Goal: Information Seeking & Learning: Learn about a topic

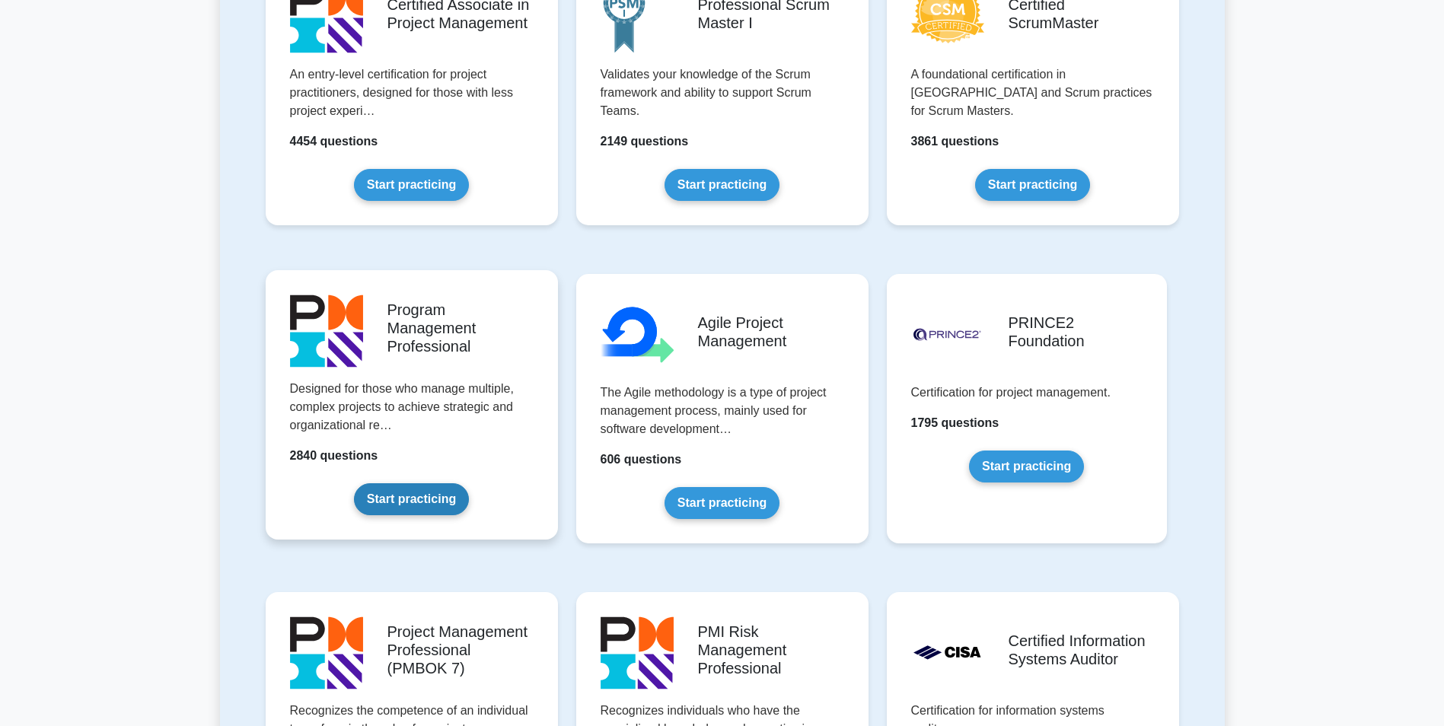
scroll to position [761, 0]
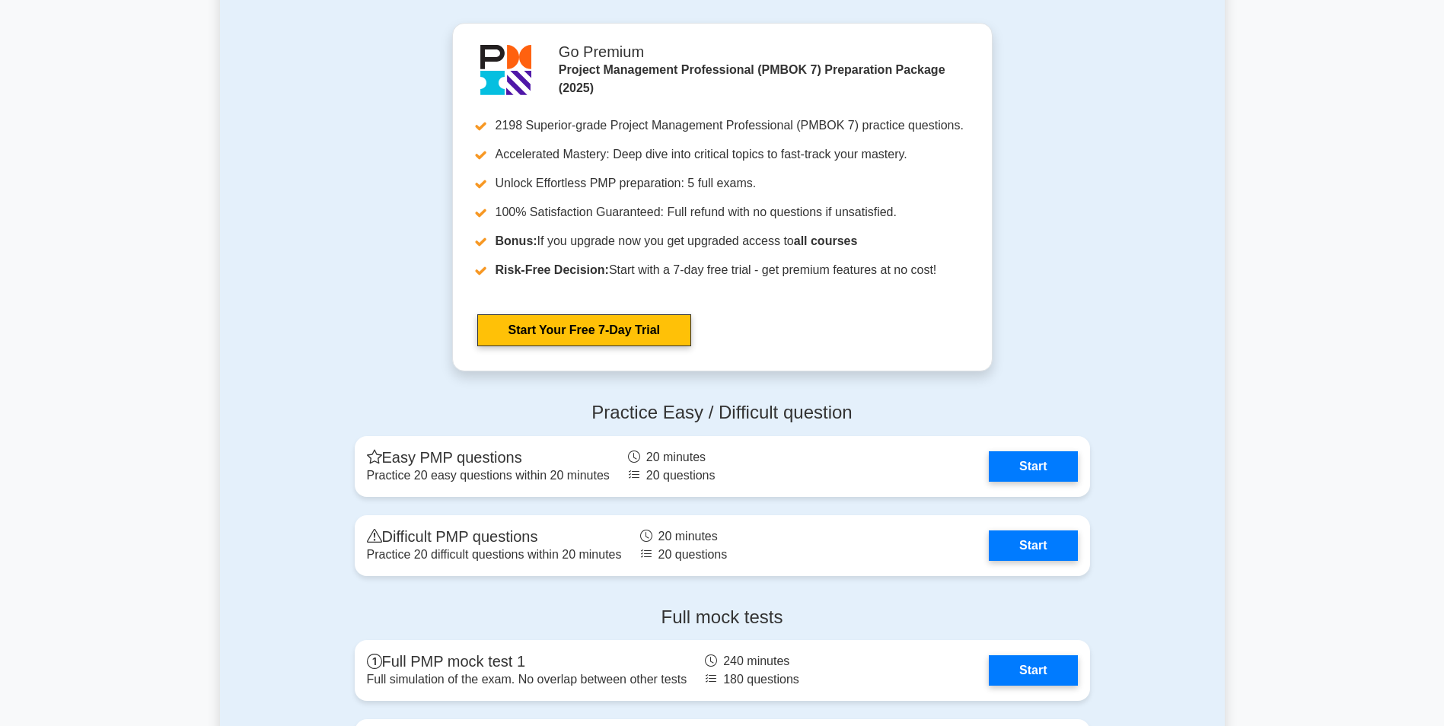
scroll to position [1675, 0]
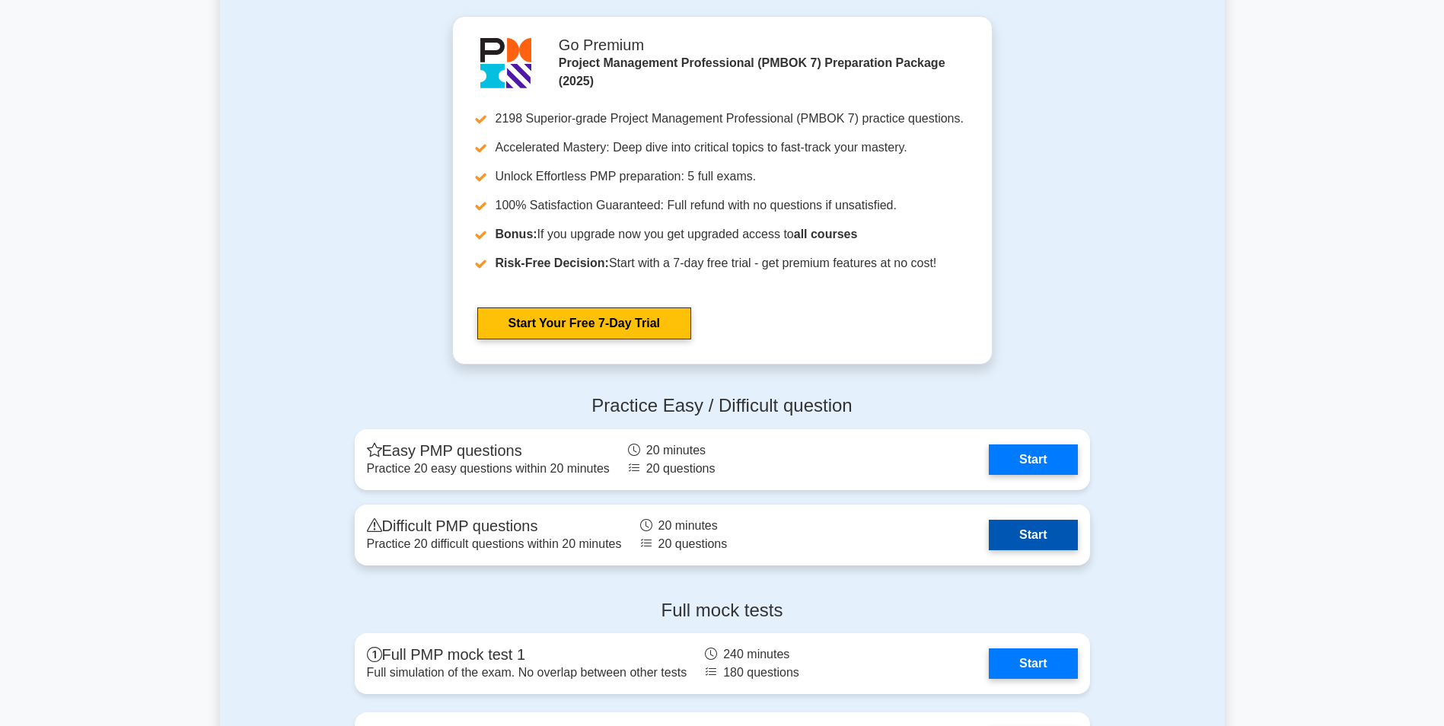
click at [989, 550] on link "Start" at bounding box center [1033, 535] width 88 height 30
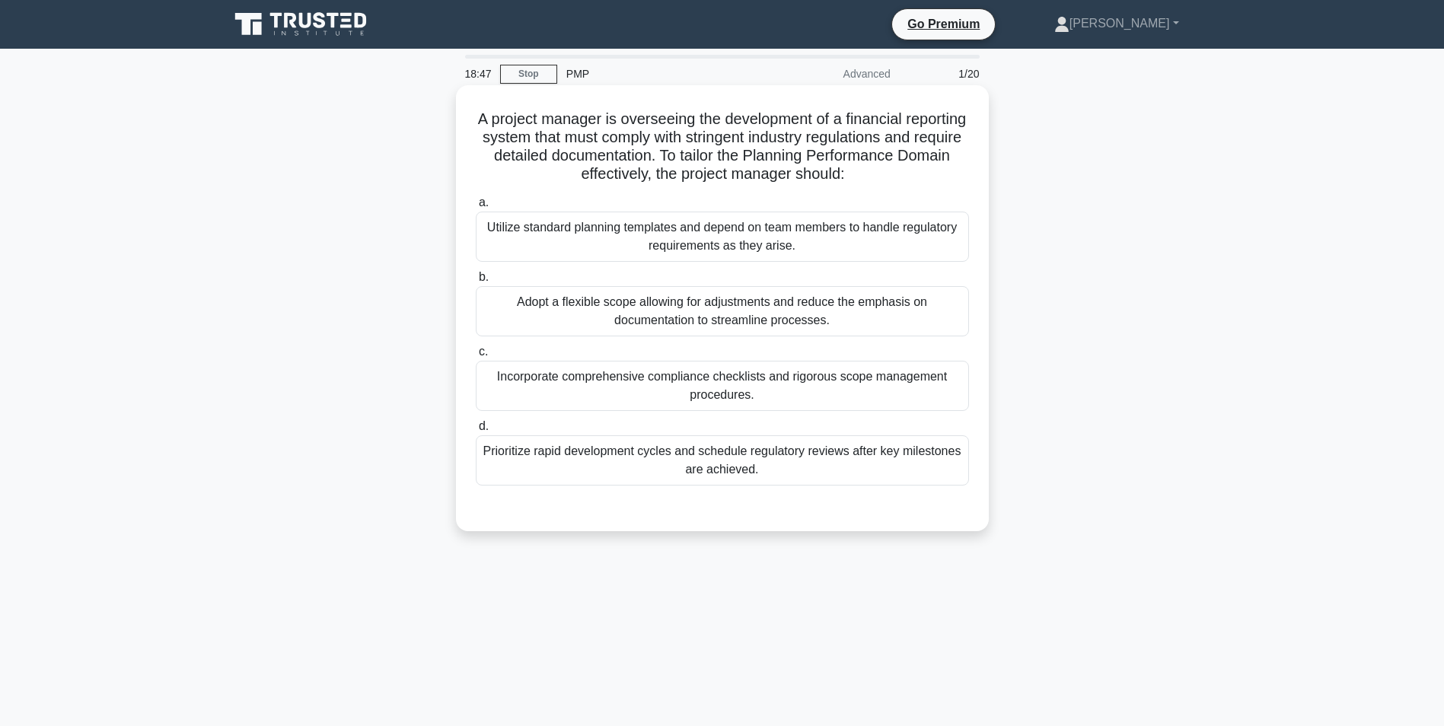
click at [792, 464] on div "Prioritize rapid development cycles and schedule regulatory reviews after key m…" at bounding box center [722, 460] width 493 height 50
click at [476, 432] on input "d. Prioritize rapid development cycles and schedule regulatory reviews after ke…" at bounding box center [476, 427] width 0 height 10
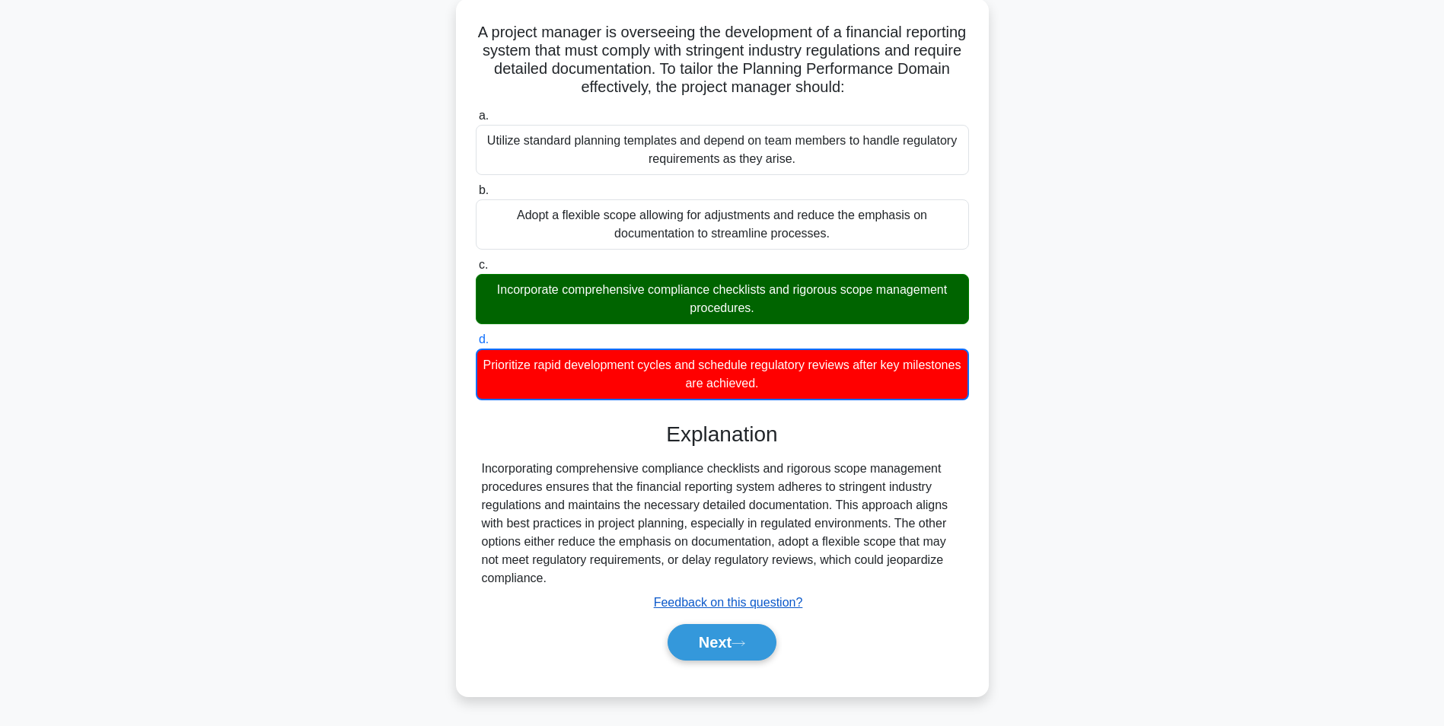
scroll to position [96, 0]
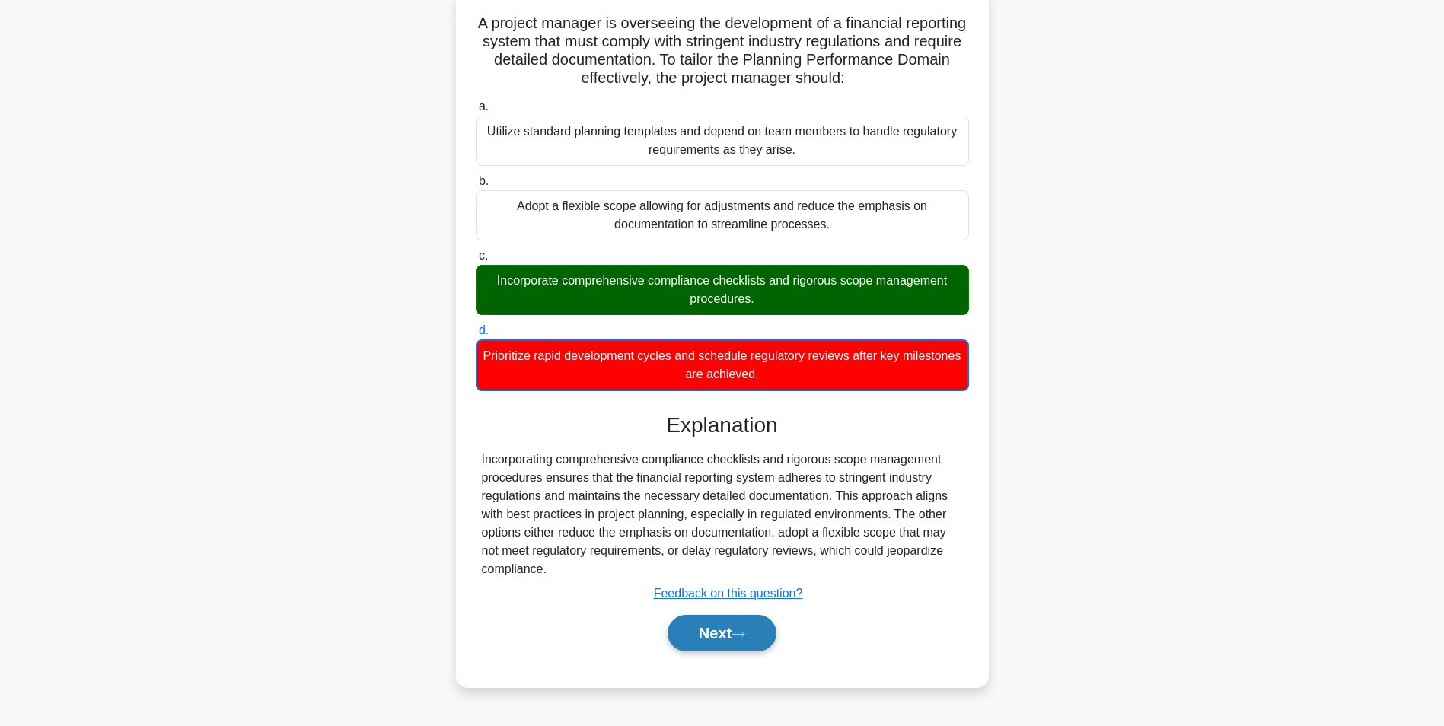
click at [729, 637] on button "Next" at bounding box center [722, 633] width 109 height 37
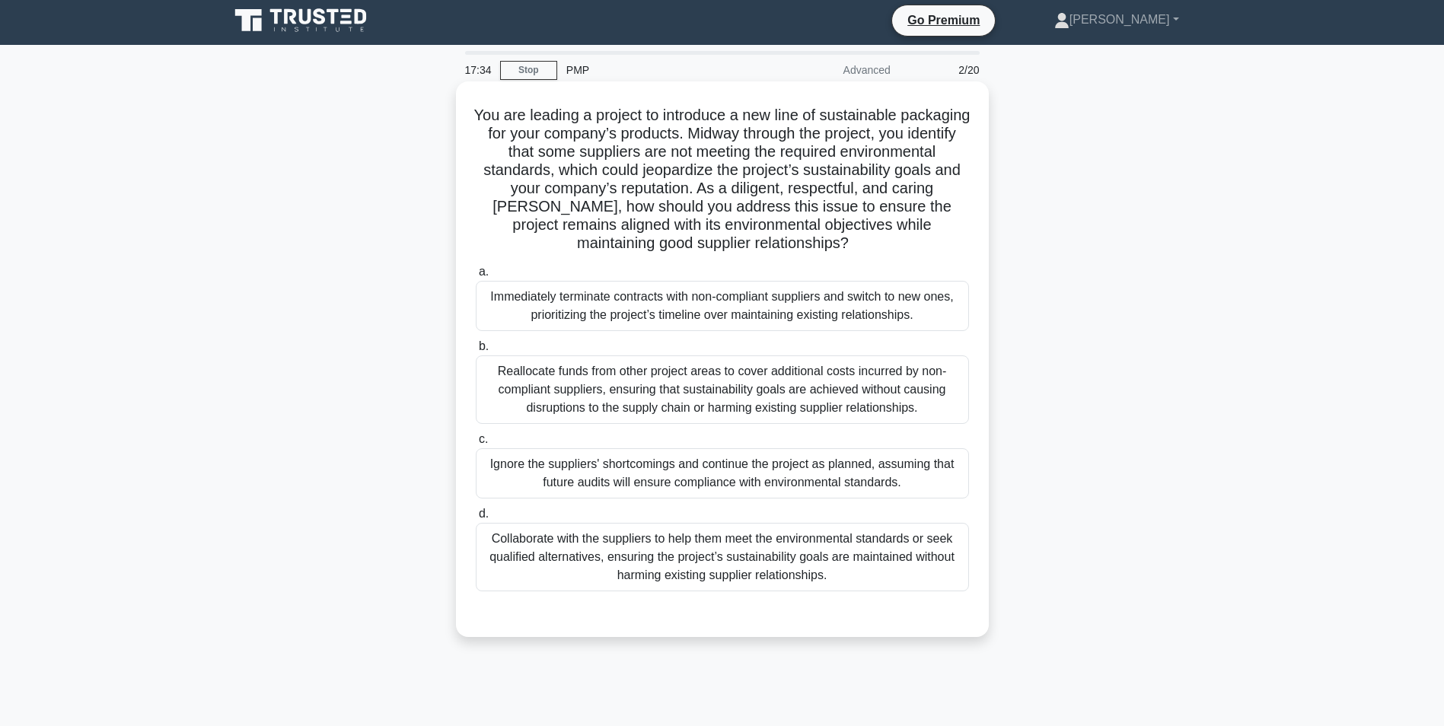
scroll to position [0, 0]
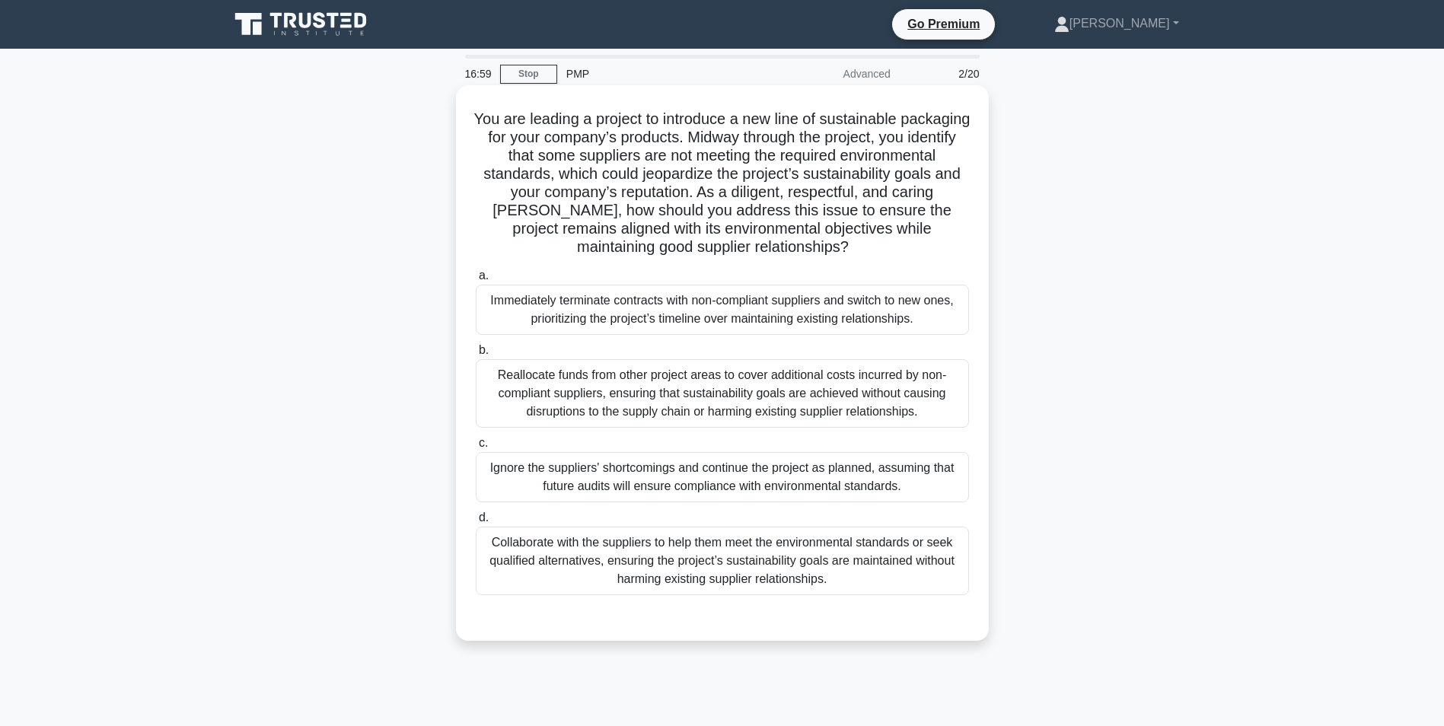
click at [776, 563] on div "Collaborate with the suppliers to help them meet the environmental standards or…" at bounding box center [722, 561] width 493 height 69
click at [476, 523] on input "d. Collaborate with the suppliers to help them meet the environmental standards…" at bounding box center [476, 518] width 0 height 10
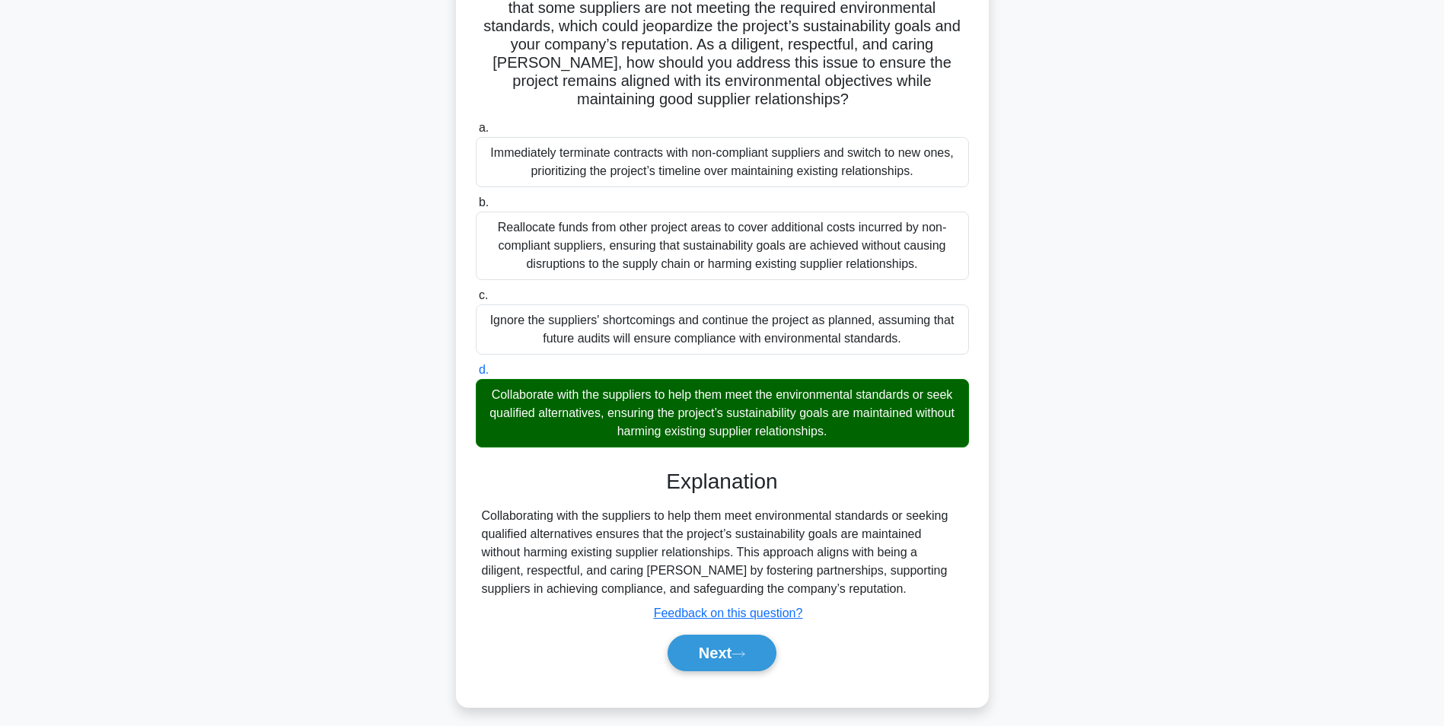
scroll to position [158, 0]
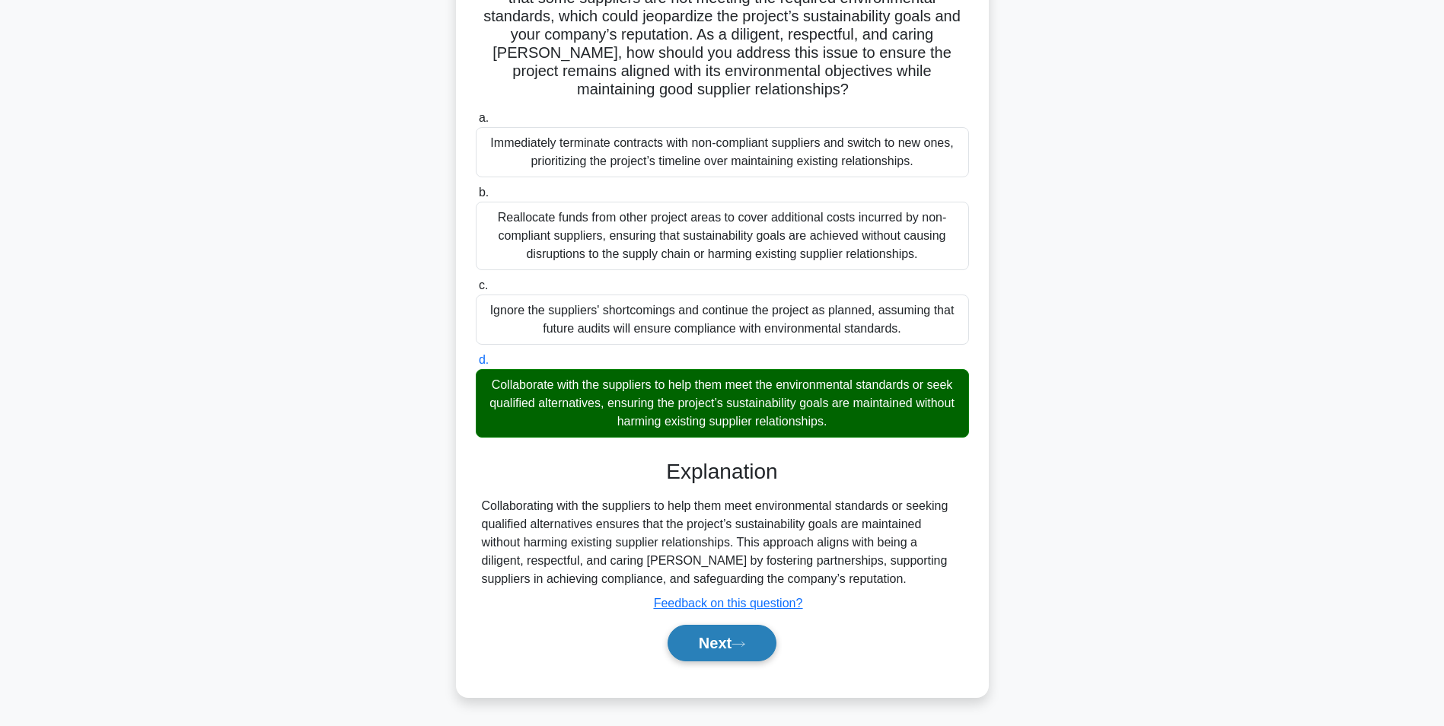
click at [774, 651] on button "Next" at bounding box center [722, 643] width 109 height 37
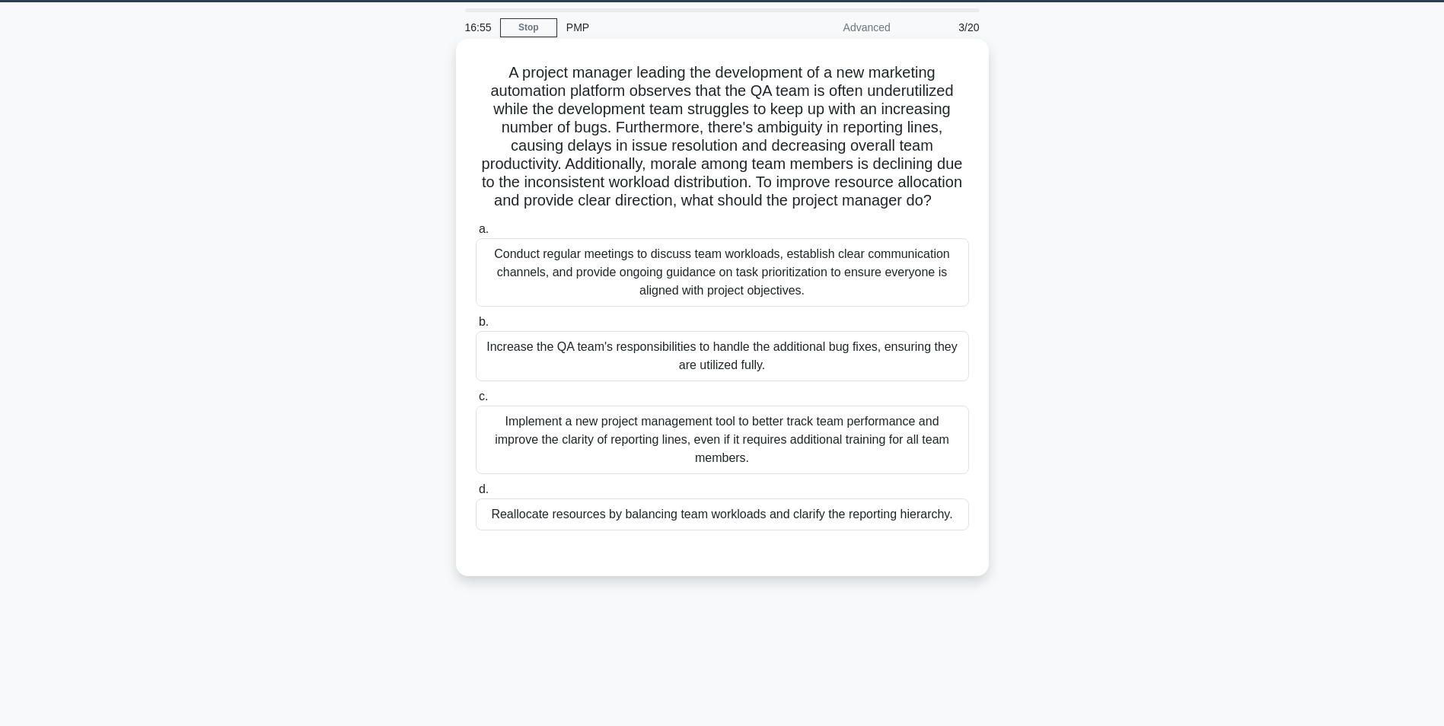
scroll to position [20, 0]
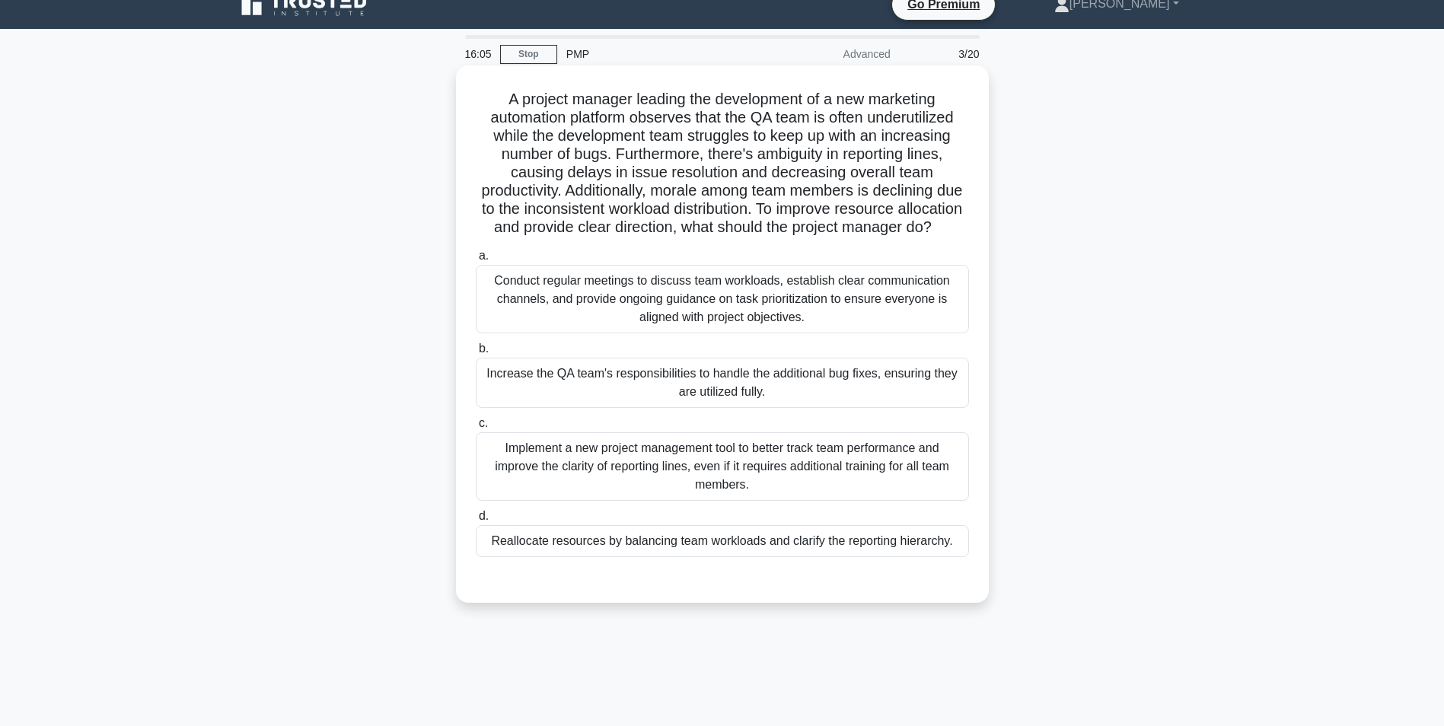
click at [634, 332] on div "Conduct regular meetings to discuss team workloads, establish clear communicati…" at bounding box center [722, 299] width 493 height 69
click at [476, 261] on input "a. Conduct regular meetings to discuss team workloads, establish clear communic…" at bounding box center [476, 256] width 0 height 10
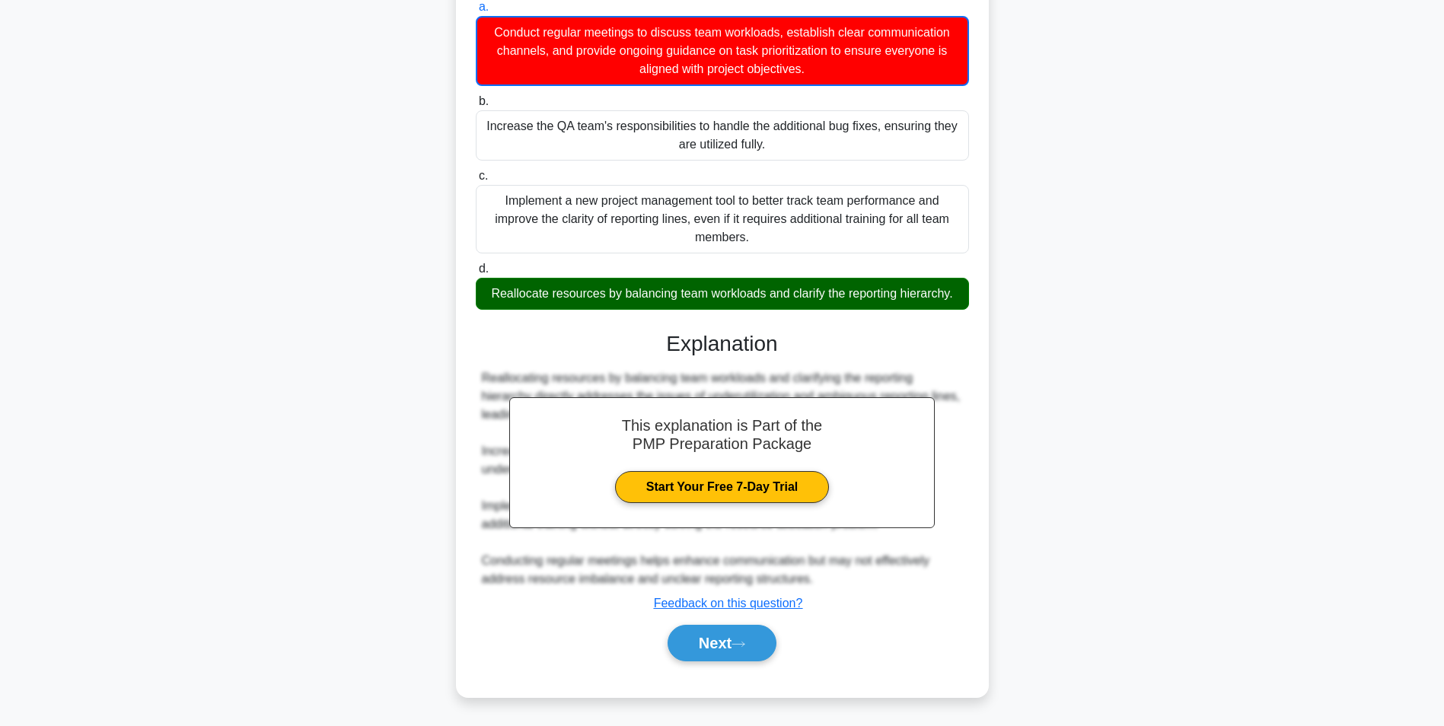
scroll to position [288, 0]
click at [768, 642] on button "Next" at bounding box center [722, 643] width 109 height 37
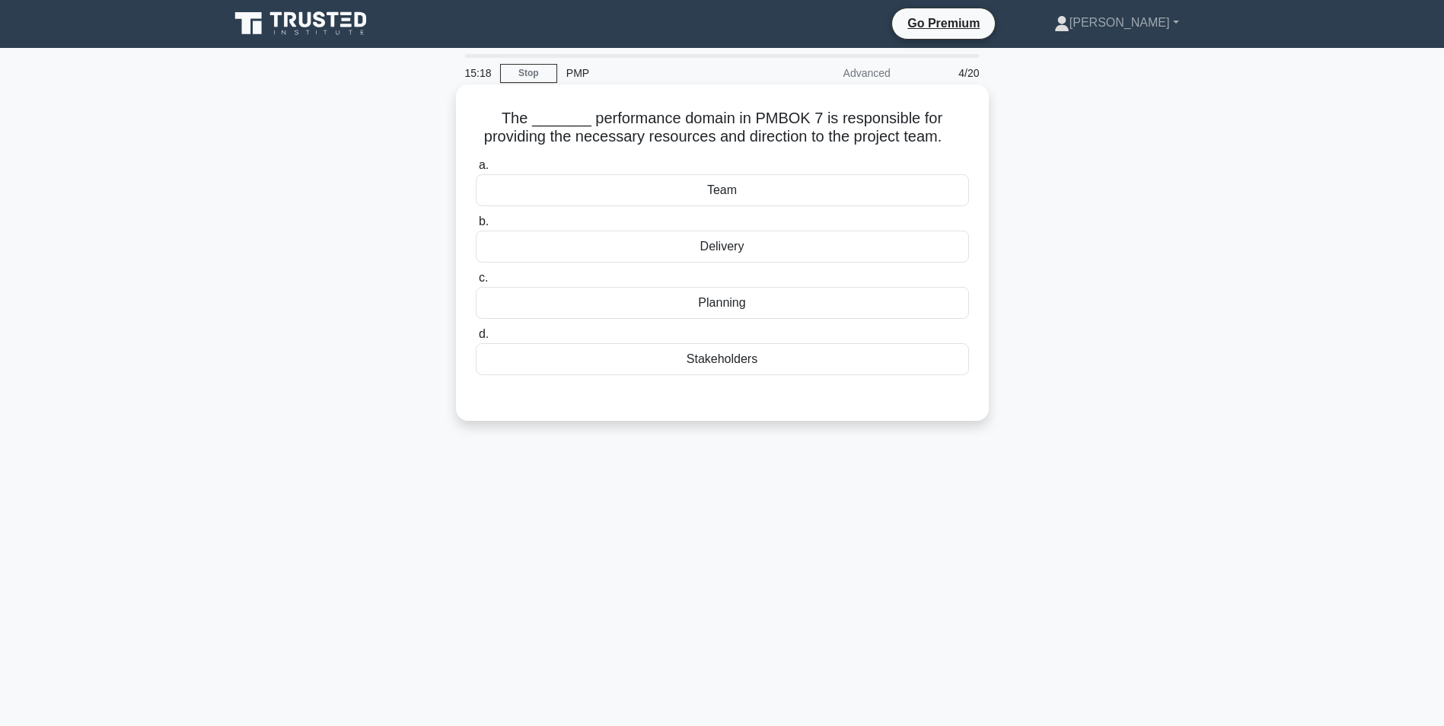
scroll to position [0, 0]
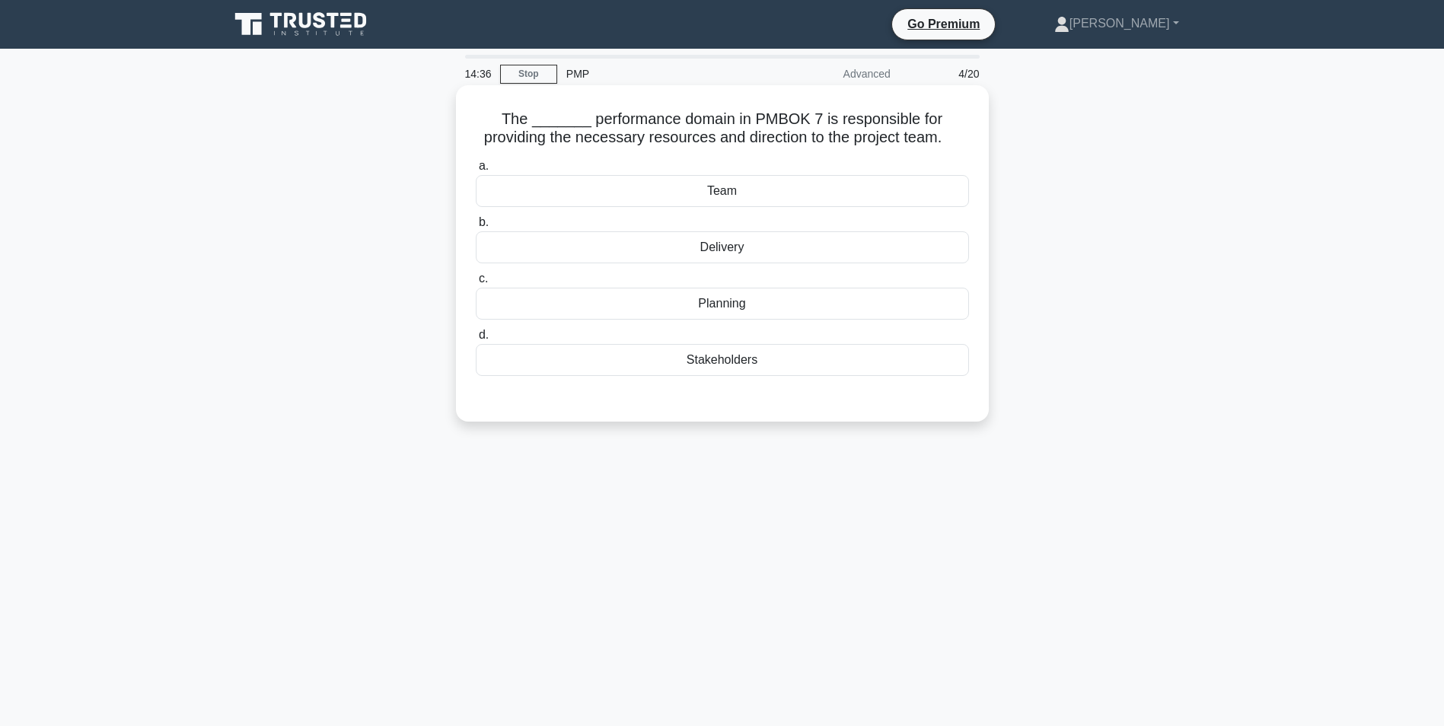
click at [750, 303] on div "Planning" at bounding box center [722, 304] width 493 height 32
click at [476, 284] on input "c. Planning" at bounding box center [476, 279] width 0 height 10
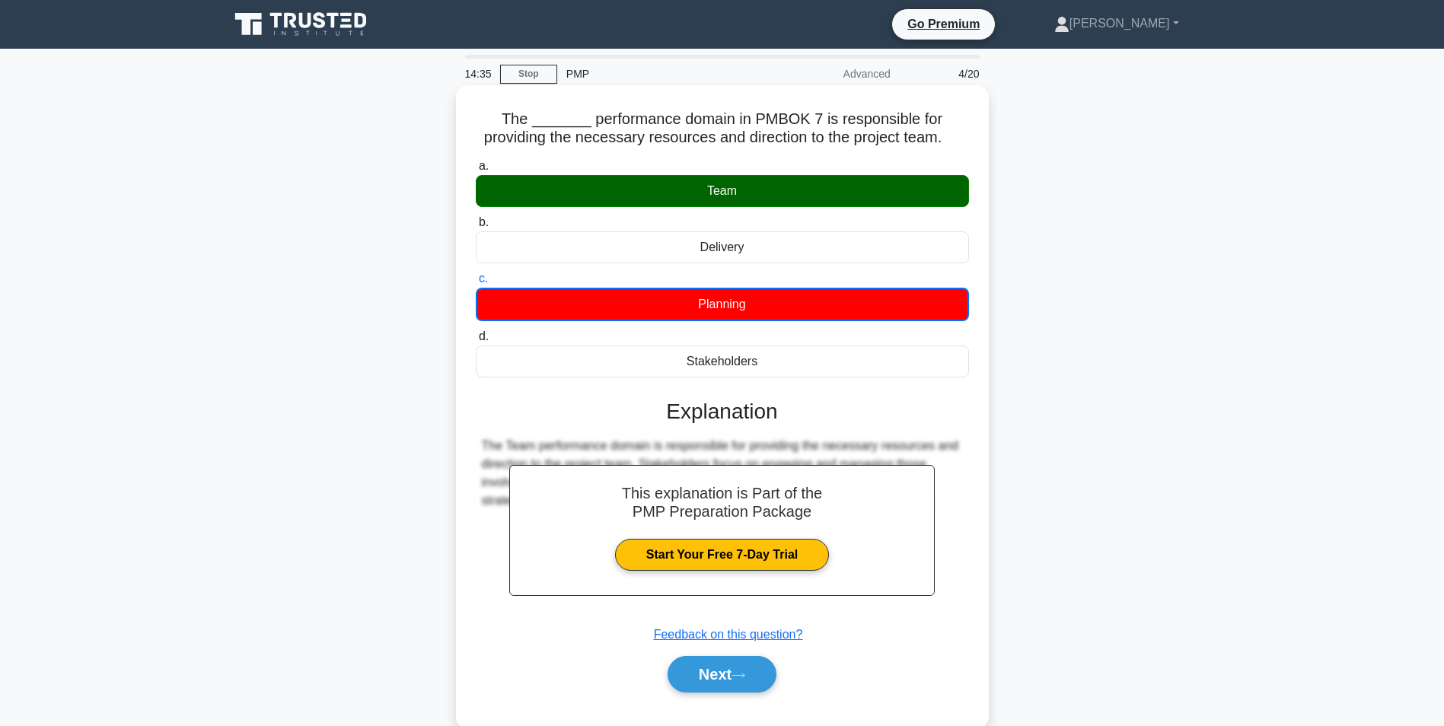
click at [738, 183] on label "a. Team" at bounding box center [722, 182] width 493 height 50
click at [738, 190] on div "Team" at bounding box center [722, 191] width 493 height 32
click at [476, 171] on input "a. Team" at bounding box center [476, 166] width 0 height 10
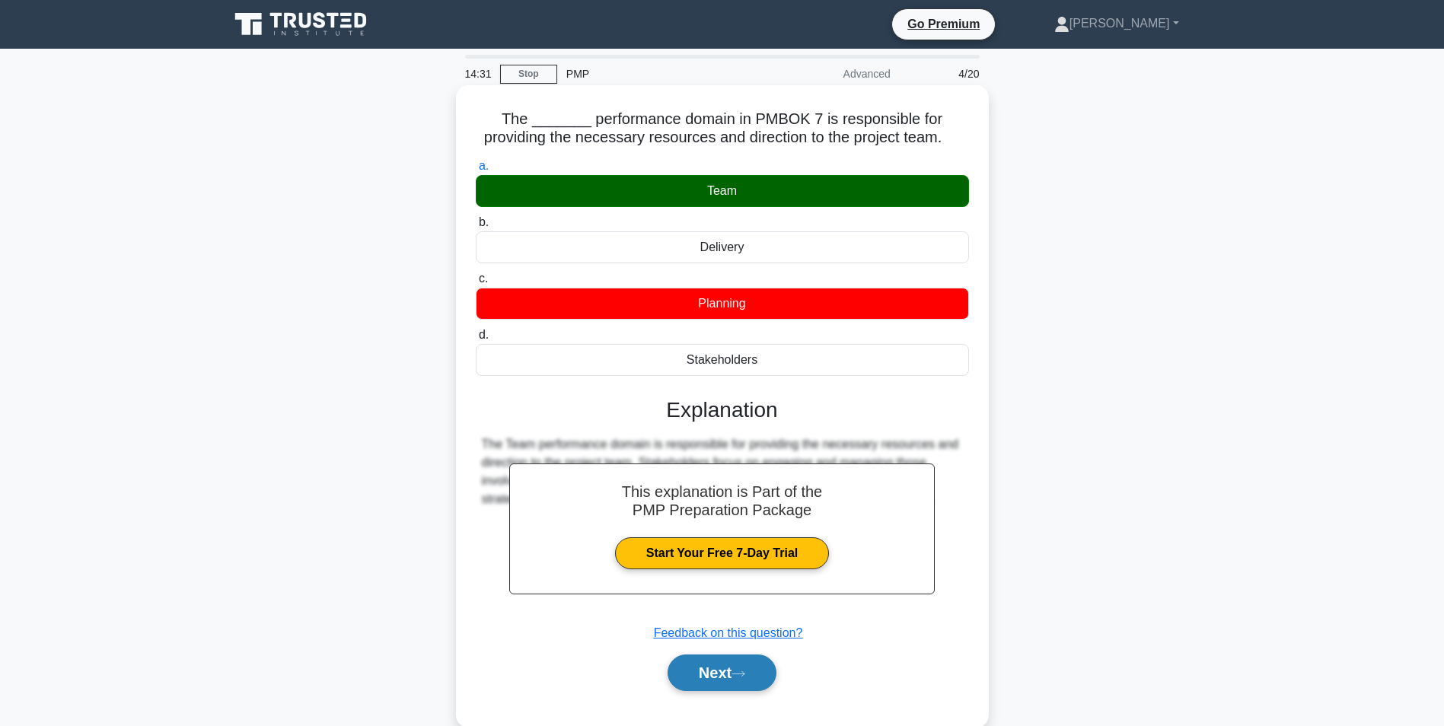
click at [739, 674] on icon at bounding box center [739, 674] width 14 height 8
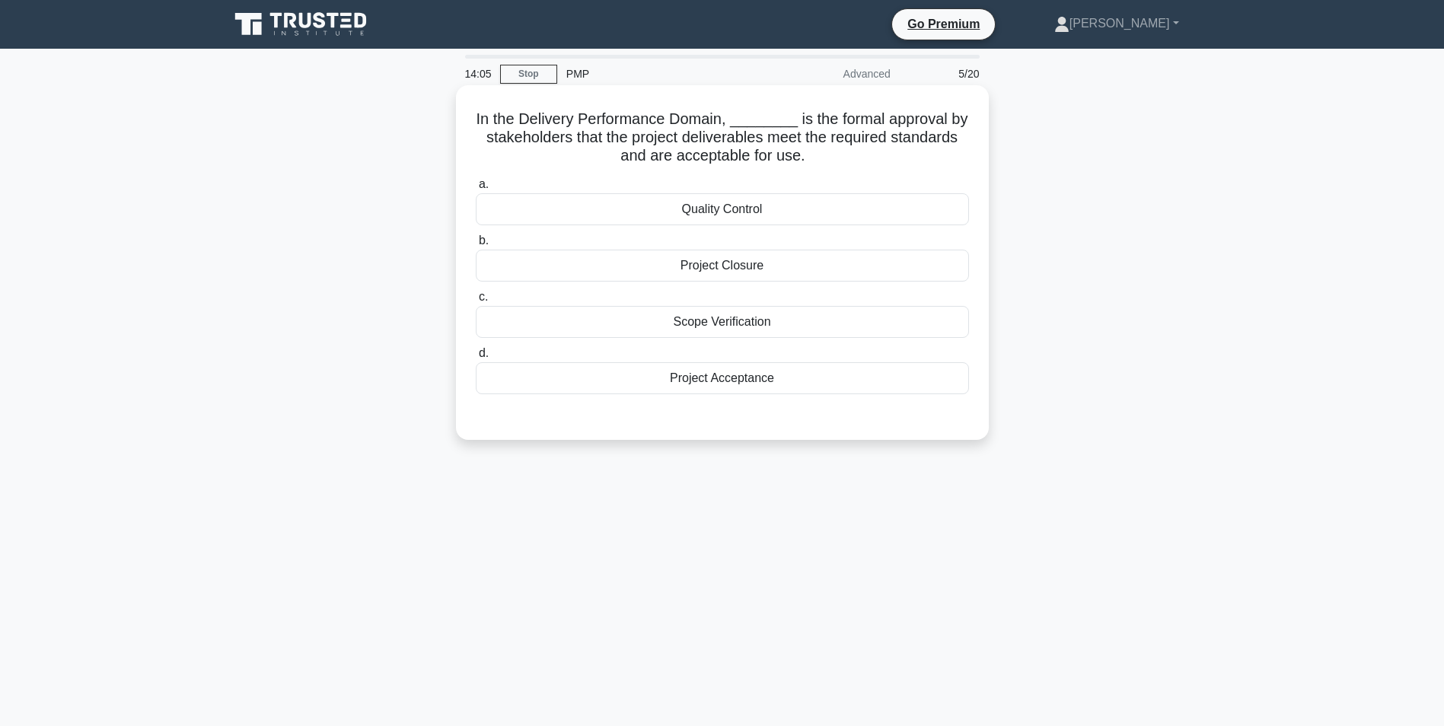
click at [736, 216] on div "Quality Control" at bounding box center [722, 209] width 493 height 32
click at [476, 190] on input "a. Quality Control" at bounding box center [476, 185] width 0 height 10
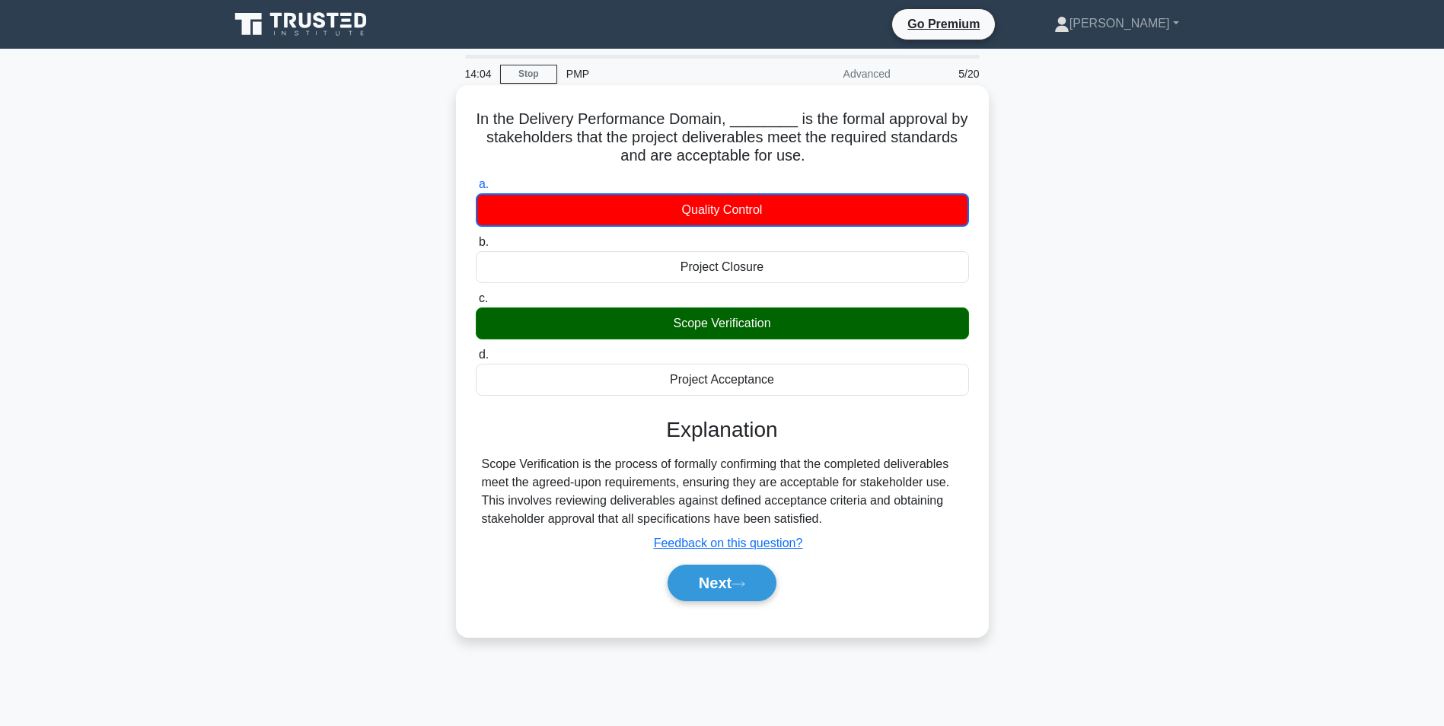
click at [770, 325] on div "Scope Verification" at bounding box center [722, 324] width 493 height 32
click at [476, 304] on input "c. Scope Verification" at bounding box center [476, 299] width 0 height 10
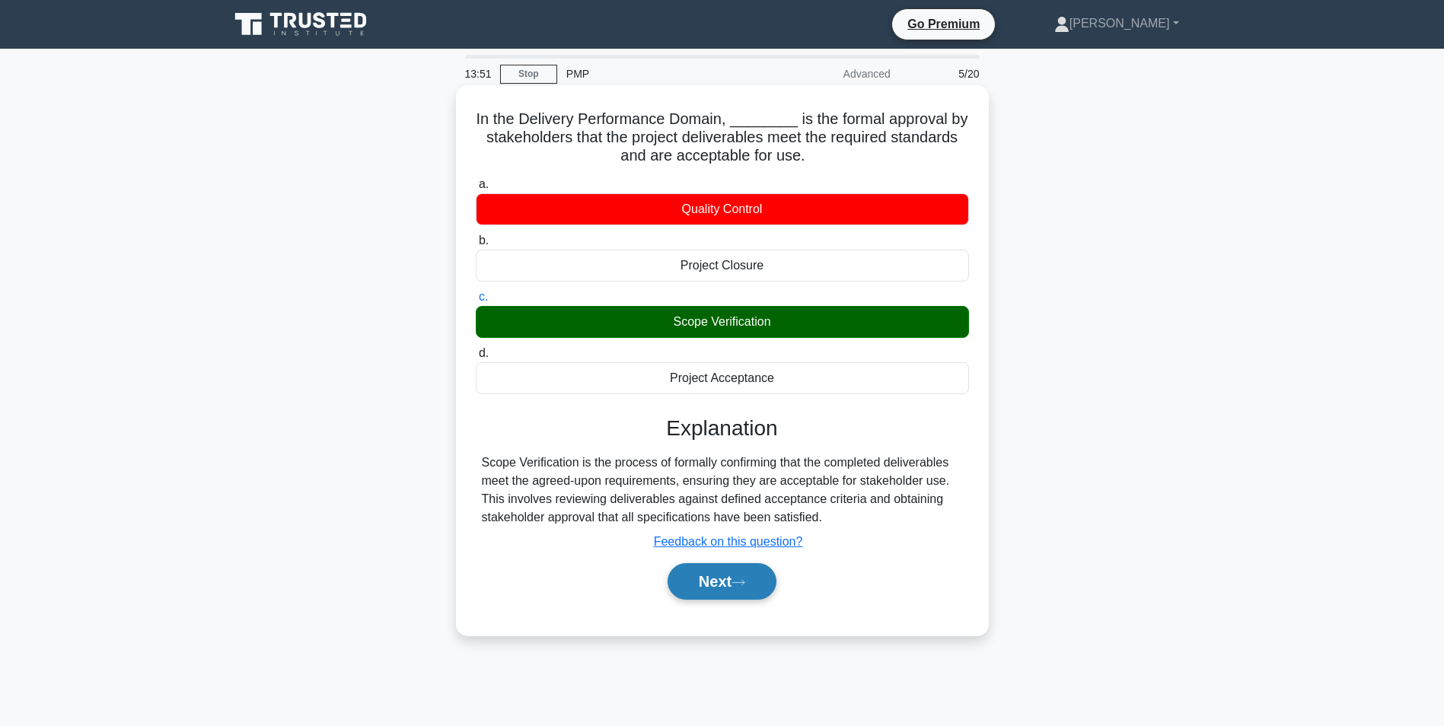
click at [744, 582] on icon at bounding box center [739, 583] width 14 height 8
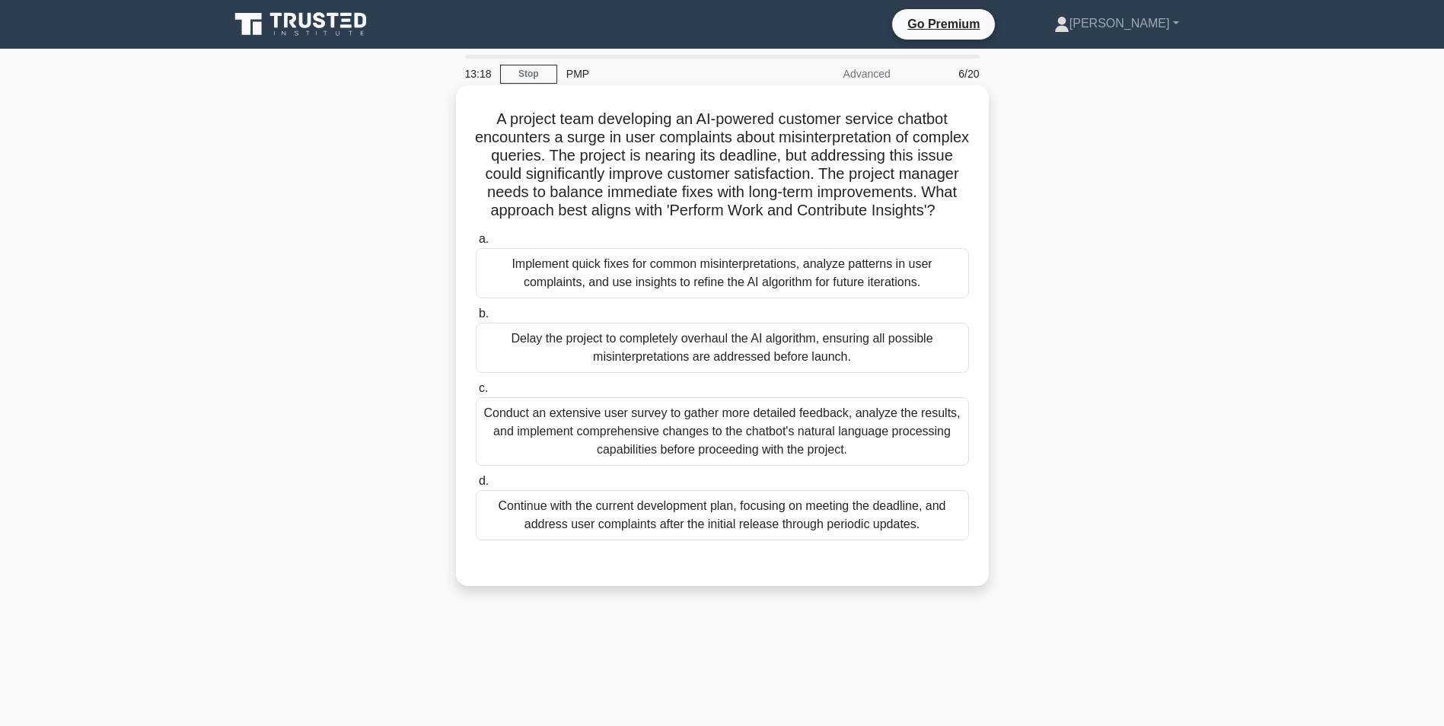
click at [755, 448] on div "Conduct an extensive user survey to gather more detailed feedback, analyze the …" at bounding box center [722, 431] width 493 height 69
click at [476, 394] on input "c. Conduct an extensive user survey to gather more detailed feedback, analyze t…" at bounding box center [476, 389] width 0 height 10
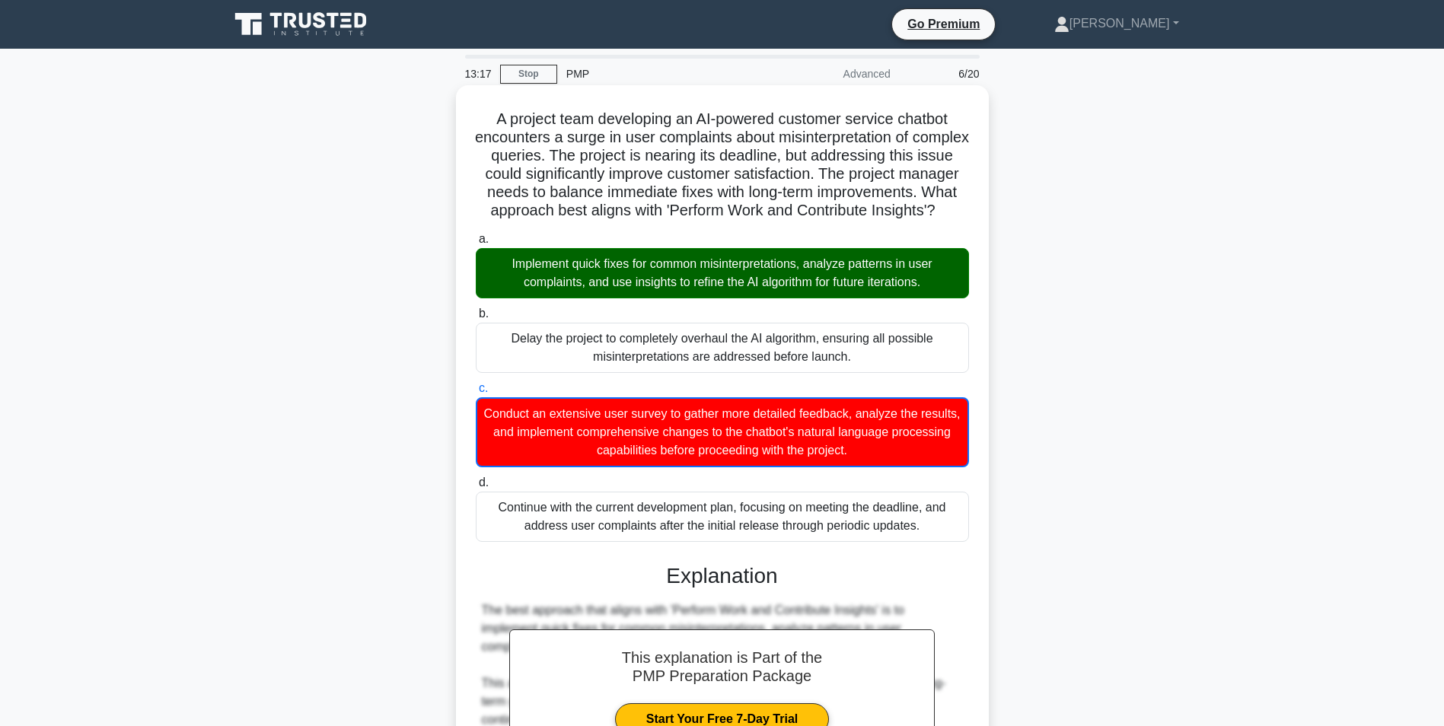
click at [716, 289] on div "Implement quick fixes for common misinterpretations, analyze patterns in user c…" at bounding box center [722, 273] width 493 height 50
click at [476, 244] on input "a. Implement quick fixes for common misinterpretations, analyze patterns in use…" at bounding box center [476, 239] width 0 height 10
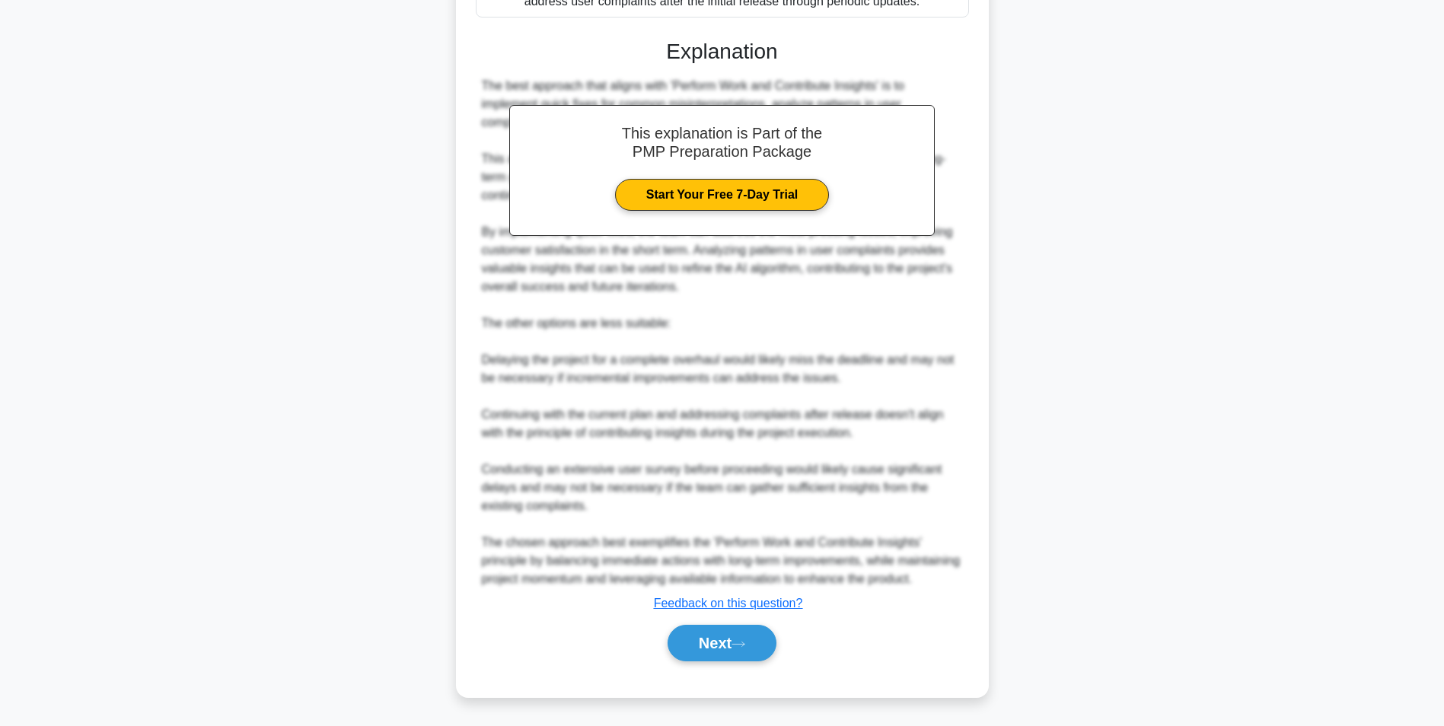
scroll to position [560, 0]
click at [739, 645] on icon at bounding box center [738, 644] width 12 height 5
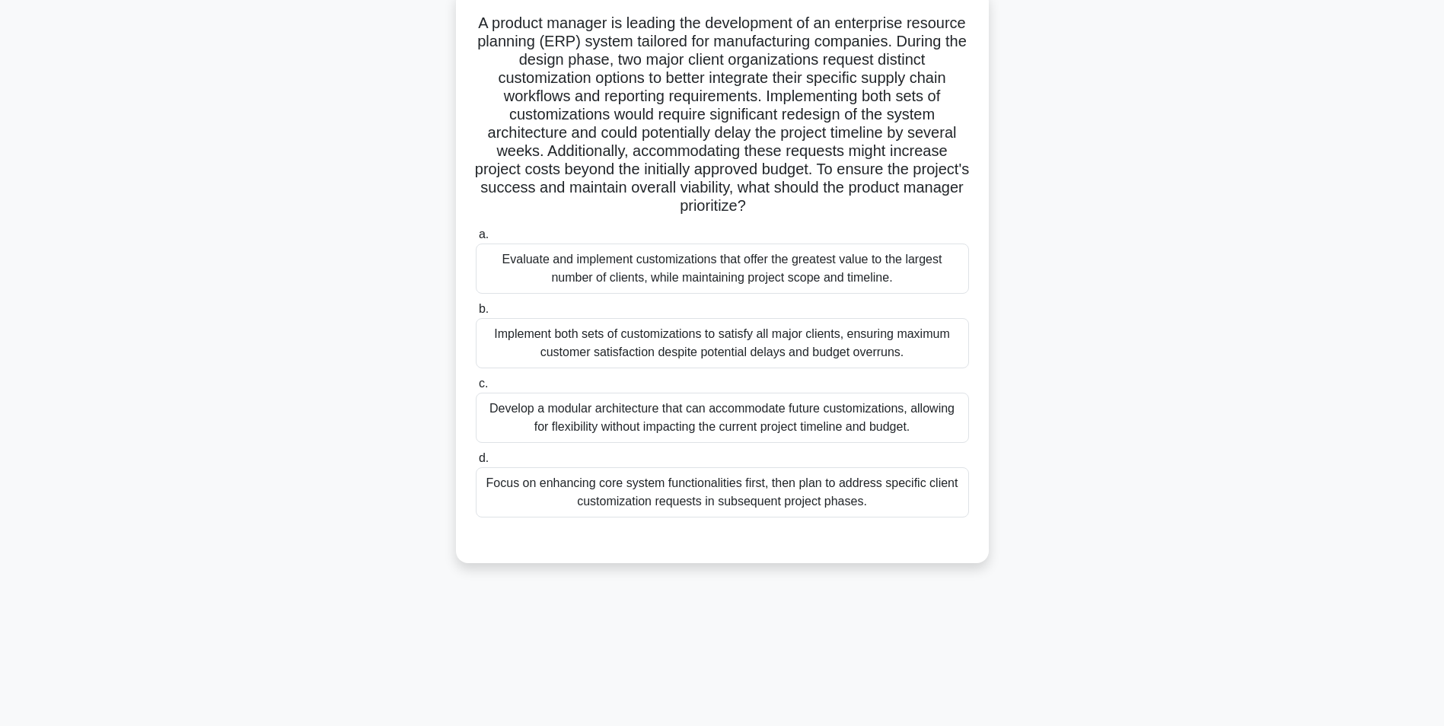
scroll to position [96, 0]
click at [740, 282] on div "Evaluate and implement customizations that offer the greatest value to the larg…" at bounding box center [722, 269] width 493 height 50
click at [476, 240] on input "a. Evaluate and implement customizations that offer the greatest value to the l…" at bounding box center [476, 235] width 0 height 10
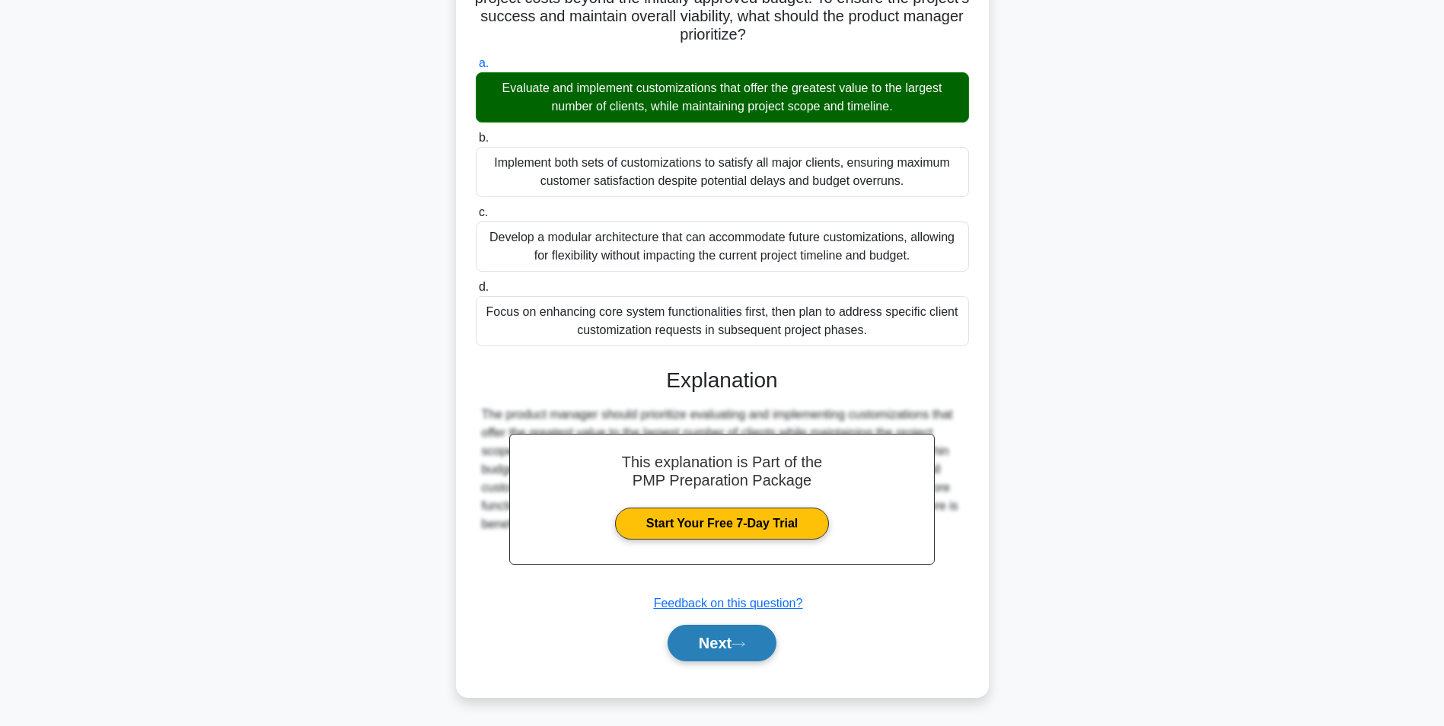
click at [732, 651] on button "Next" at bounding box center [722, 643] width 109 height 37
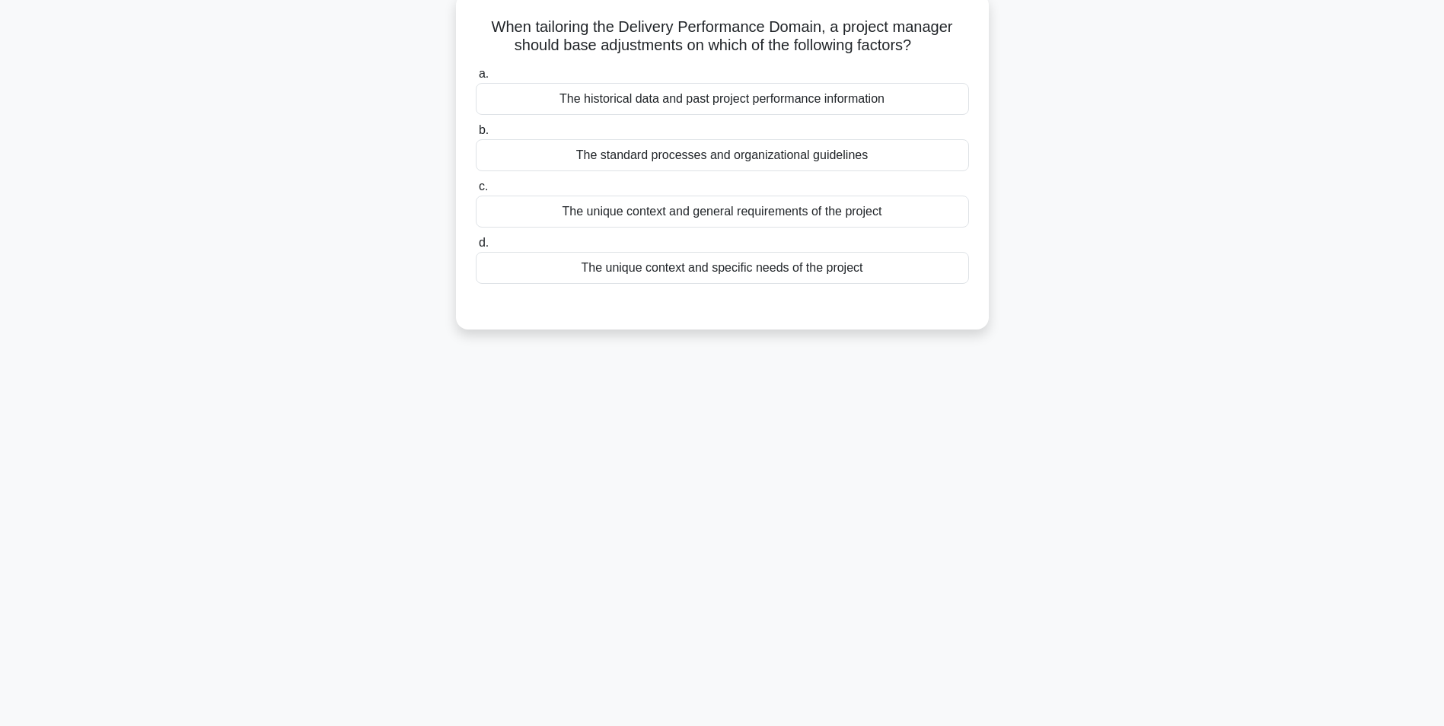
scroll to position [0, 0]
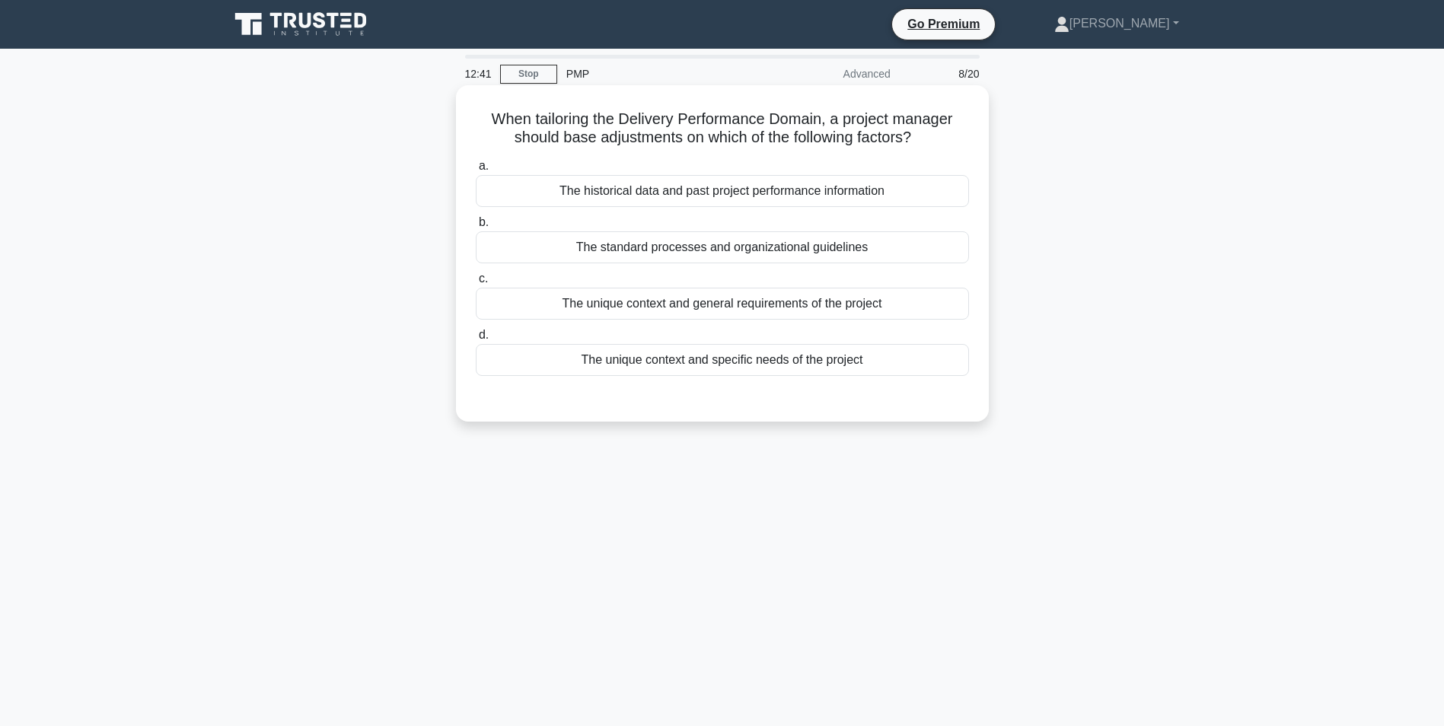
click at [757, 362] on div "The unique context and specific needs of the project" at bounding box center [722, 360] width 493 height 32
click at [476, 340] on input "d. The unique context and specific needs of the project" at bounding box center [476, 335] width 0 height 10
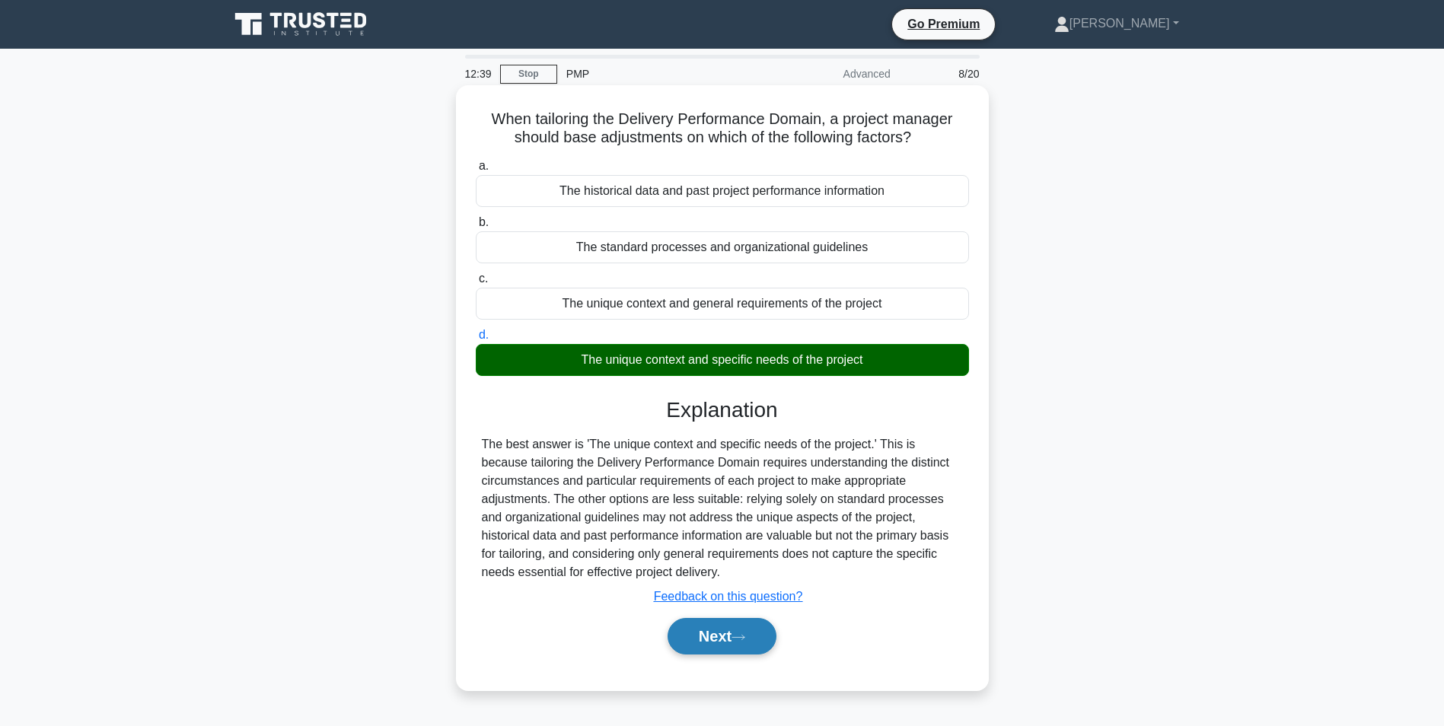
click at [749, 633] on button "Next" at bounding box center [722, 636] width 109 height 37
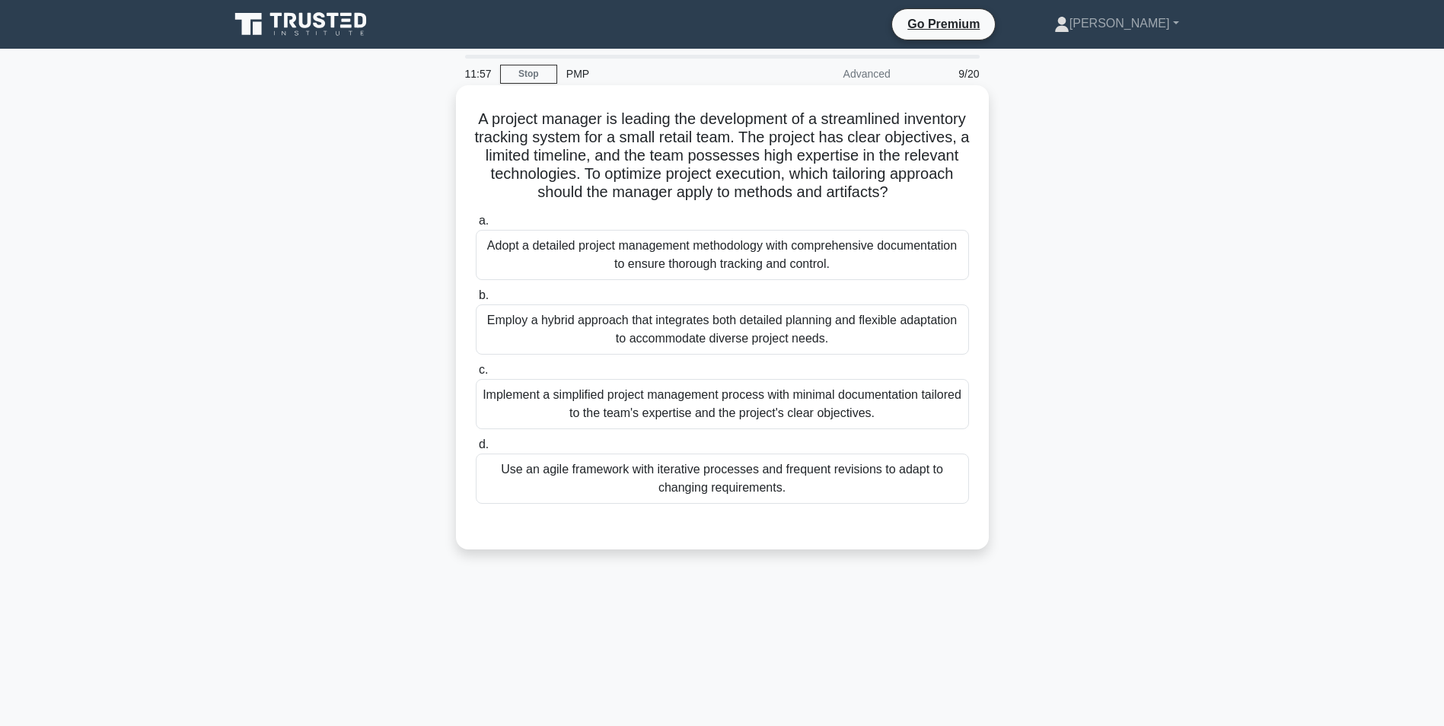
click at [700, 349] on div "Employ a hybrid approach that integrates both detailed planning and flexible ad…" at bounding box center [722, 329] width 493 height 50
click at [476, 301] on input "b. Employ a hybrid approach that integrates both detailed planning and flexible…" at bounding box center [476, 296] width 0 height 10
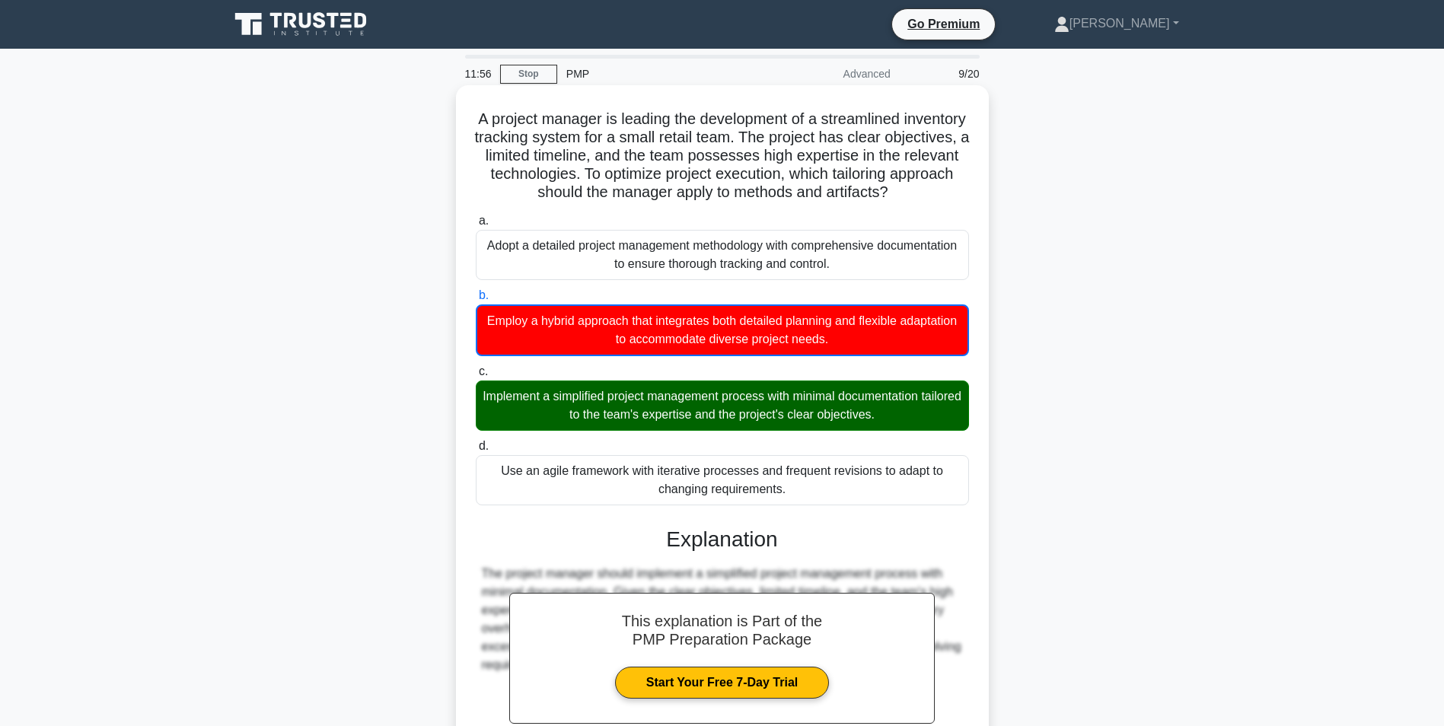
click at [700, 426] on div "Implement a simplified project management process with minimal documentation ta…" at bounding box center [722, 406] width 493 height 50
click at [476, 377] on input "c. Implement a simplified project management process with minimal documentation…" at bounding box center [476, 372] width 0 height 10
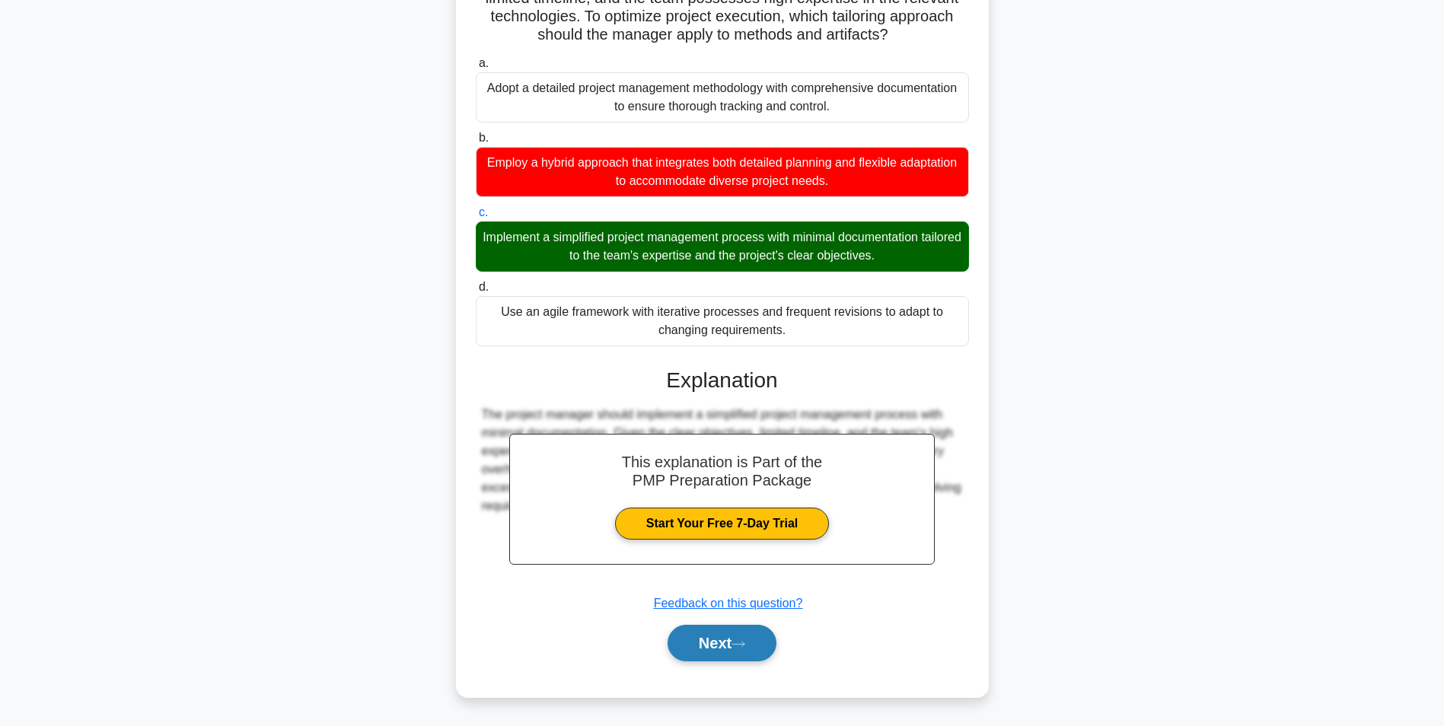
click at [735, 648] on button "Next" at bounding box center [722, 643] width 109 height 37
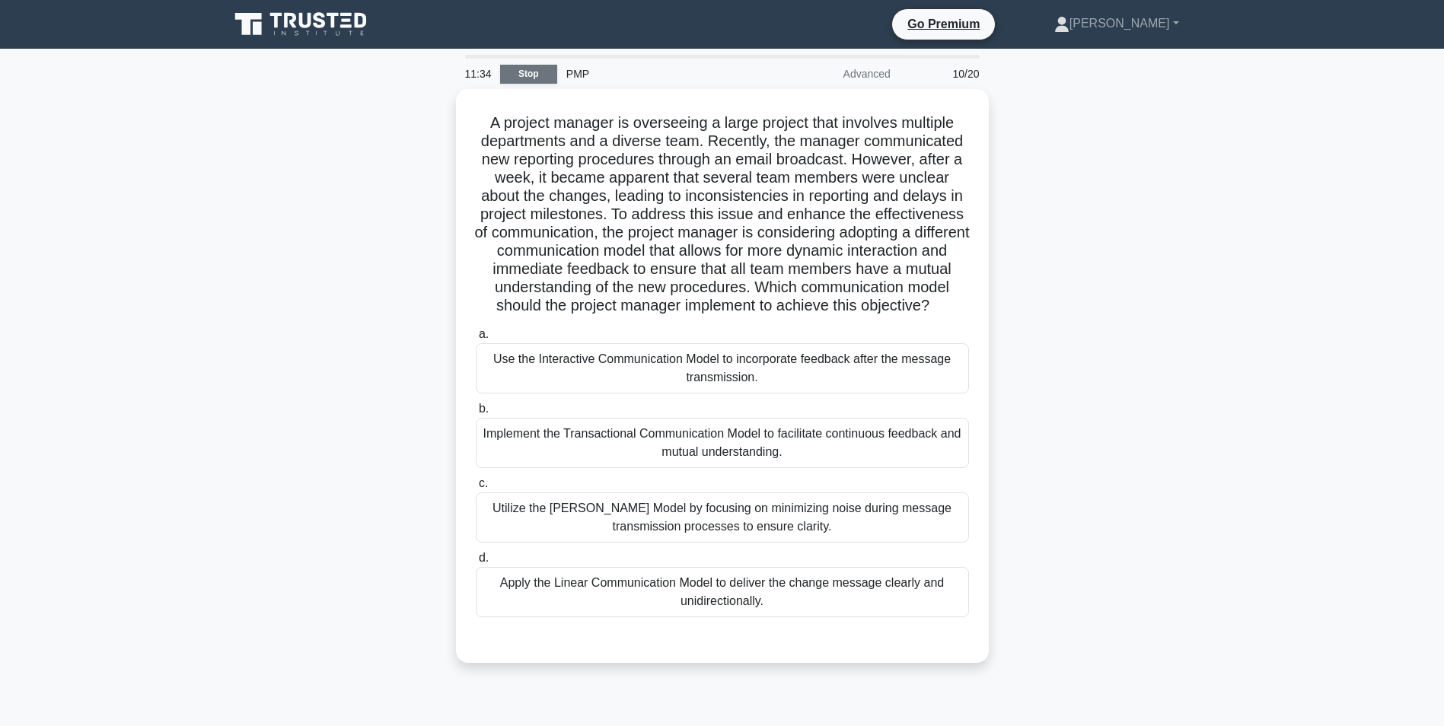
click at [520, 75] on link "Stop" at bounding box center [528, 74] width 57 height 19
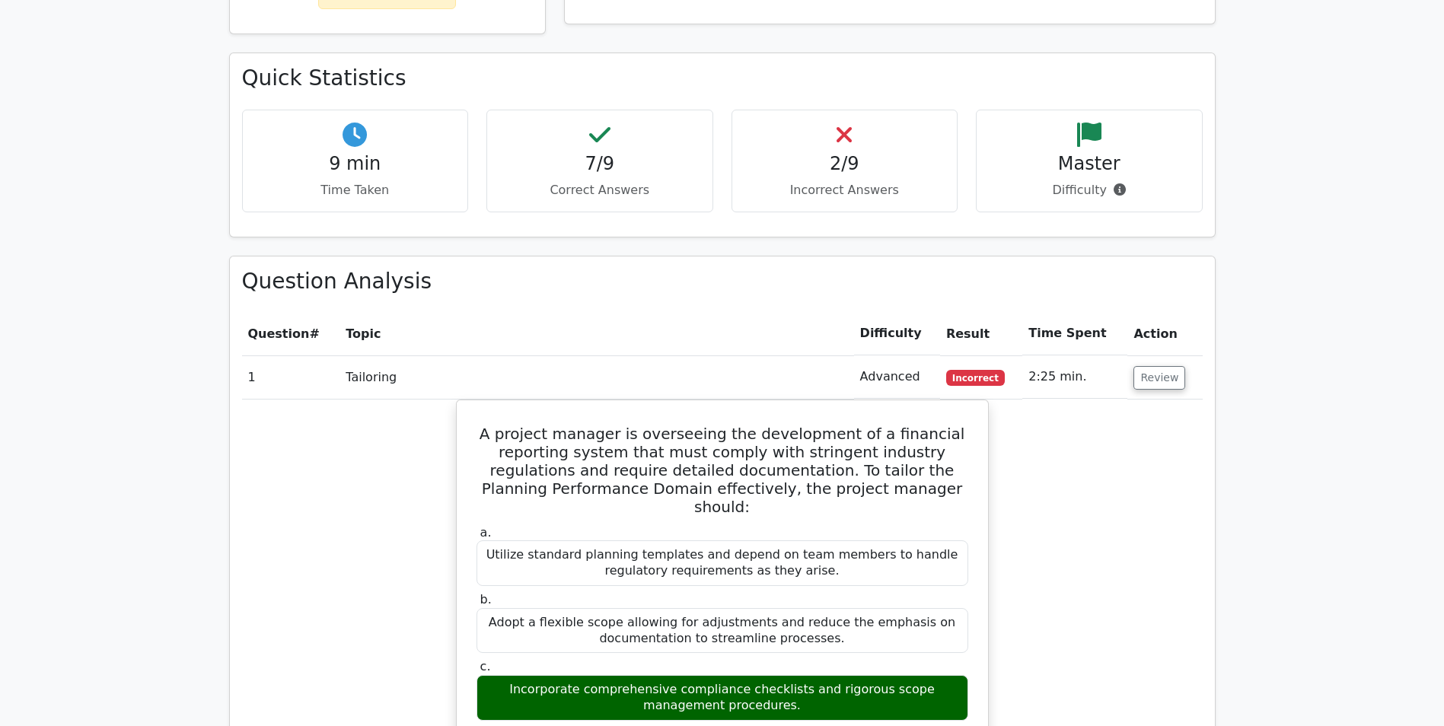
scroll to position [1142, 0]
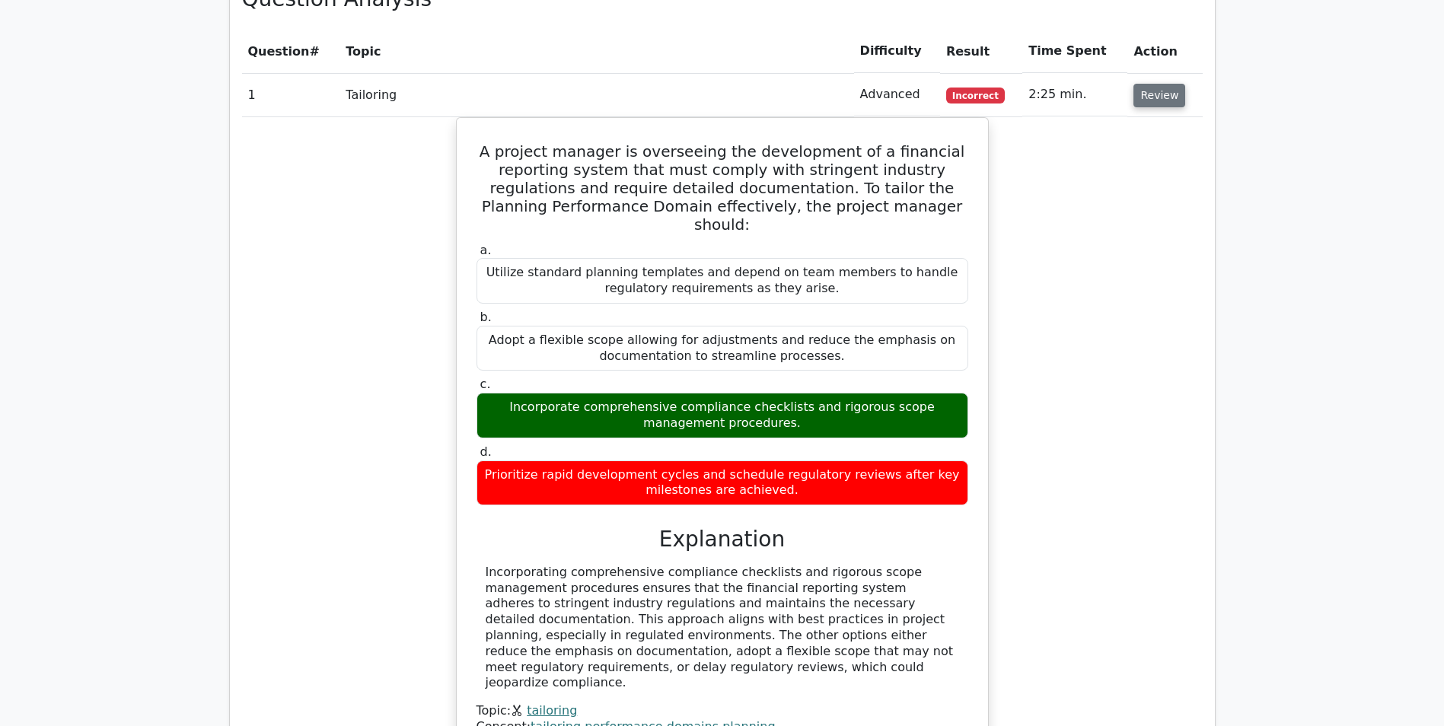
click at [1149, 84] on button "Review" at bounding box center [1159, 96] width 52 height 24
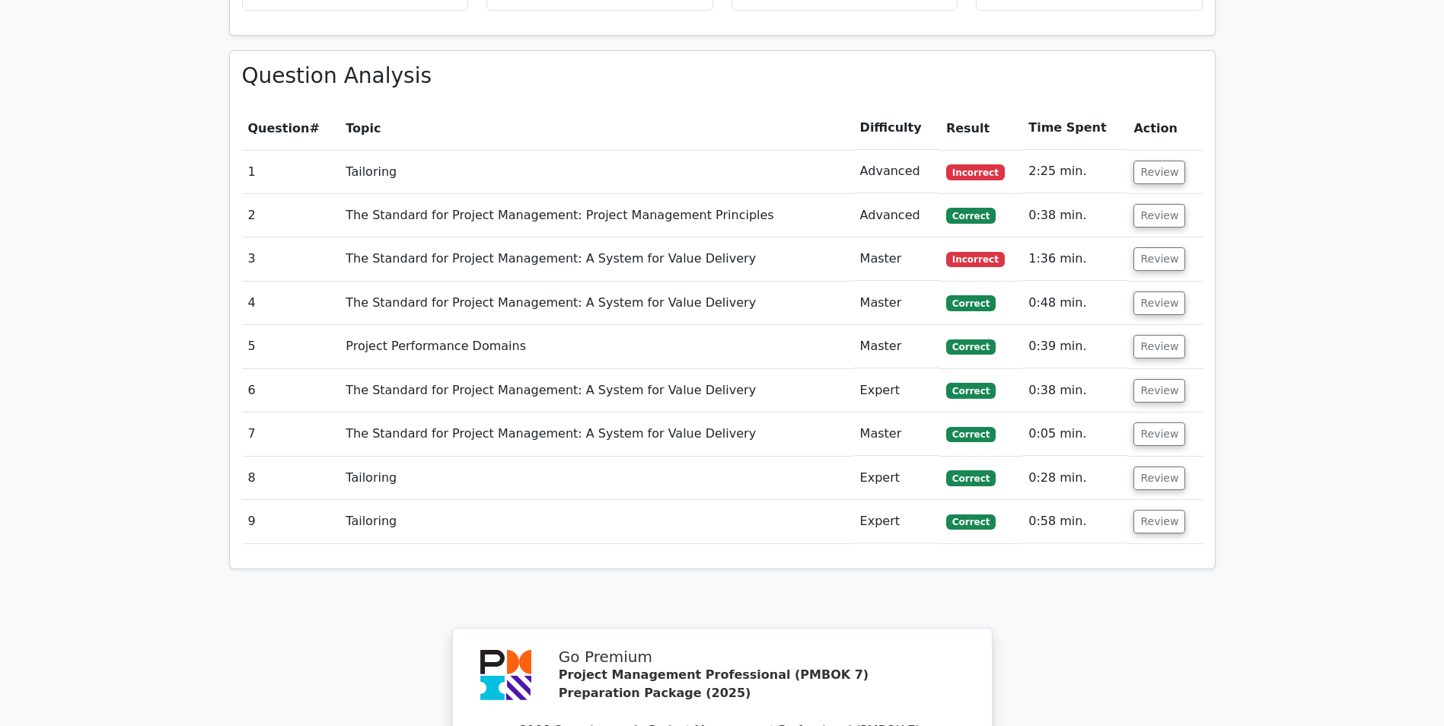
scroll to position [1066, 0]
click at [1165, 160] on button "Review" at bounding box center [1159, 172] width 52 height 24
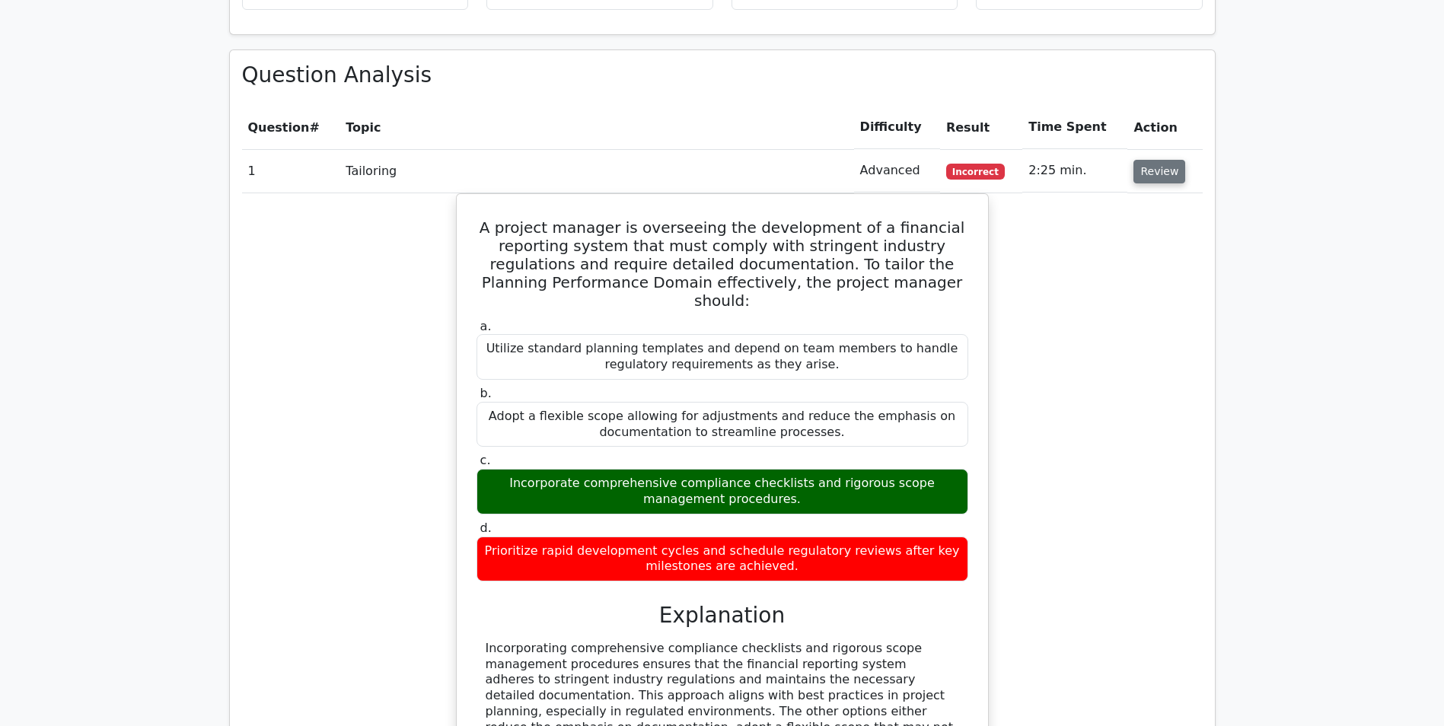
click at [1146, 160] on button "Review" at bounding box center [1159, 172] width 52 height 24
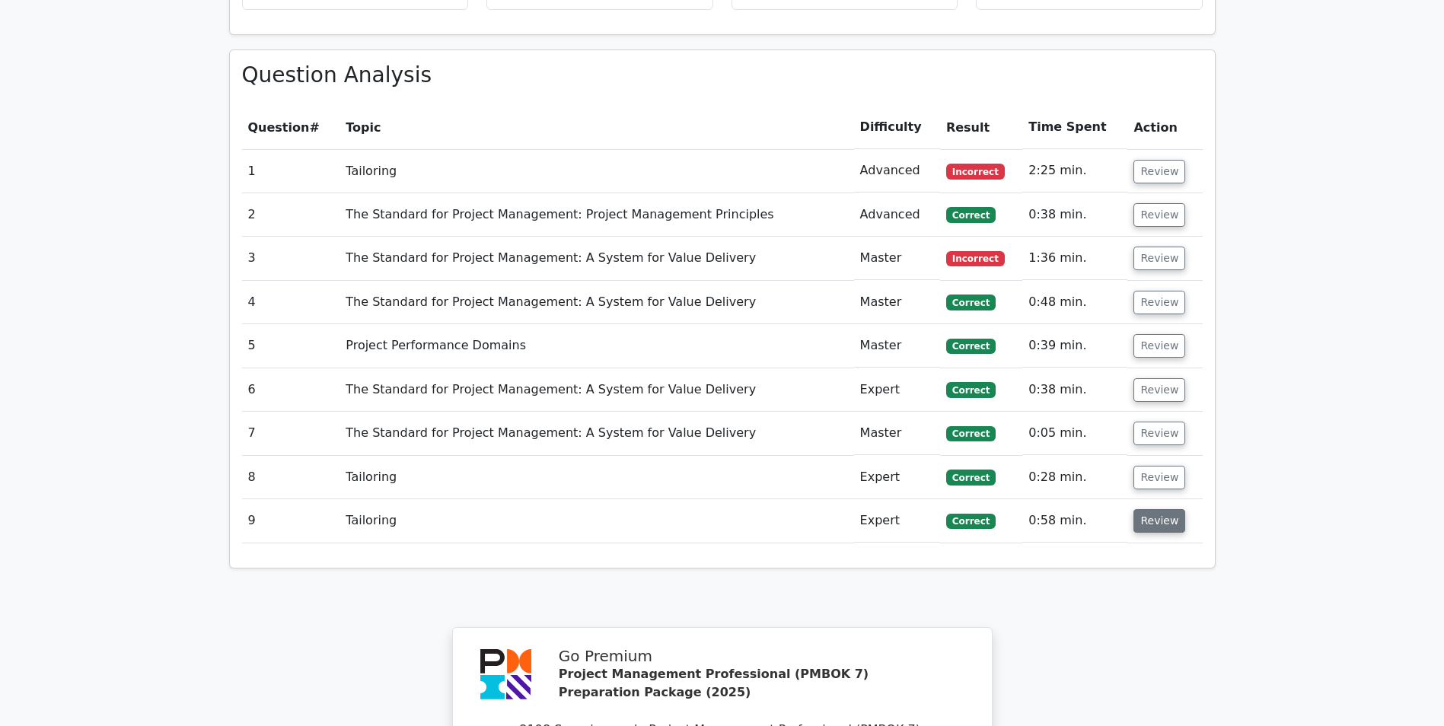
click at [1159, 509] on button "Review" at bounding box center [1159, 521] width 52 height 24
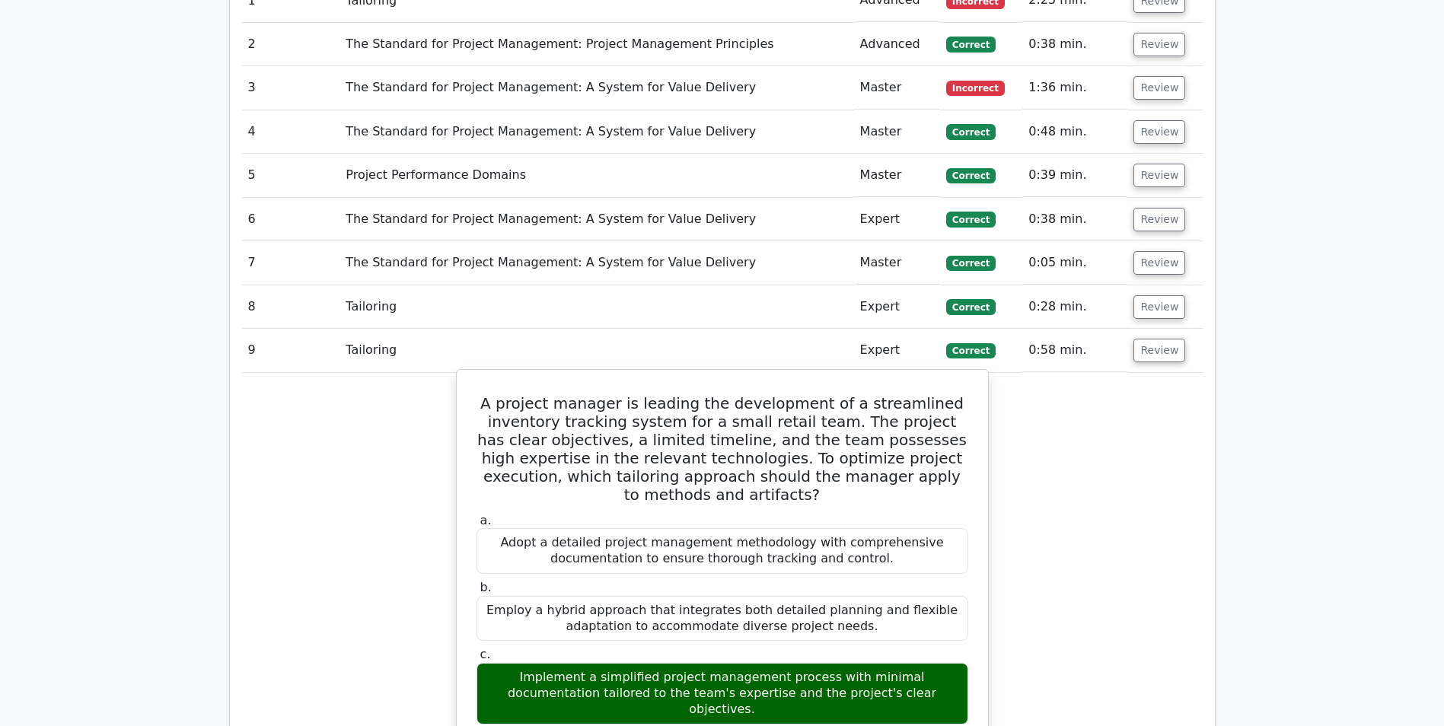
scroll to position [1294, 0]
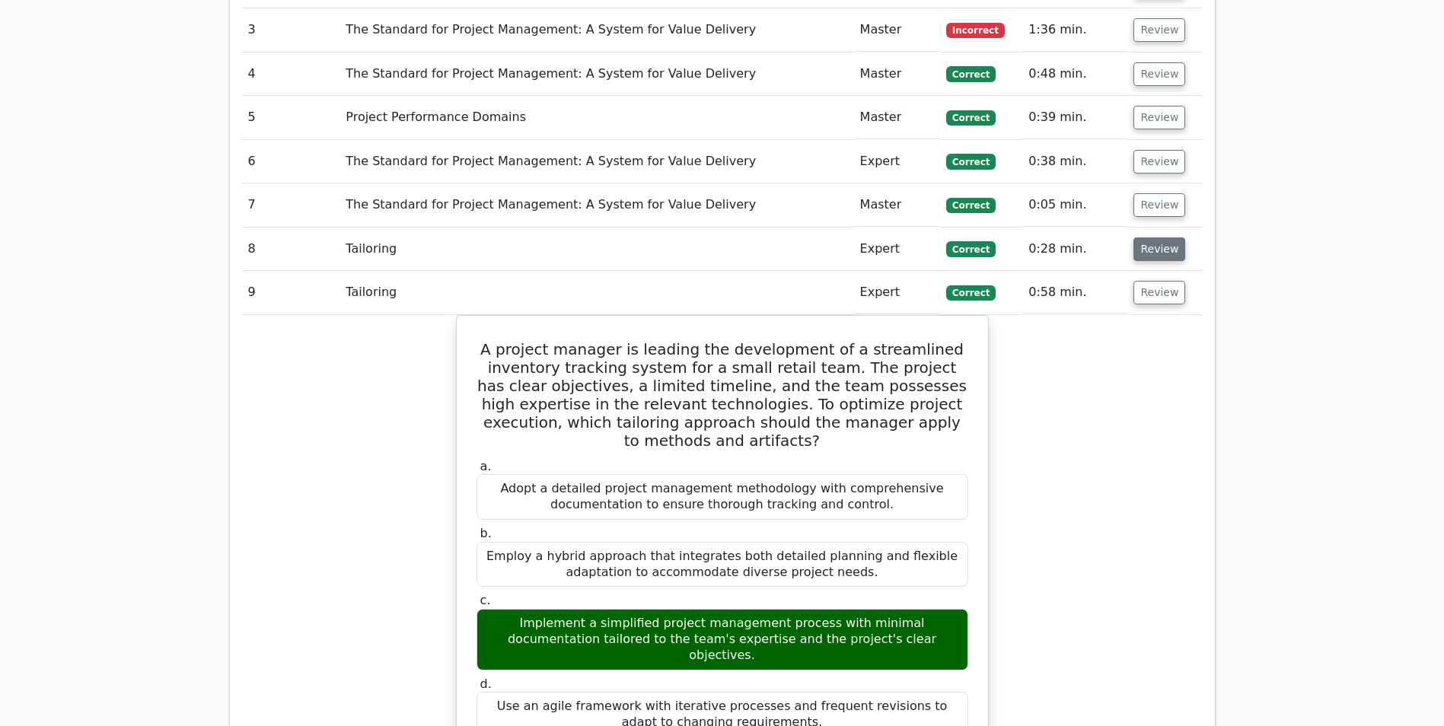
click at [1148, 238] on button "Review" at bounding box center [1159, 250] width 52 height 24
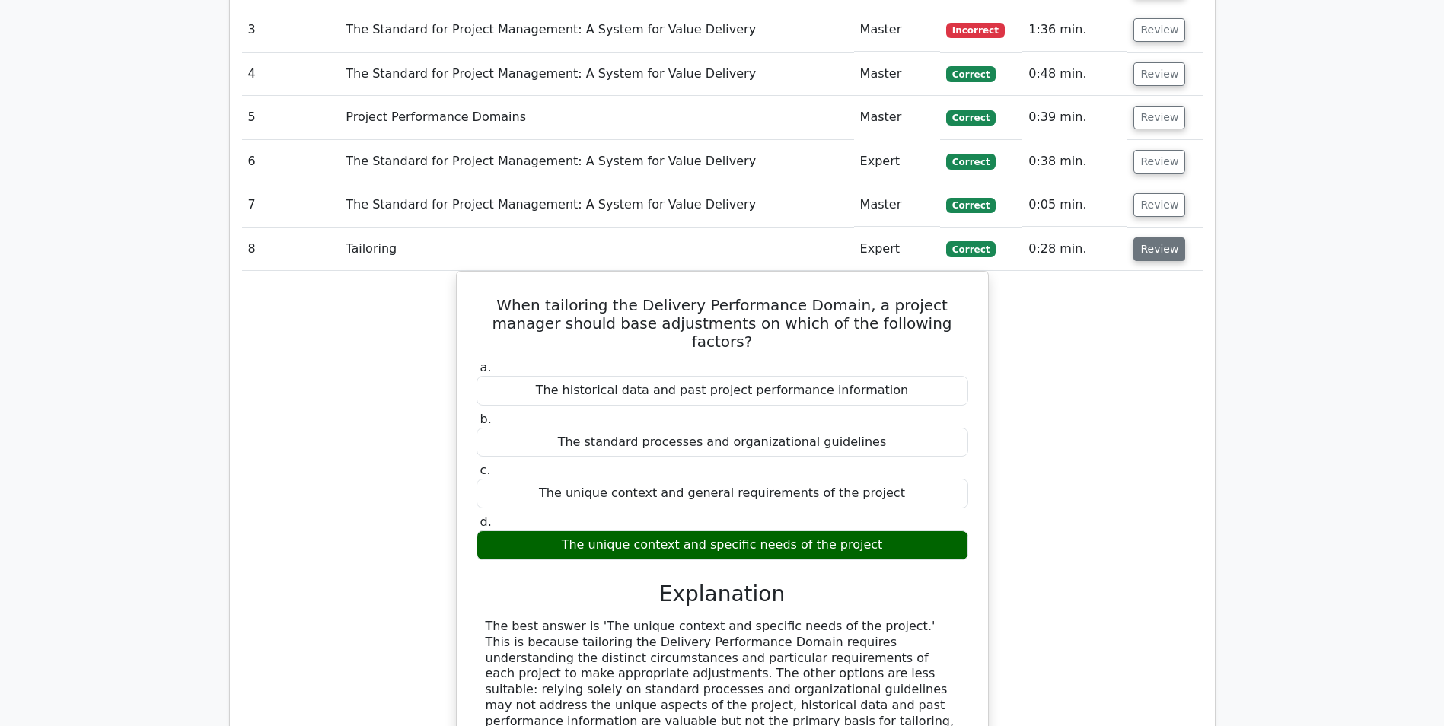
click at [1154, 238] on button "Review" at bounding box center [1159, 250] width 52 height 24
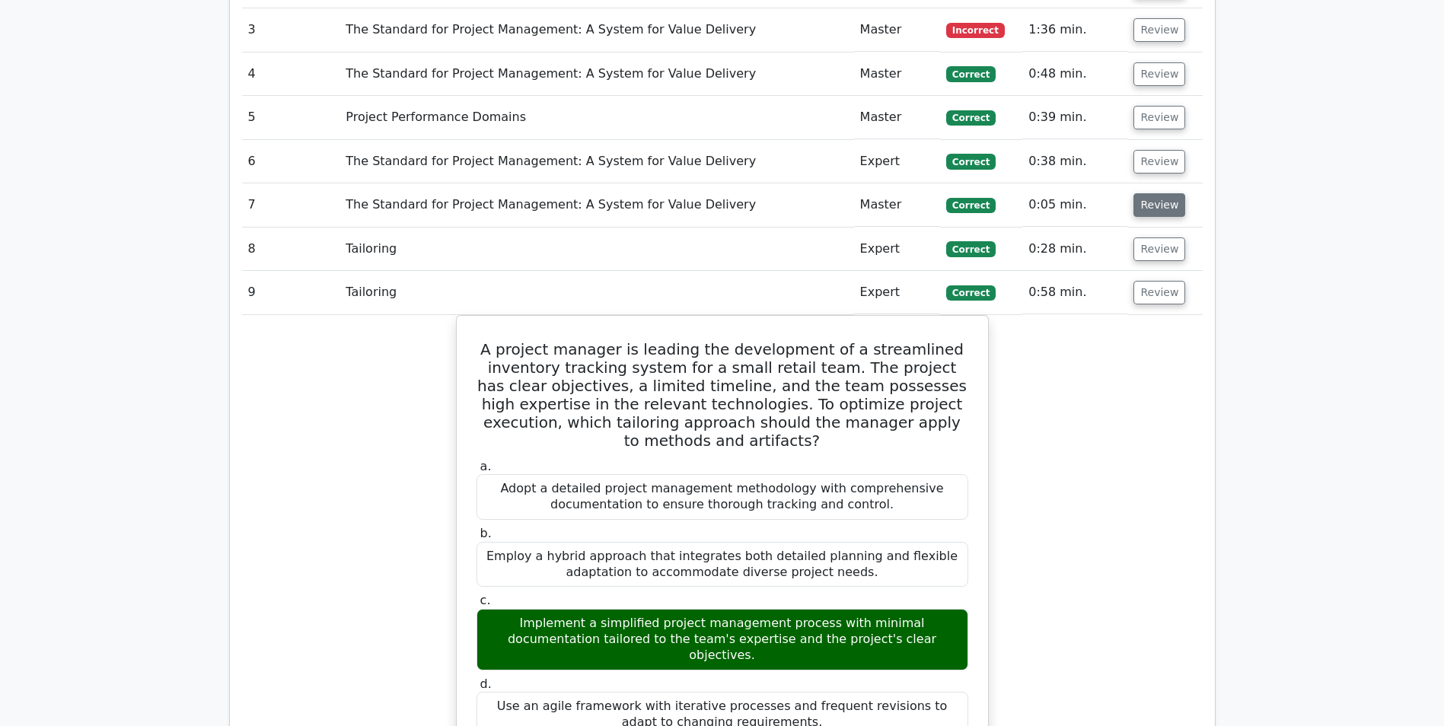
click at [1152, 193] on button "Review" at bounding box center [1159, 205] width 52 height 24
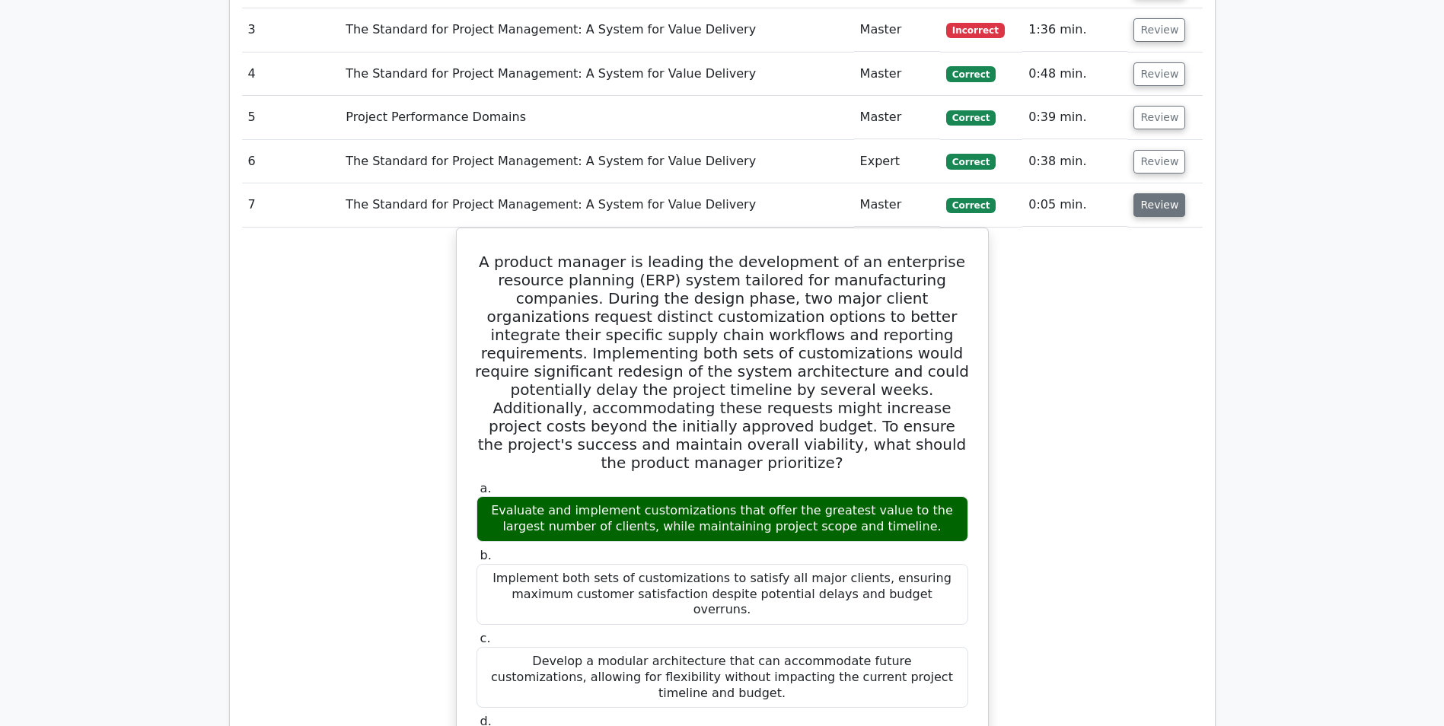
click at [1155, 193] on button "Review" at bounding box center [1159, 205] width 52 height 24
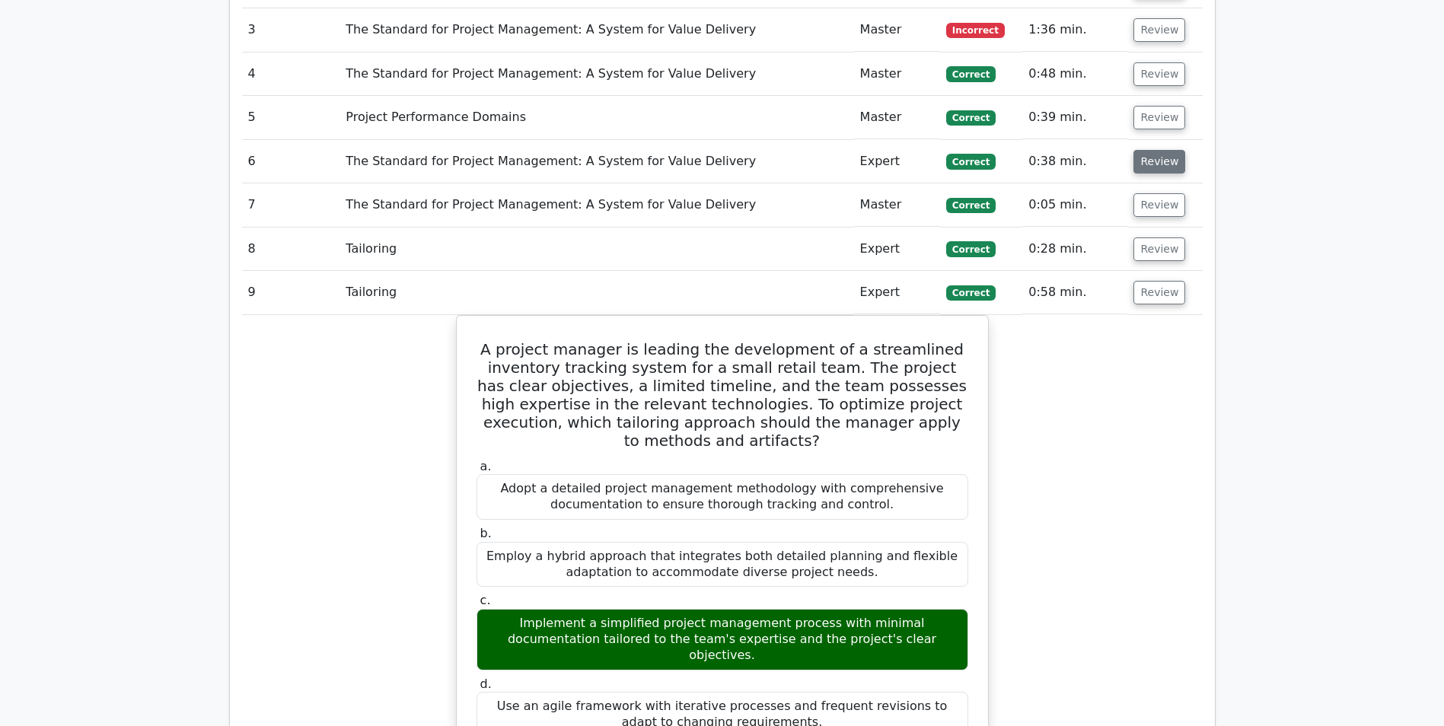
click at [1150, 150] on button "Review" at bounding box center [1159, 162] width 52 height 24
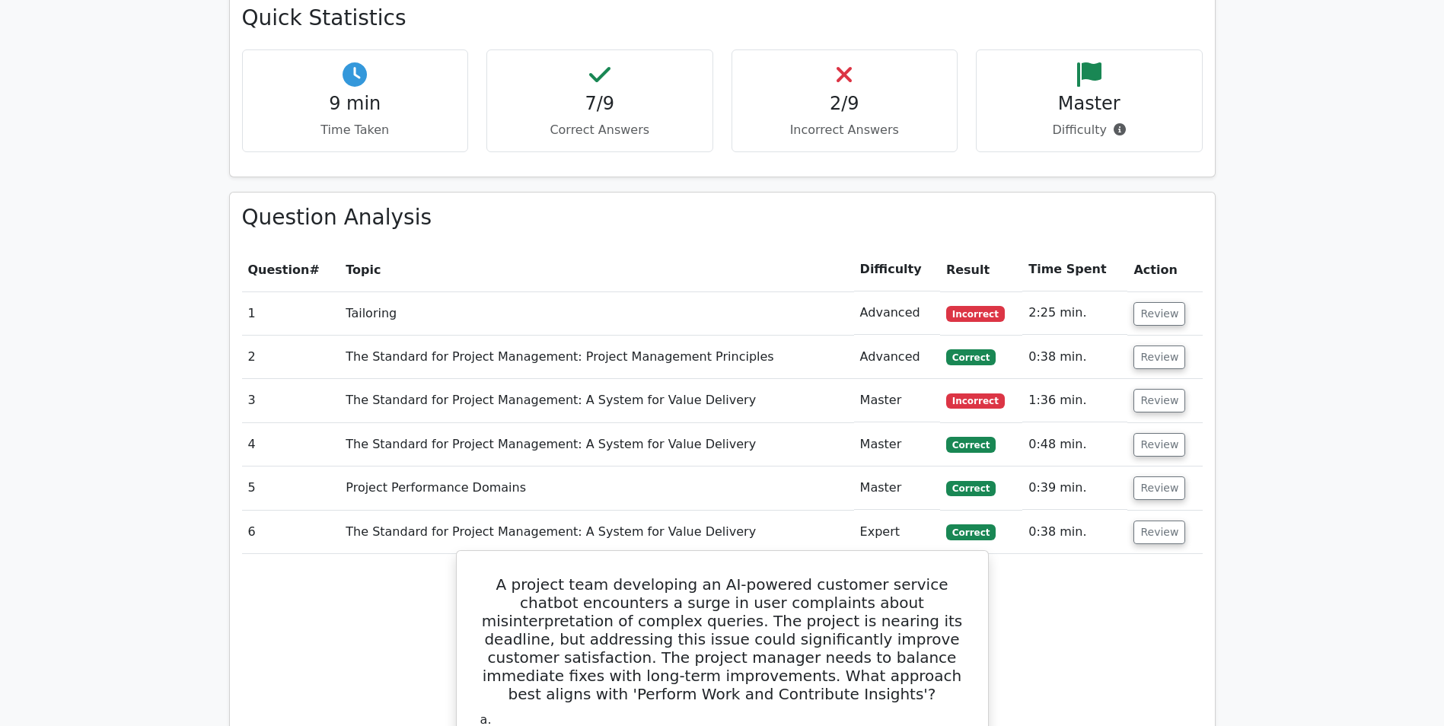
scroll to position [913, 0]
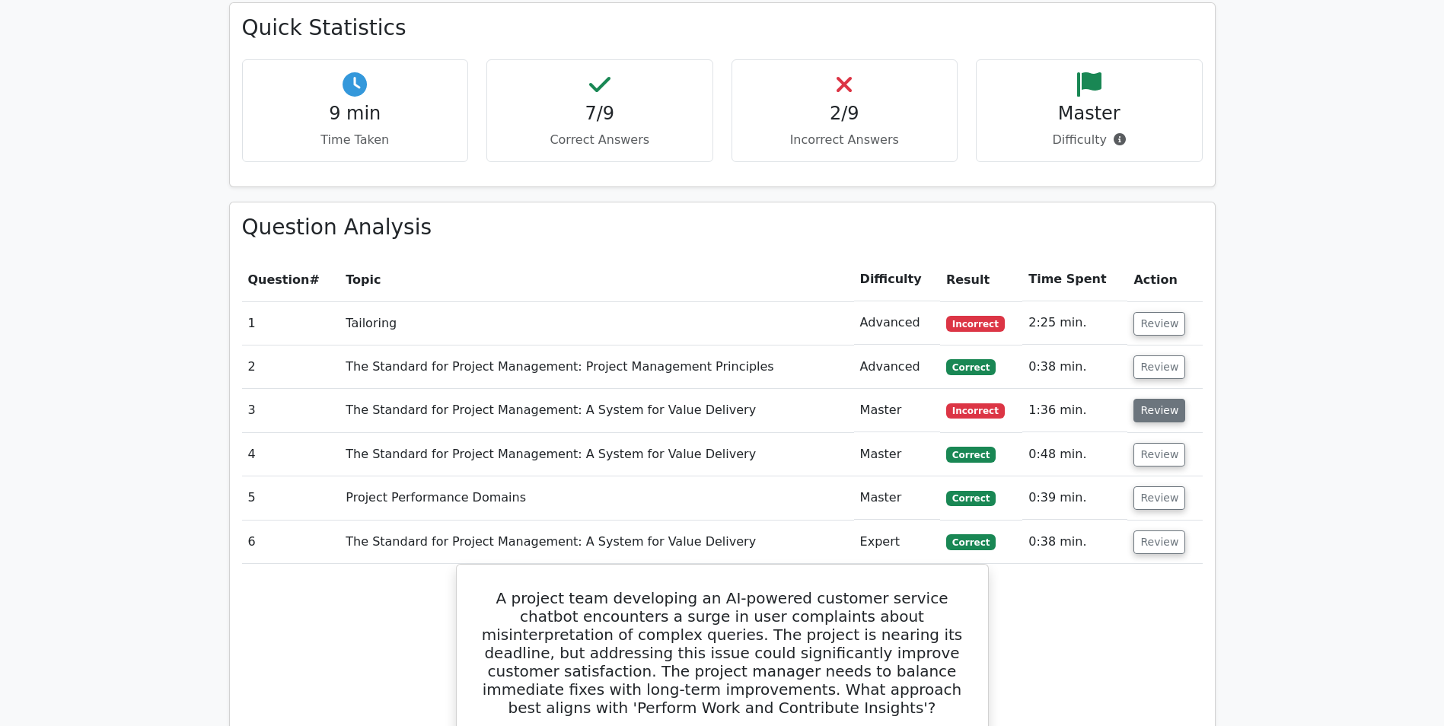
click at [1159, 399] on button "Review" at bounding box center [1159, 411] width 52 height 24
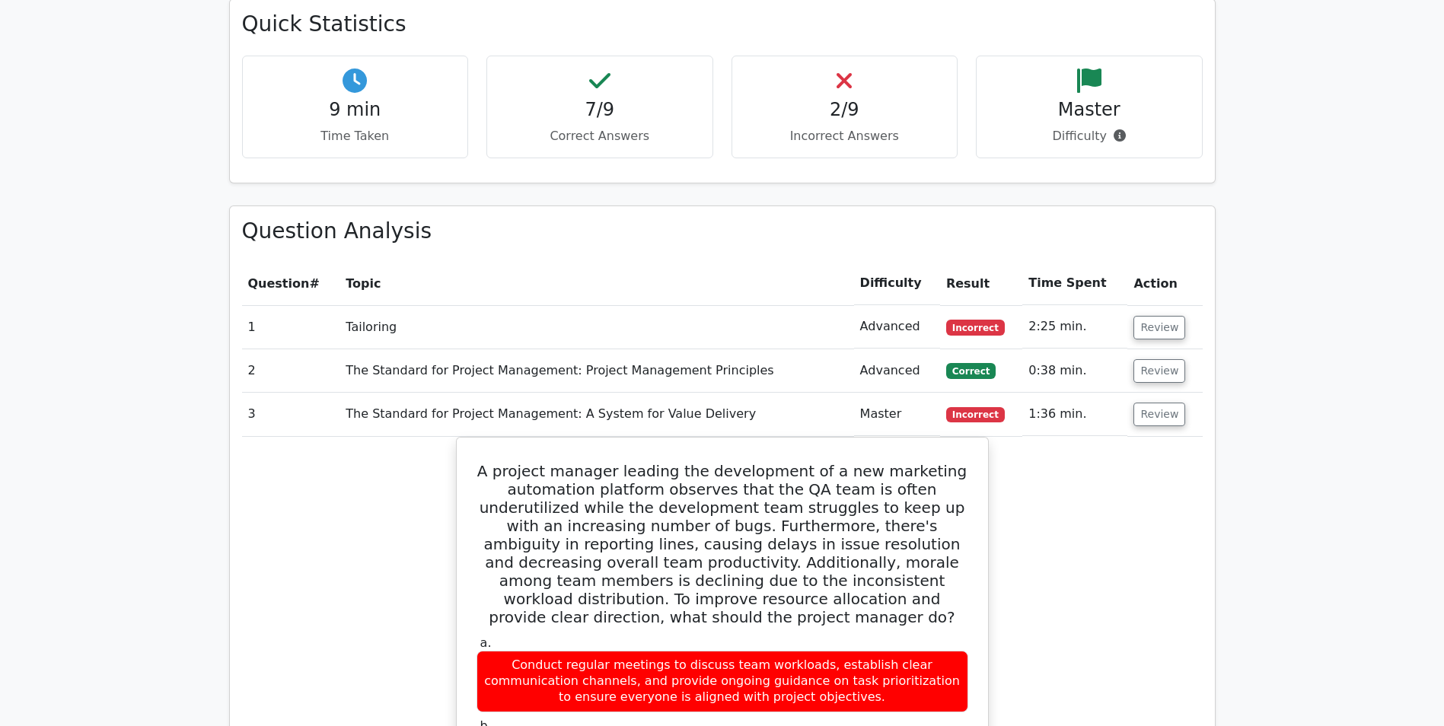
click at [348, 99] on h4 "9 min" at bounding box center [355, 110] width 201 height 22
click at [382, 99] on div "9 min Time Taken" at bounding box center [355, 107] width 227 height 103
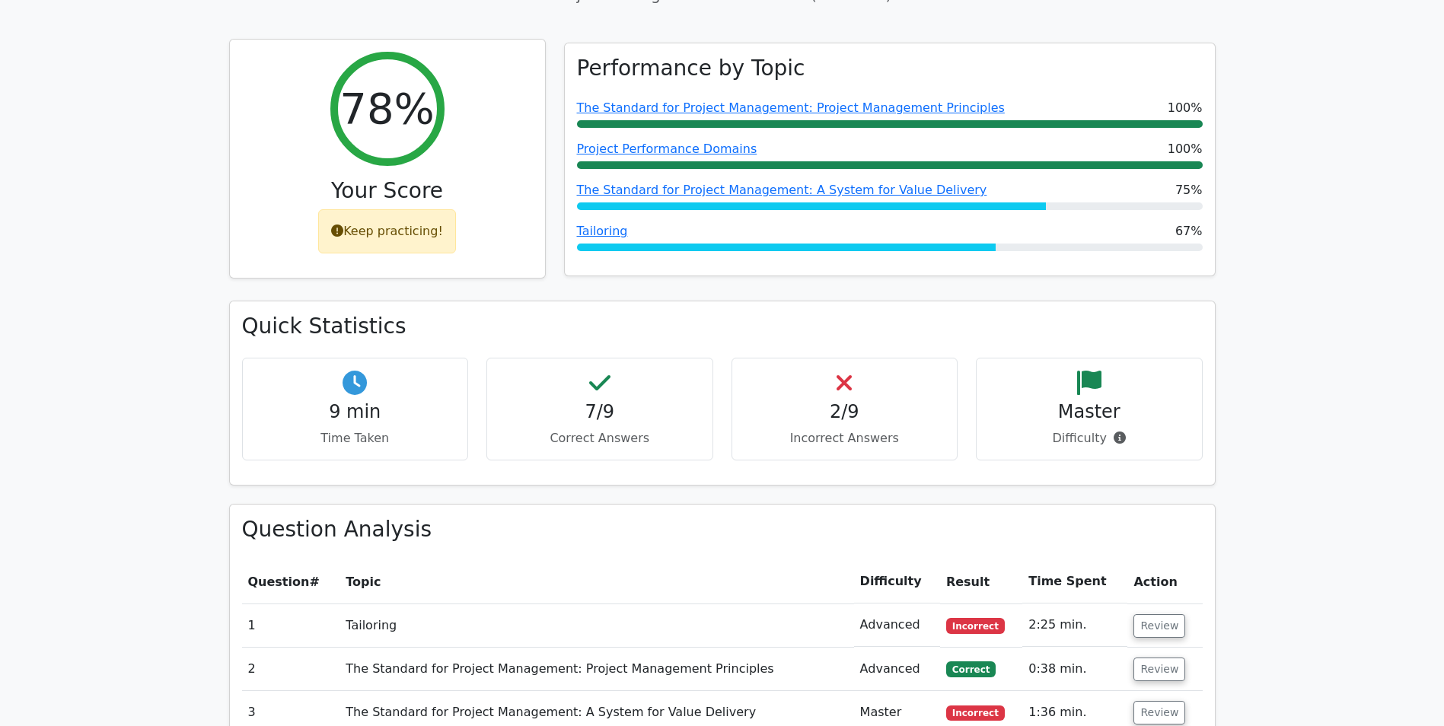
scroll to position [609, 0]
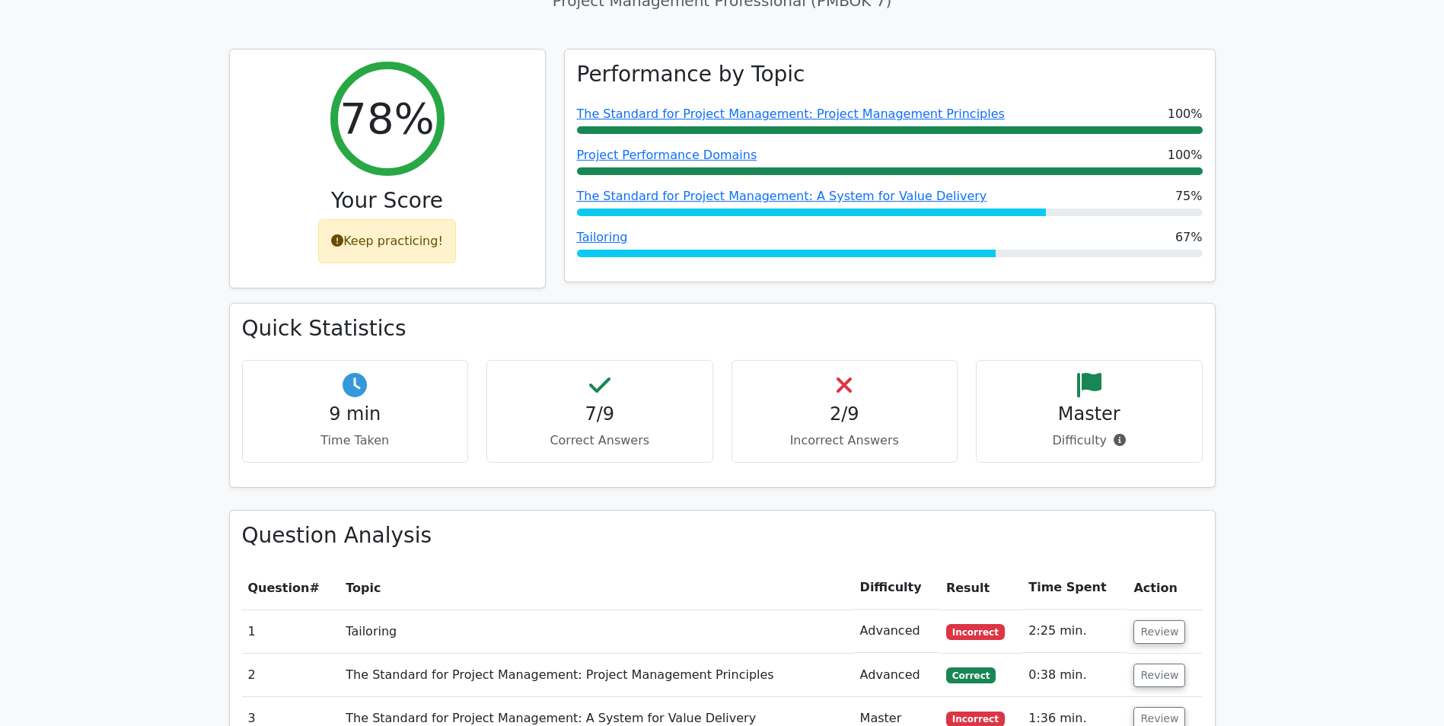
click at [1116, 434] on icon at bounding box center [1120, 440] width 12 height 12
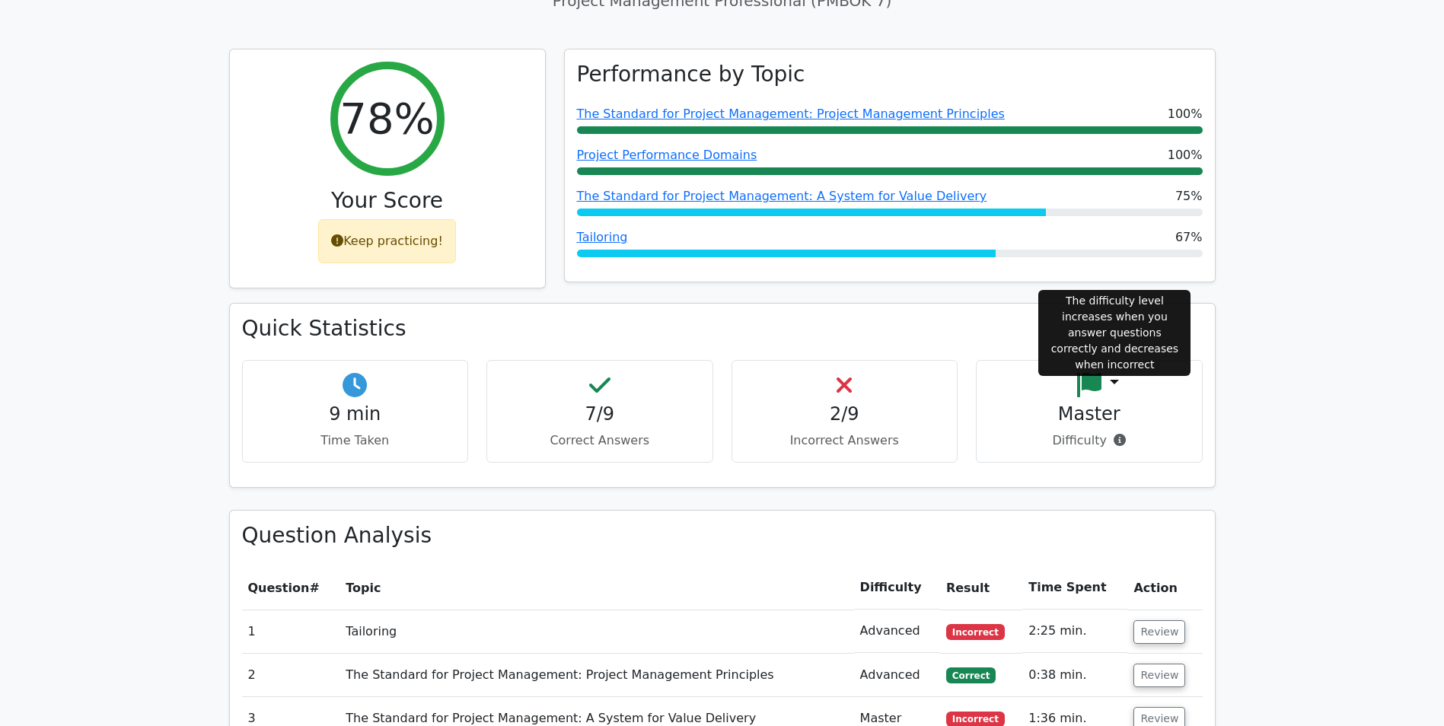
click at [1114, 434] on icon at bounding box center [1120, 440] width 12 height 12
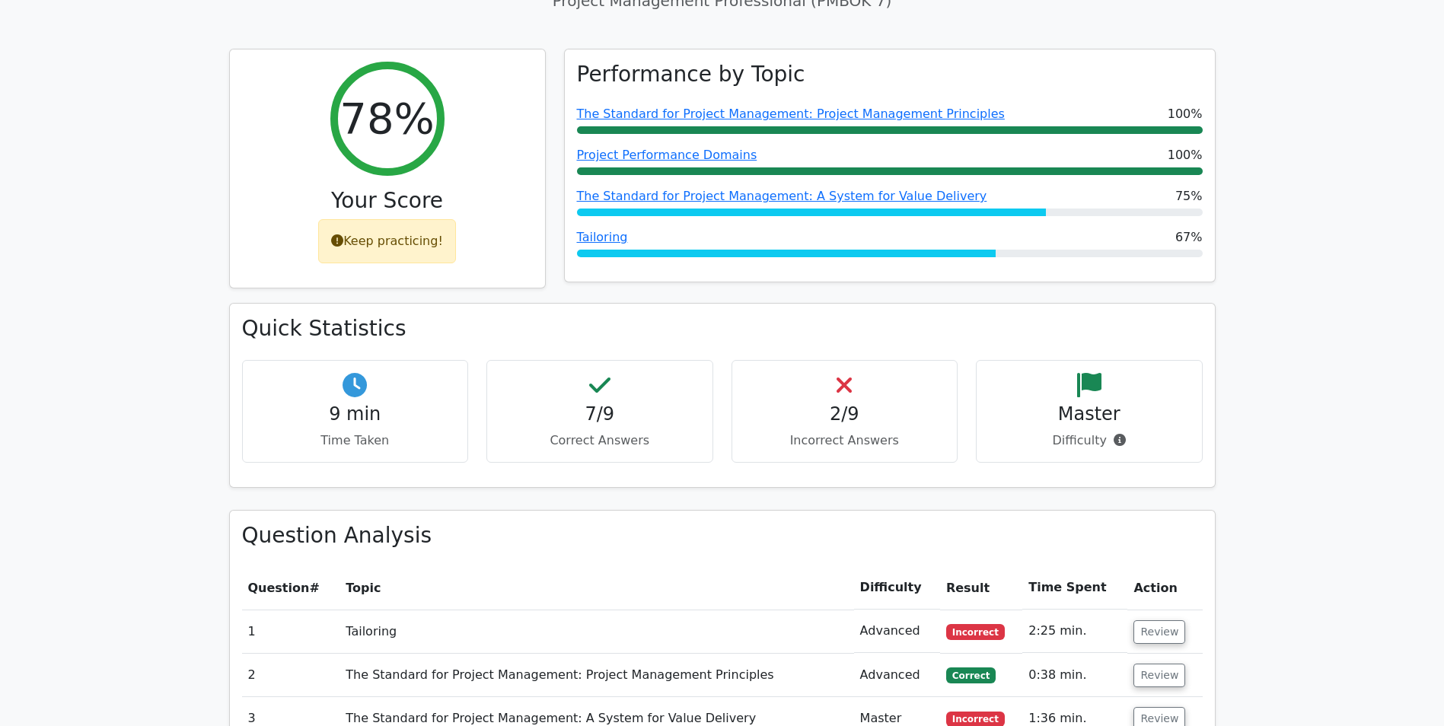
click at [1061, 403] on h4 "Master" at bounding box center [1089, 414] width 201 height 22
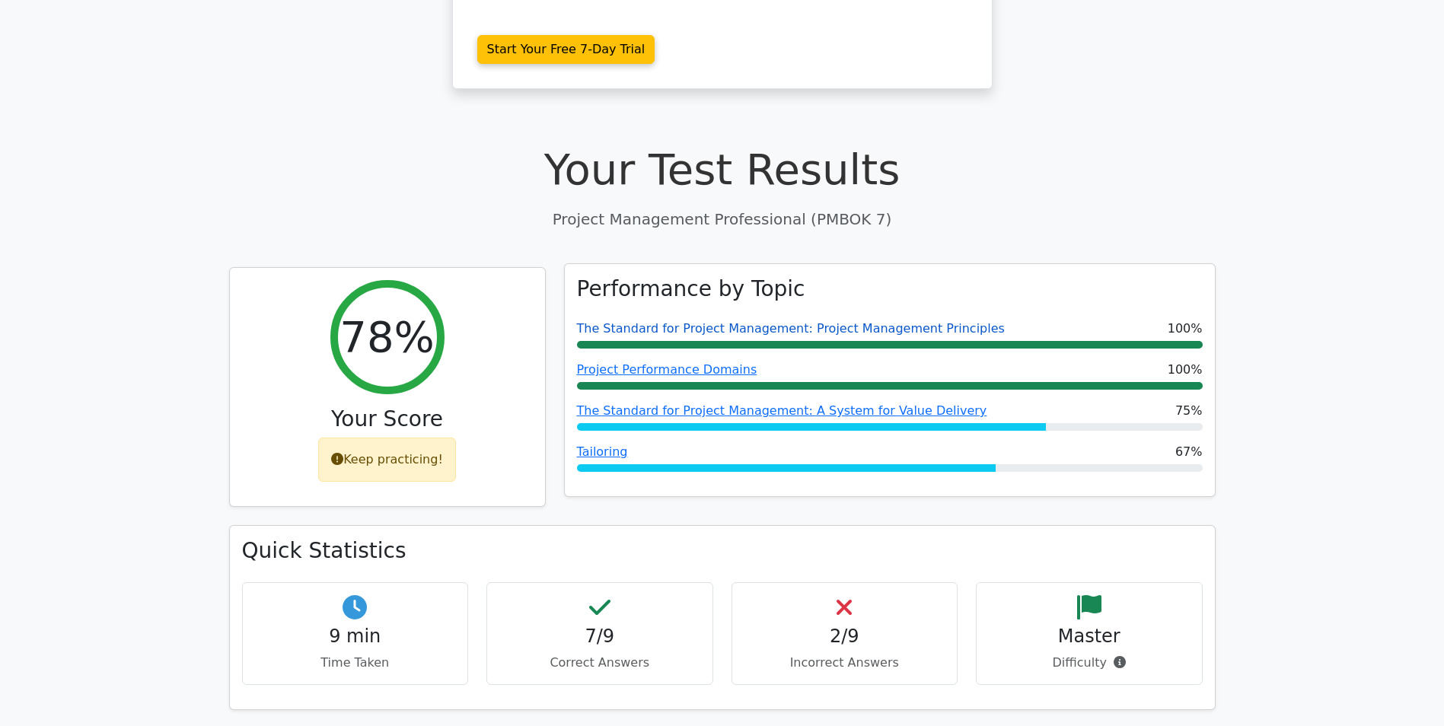
scroll to position [381, 0]
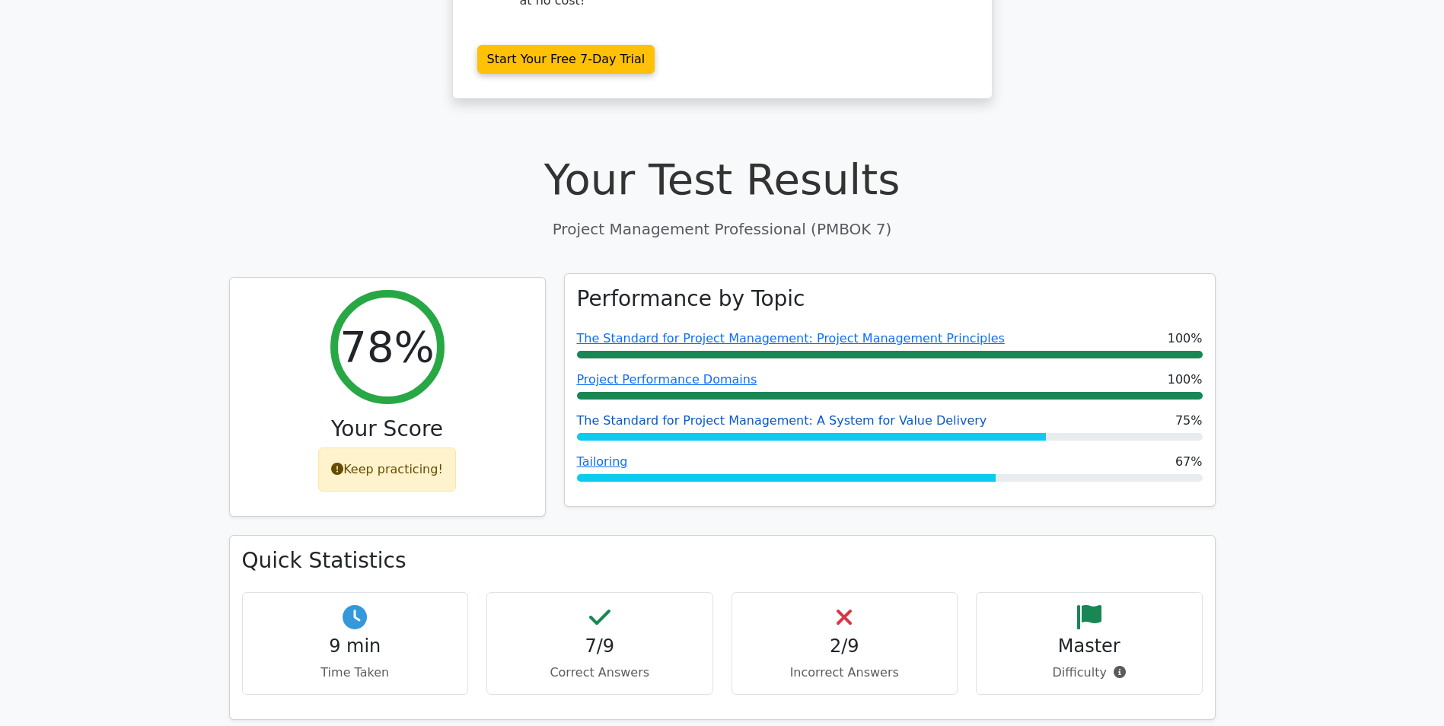
click at [668, 413] on link "The Standard for Project Management: A System for Value Delivery" at bounding box center [782, 420] width 410 height 14
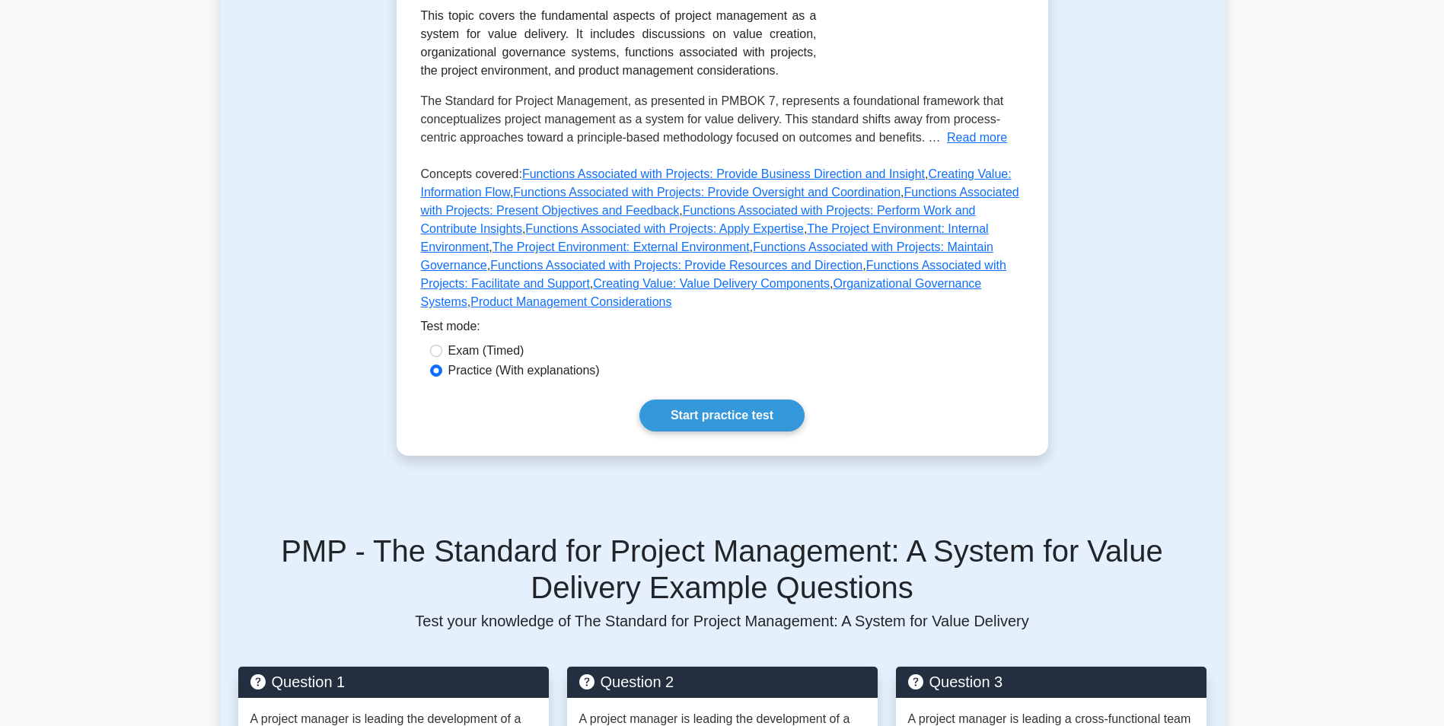
scroll to position [457, 0]
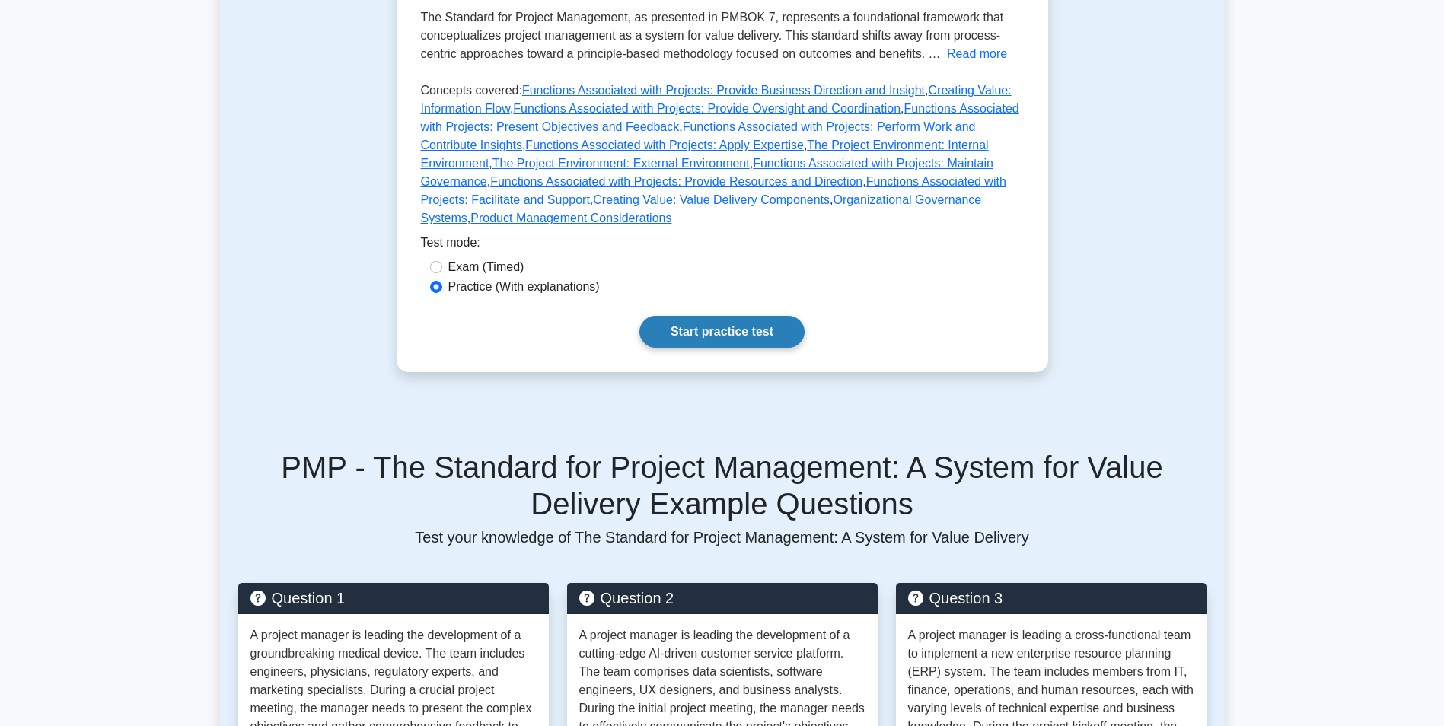
click at [697, 330] on div "The Standard for Project Management: A System for Value Delivery Overview of va…" at bounding box center [723, 53] width 652 height 638
click at [713, 316] on link "Start practice test" at bounding box center [721, 332] width 165 height 32
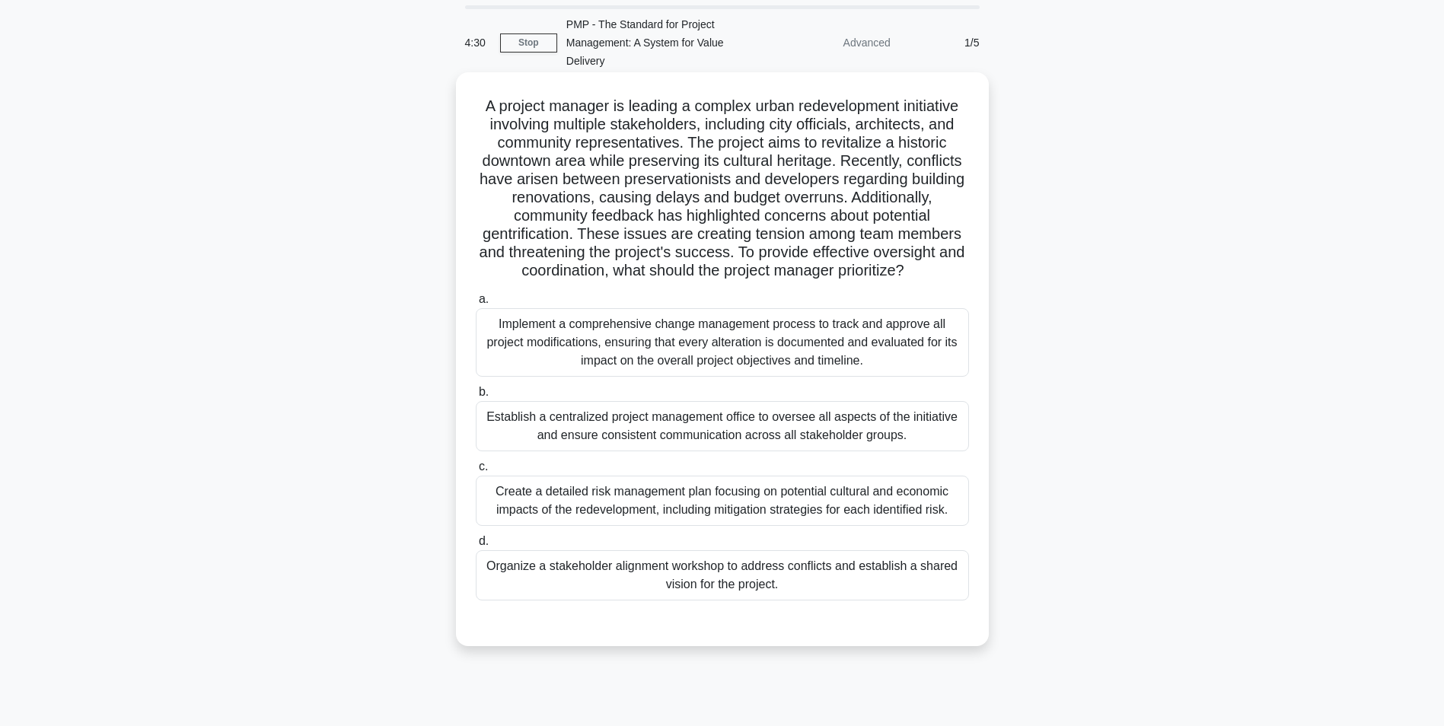
scroll to position [96, 0]
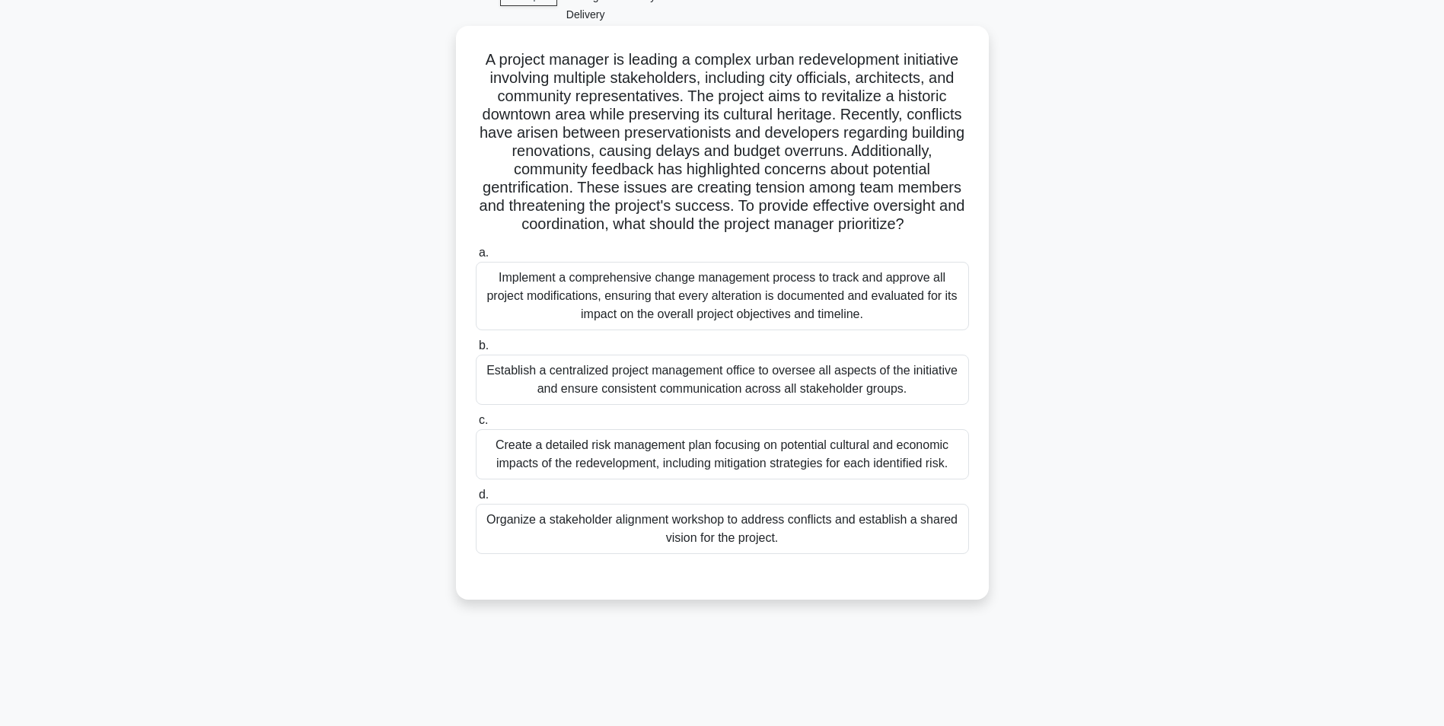
click at [627, 532] on div "Organize a stakeholder alignment workshop to address conflicts and establish a …" at bounding box center [722, 529] width 493 height 50
click at [476, 500] on input "d. Organize a stakeholder alignment workshop to address conflicts and establish…" at bounding box center [476, 495] width 0 height 10
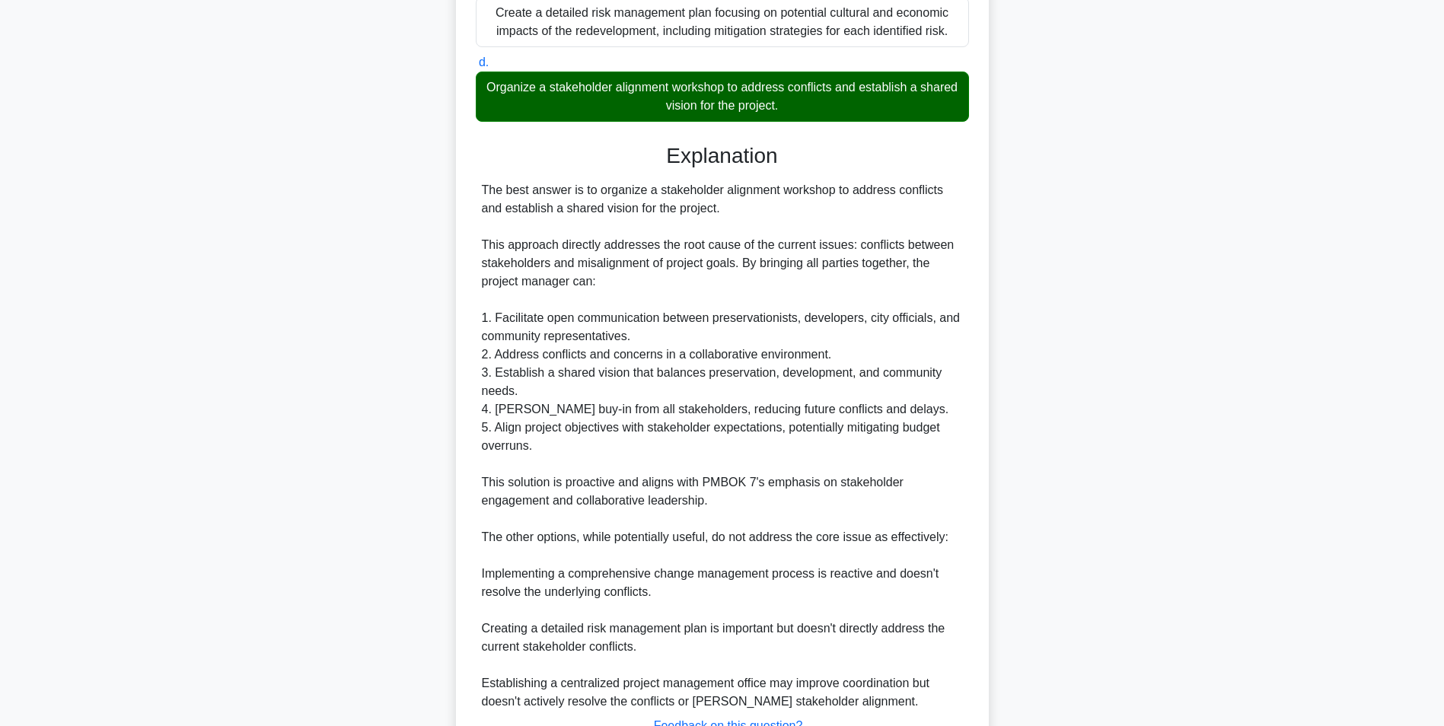
scroll to position [553, 0]
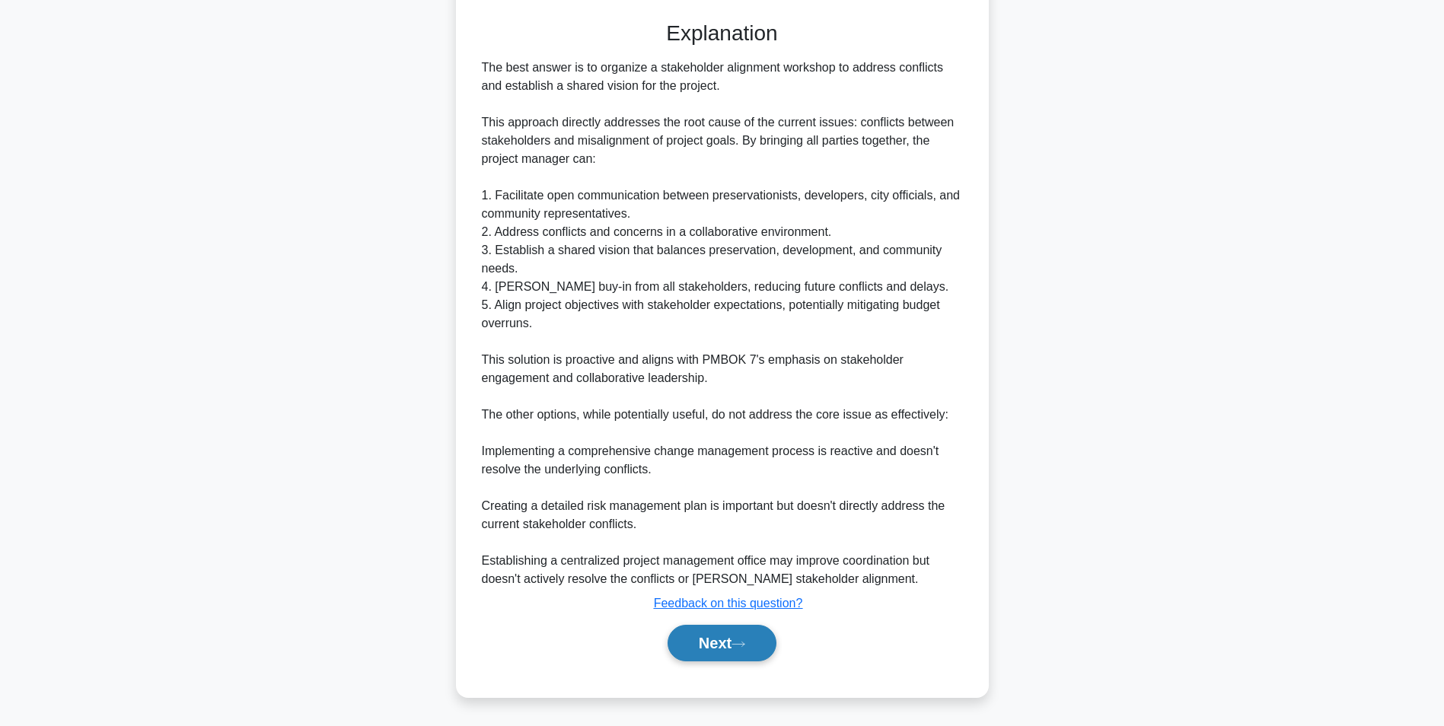
click at [725, 642] on button "Next" at bounding box center [722, 643] width 109 height 37
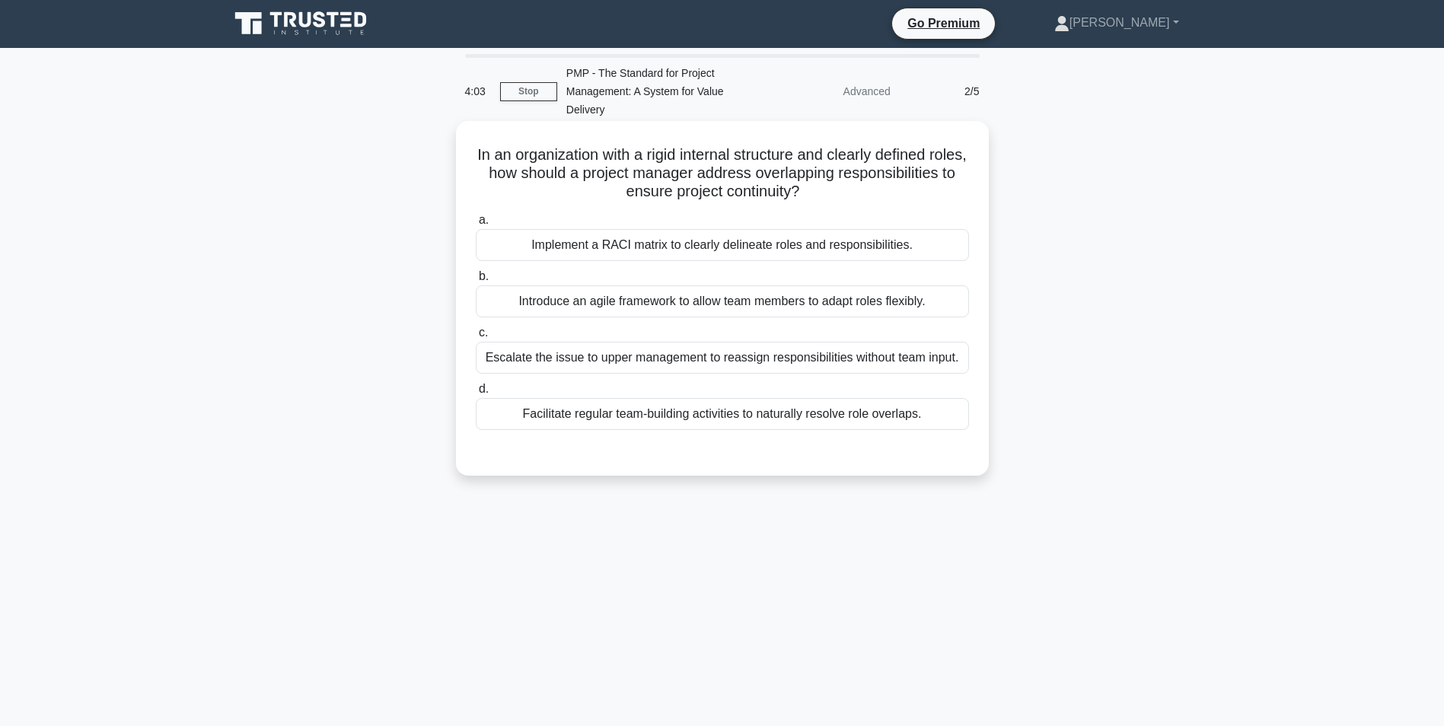
scroll to position [0, 0]
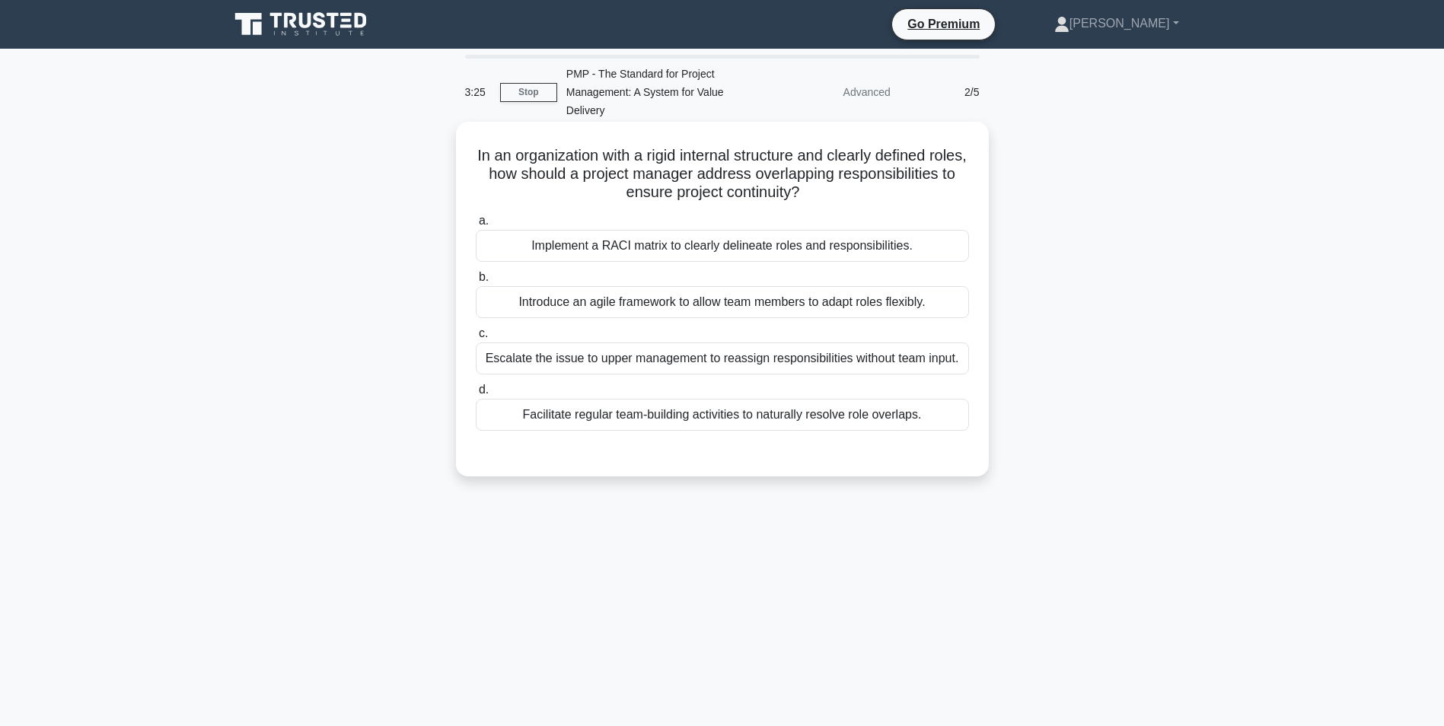
click at [641, 252] on div "Implement a RACI matrix to clearly delineate roles and responsibilities." at bounding box center [722, 246] width 493 height 32
click at [476, 226] on input "a. Implement a RACI matrix to clearly delineate roles and responsibilities." at bounding box center [476, 221] width 0 height 10
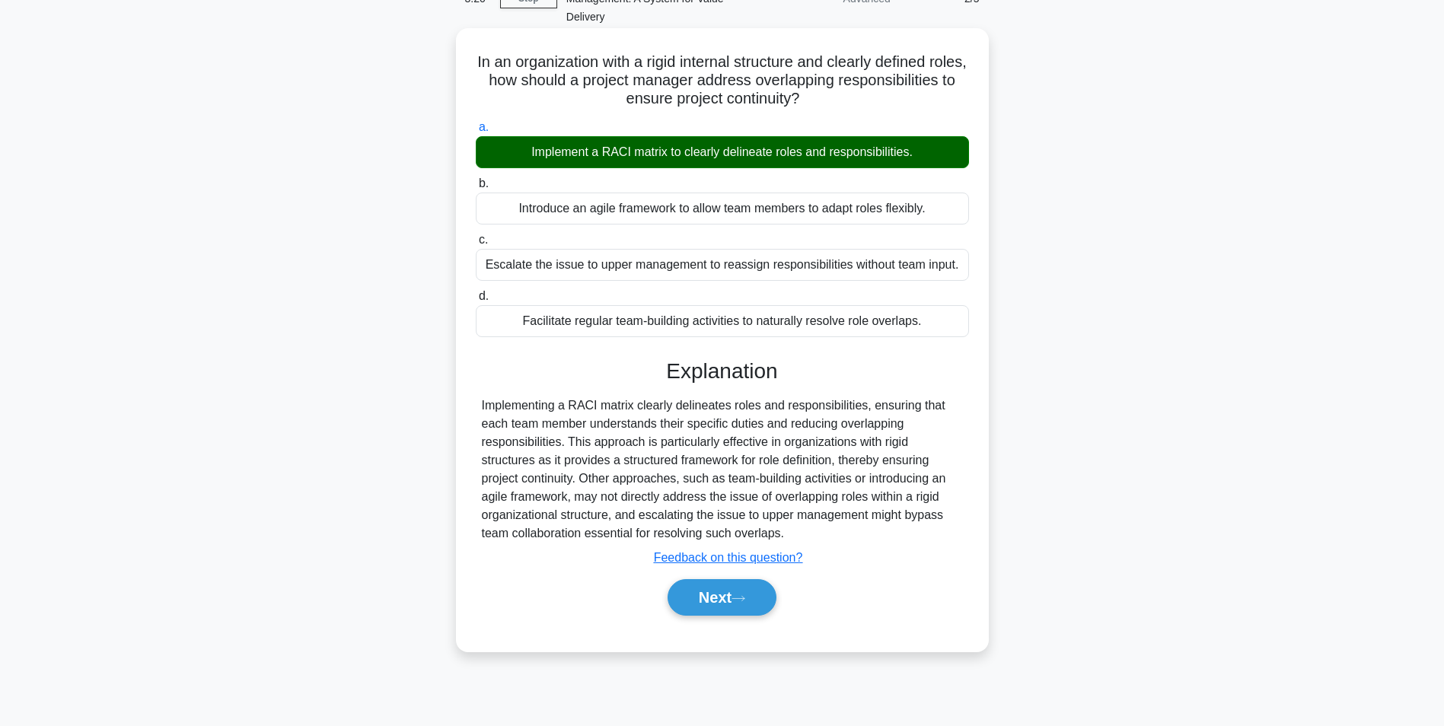
scroll to position [96, 0]
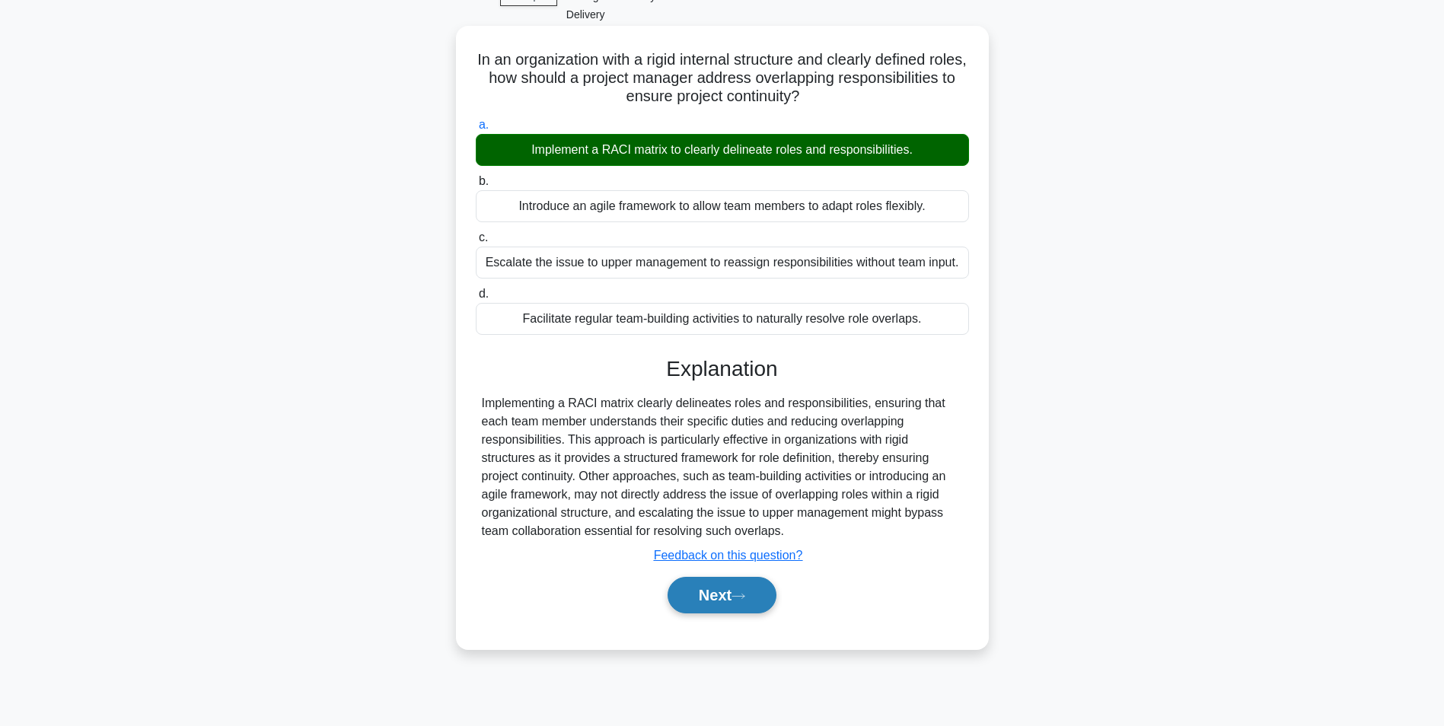
click at [699, 594] on button "Next" at bounding box center [722, 595] width 109 height 37
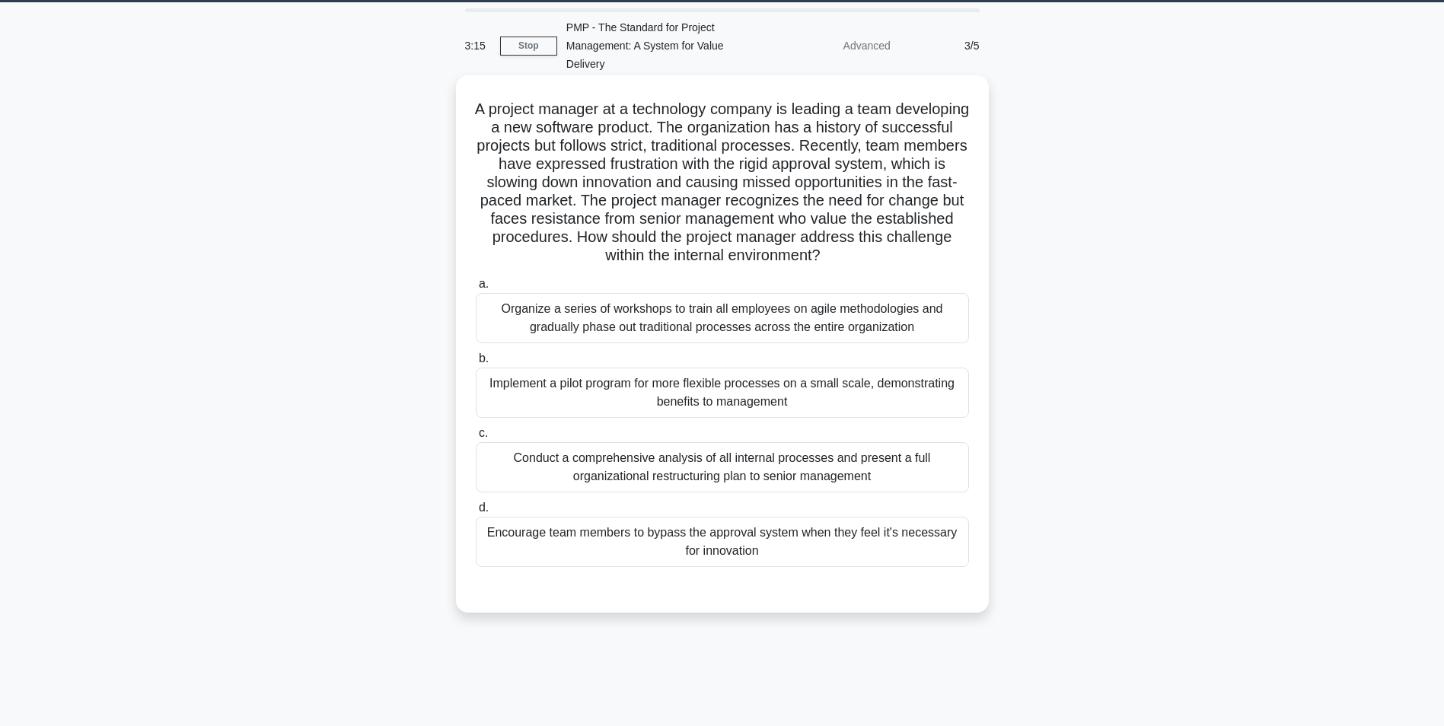
scroll to position [0, 0]
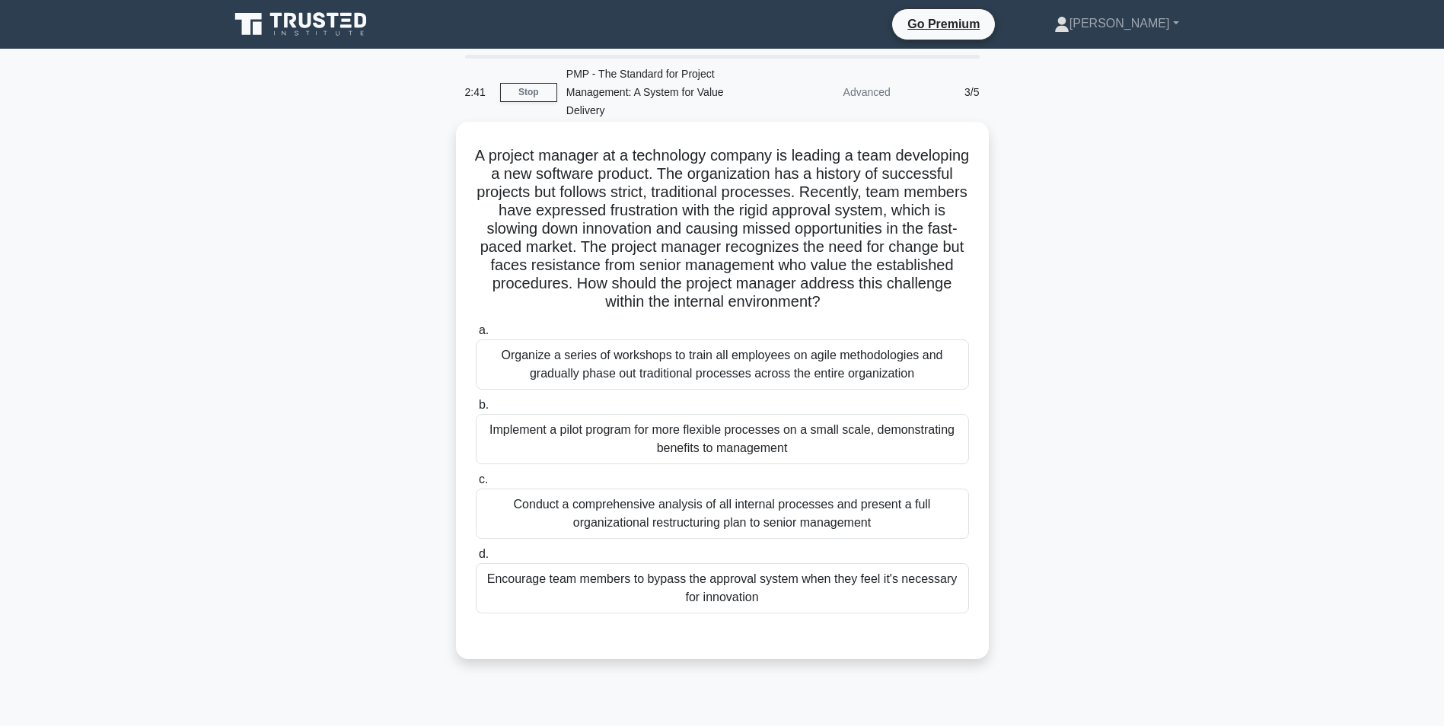
click at [646, 518] on div "Conduct a comprehensive analysis of all internal processes and present a full o…" at bounding box center [722, 514] width 493 height 50
click at [476, 485] on input "c. Conduct a comprehensive analysis of all internal processes and present a ful…" at bounding box center [476, 480] width 0 height 10
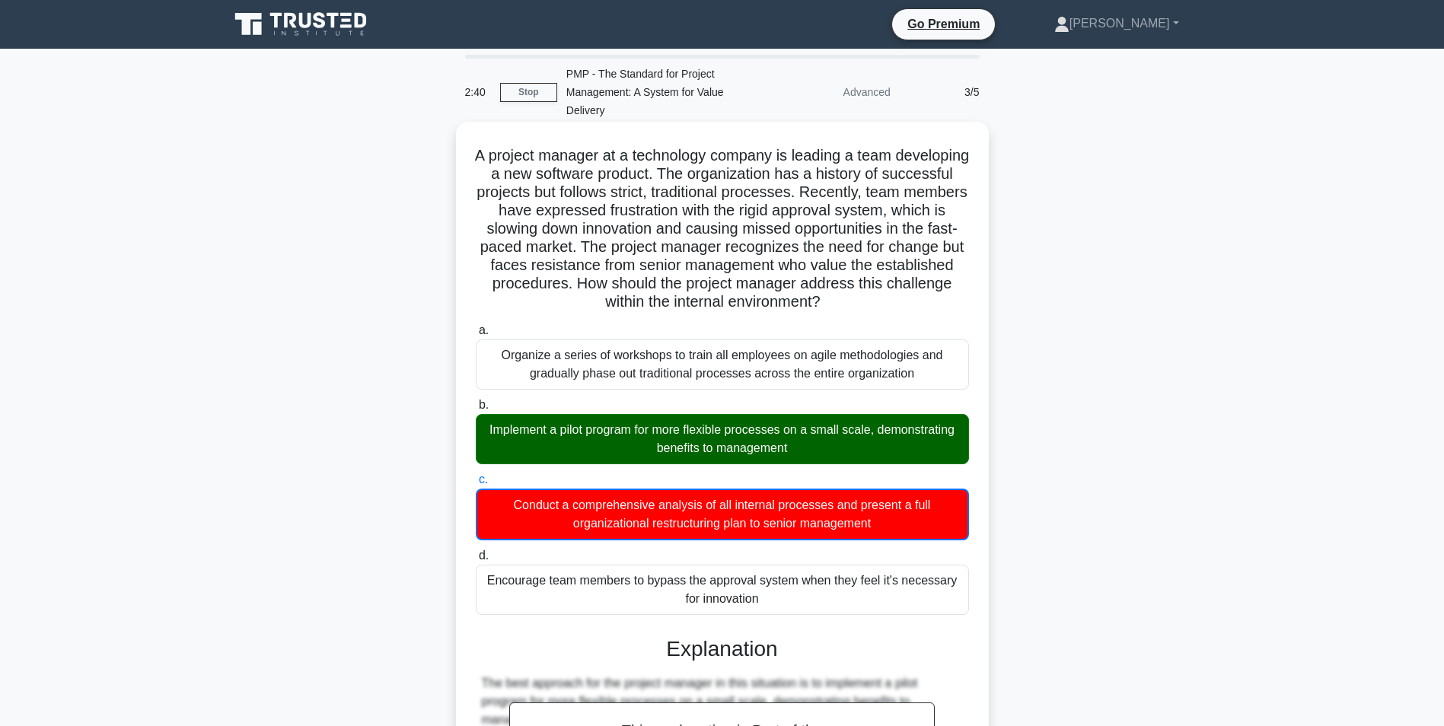
click at [640, 438] on div "Implement a pilot program for more flexible processes on a small scale, demonst…" at bounding box center [722, 439] width 493 height 50
click at [476, 410] on input "b. Implement a pilot program for more flexible processes on a small scale, demo…" at bounding box center [476, 405] width 0 height 10
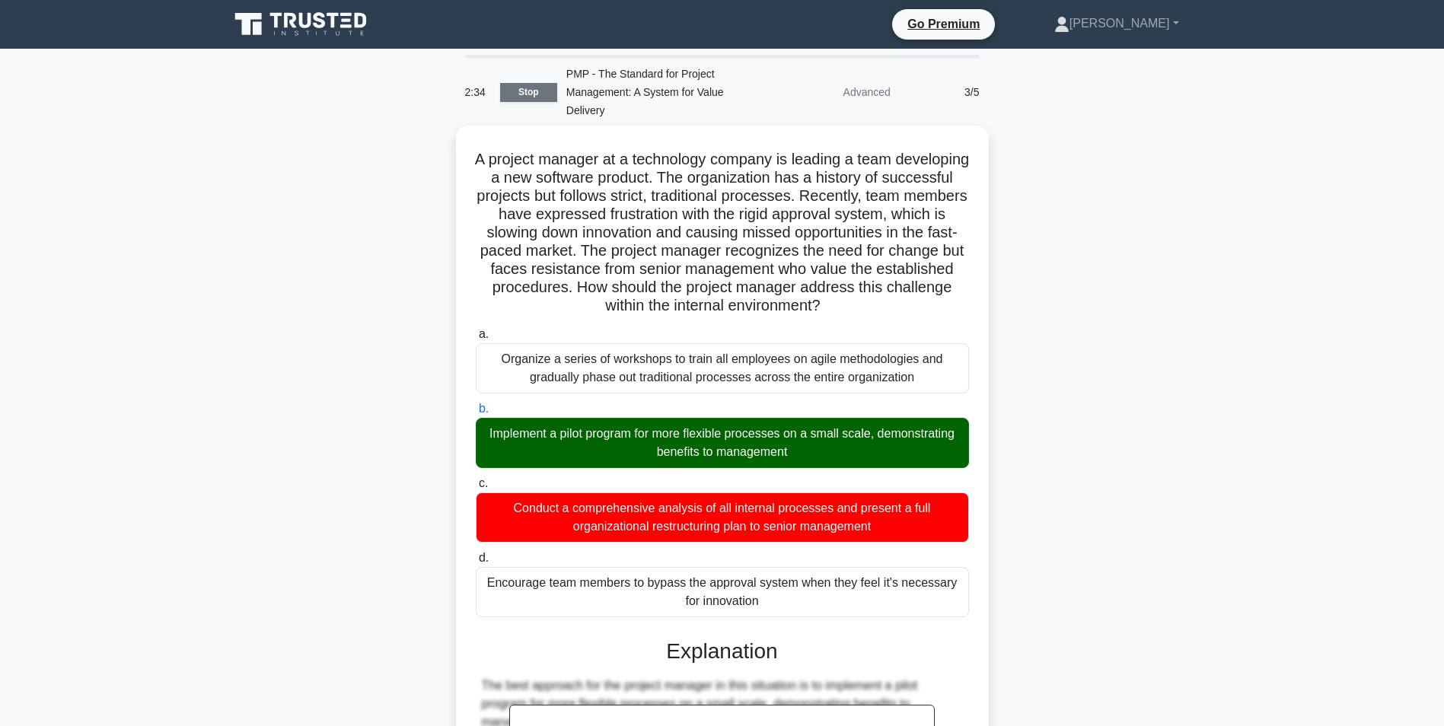
click at [540, 94] on link "Stop" at bounding box center [528, 92] width 57 height 19
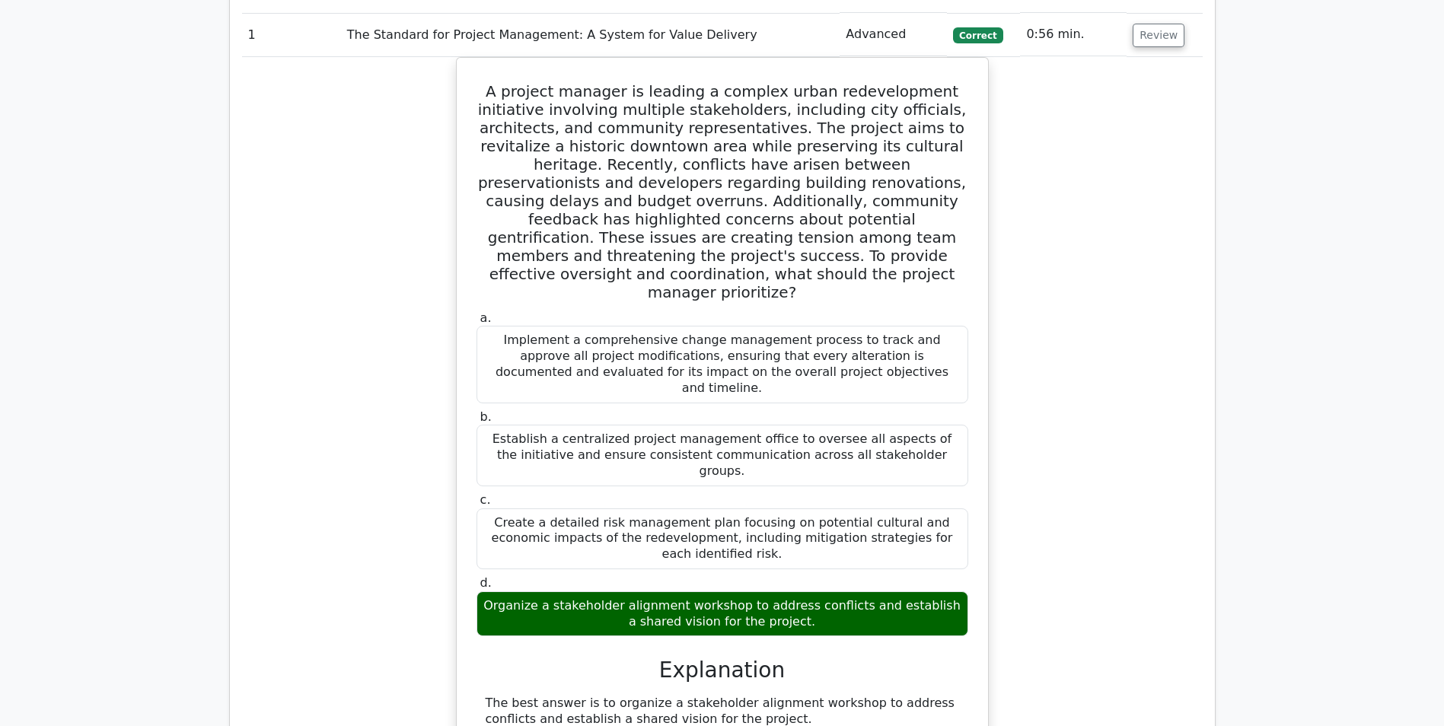
scroll to position [990, 0]
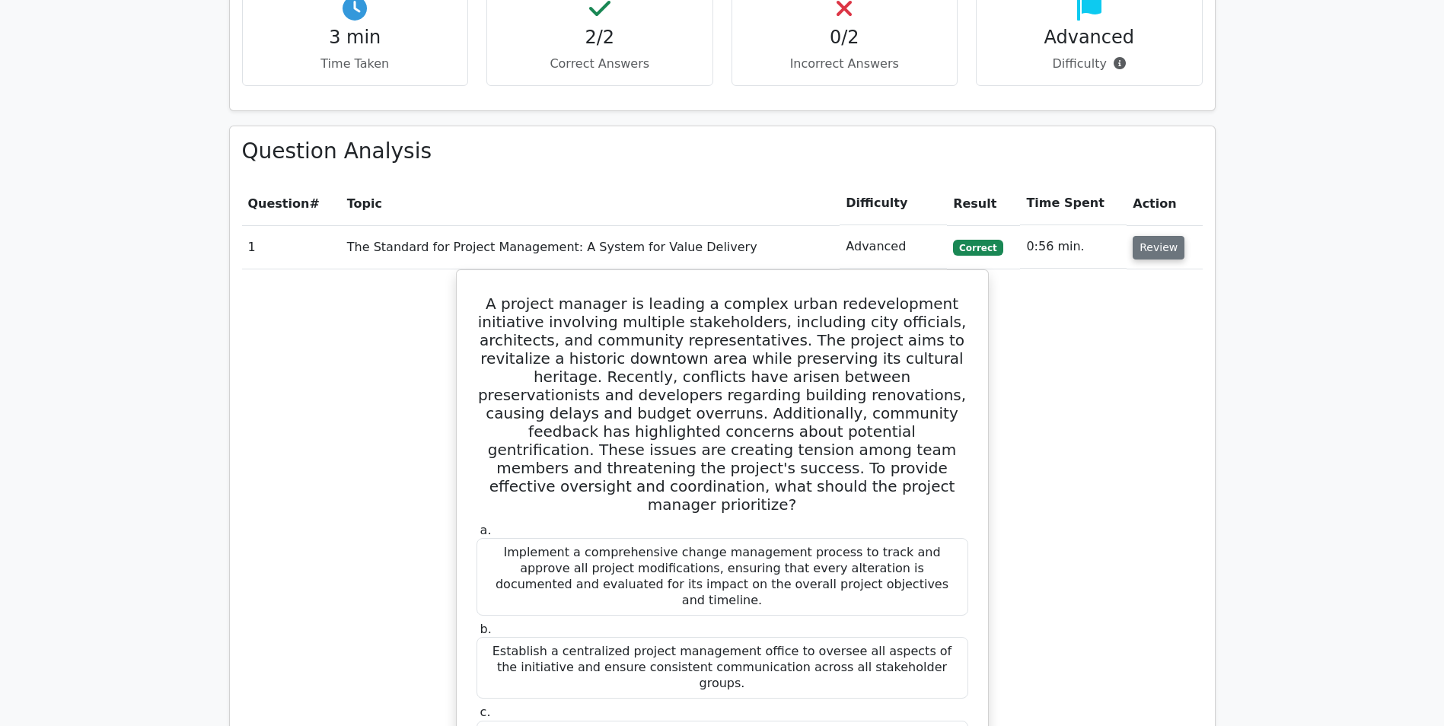
click at [1147, 236] on button "Review" at bounding box center [1159, 248] width 52 height 24
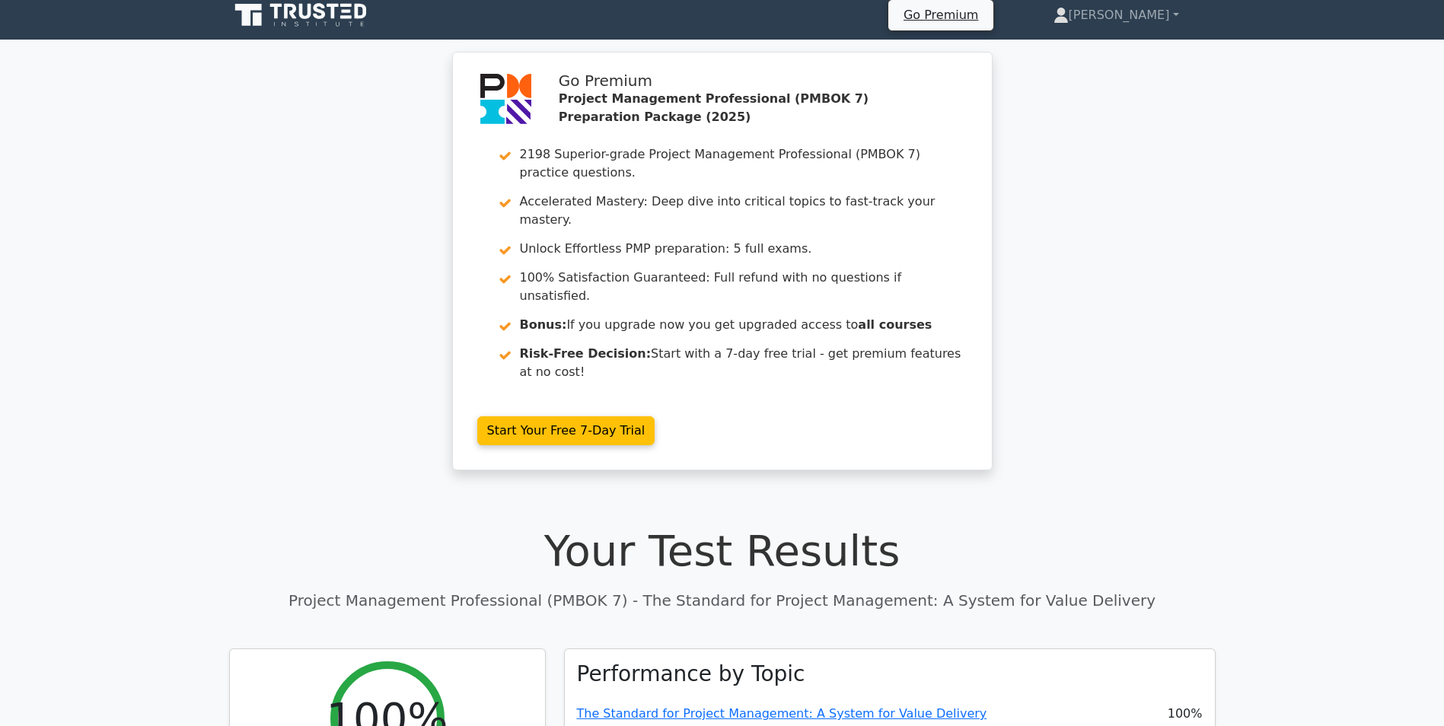
scroll to position [0, 0]
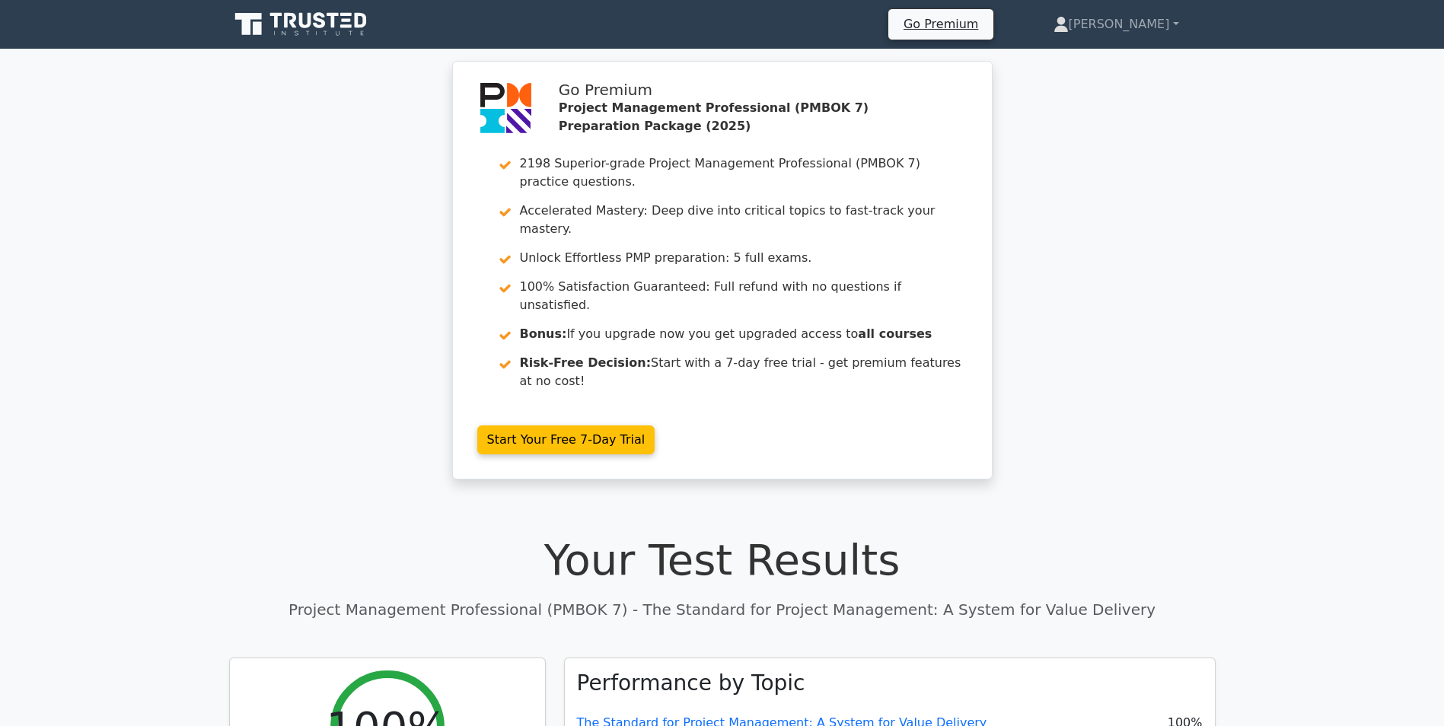
click at [274, 24] on icon at bounding box center [302, 24] width 146 height 29
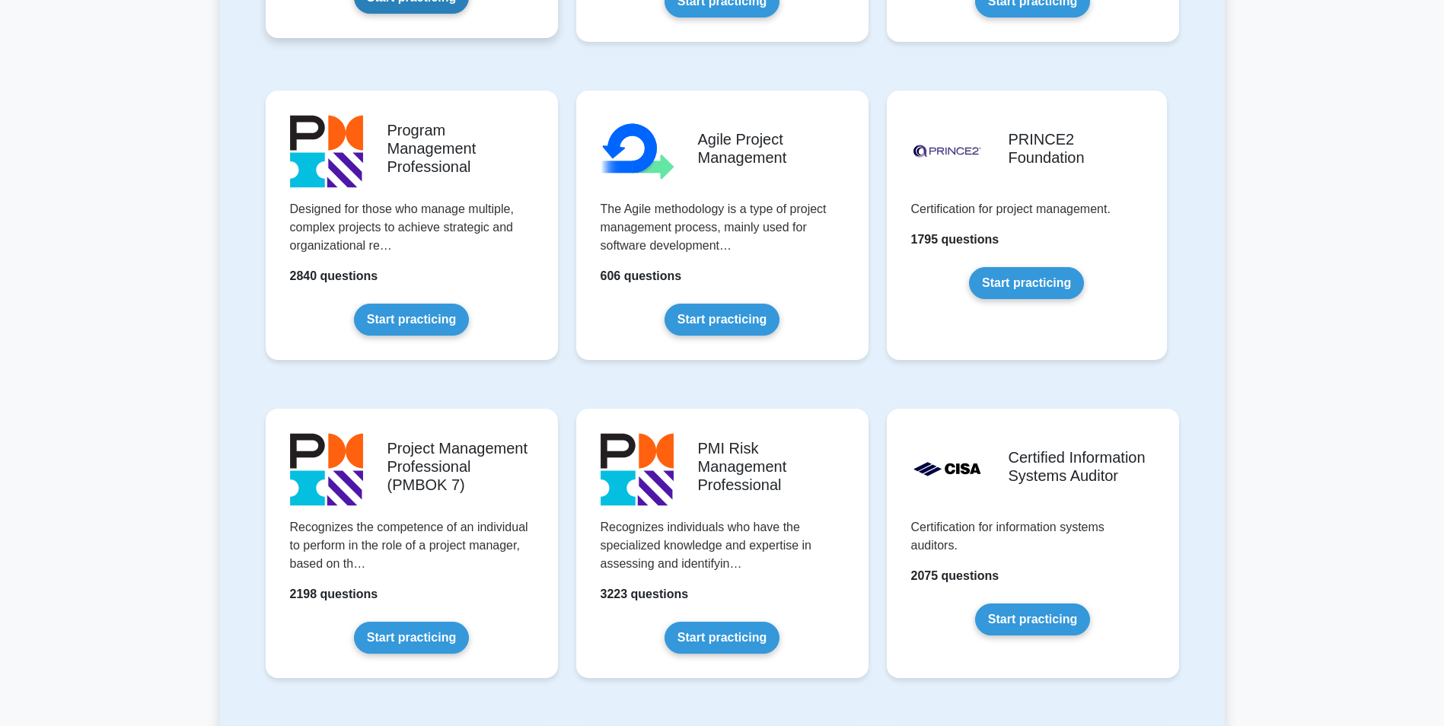
scroll to position [913, 0]
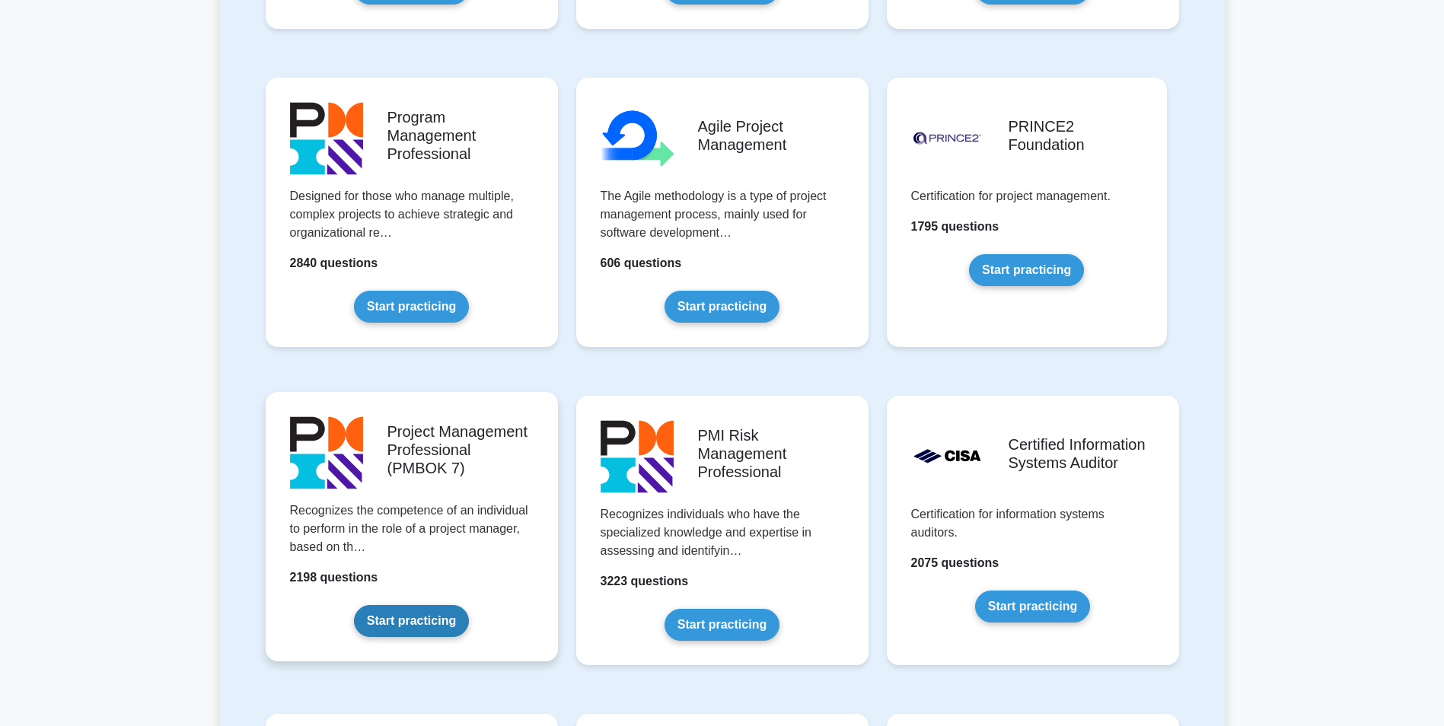
click at [409, 605] on link "Start practicing" at bounding box center [411, 621] width 115 height 32
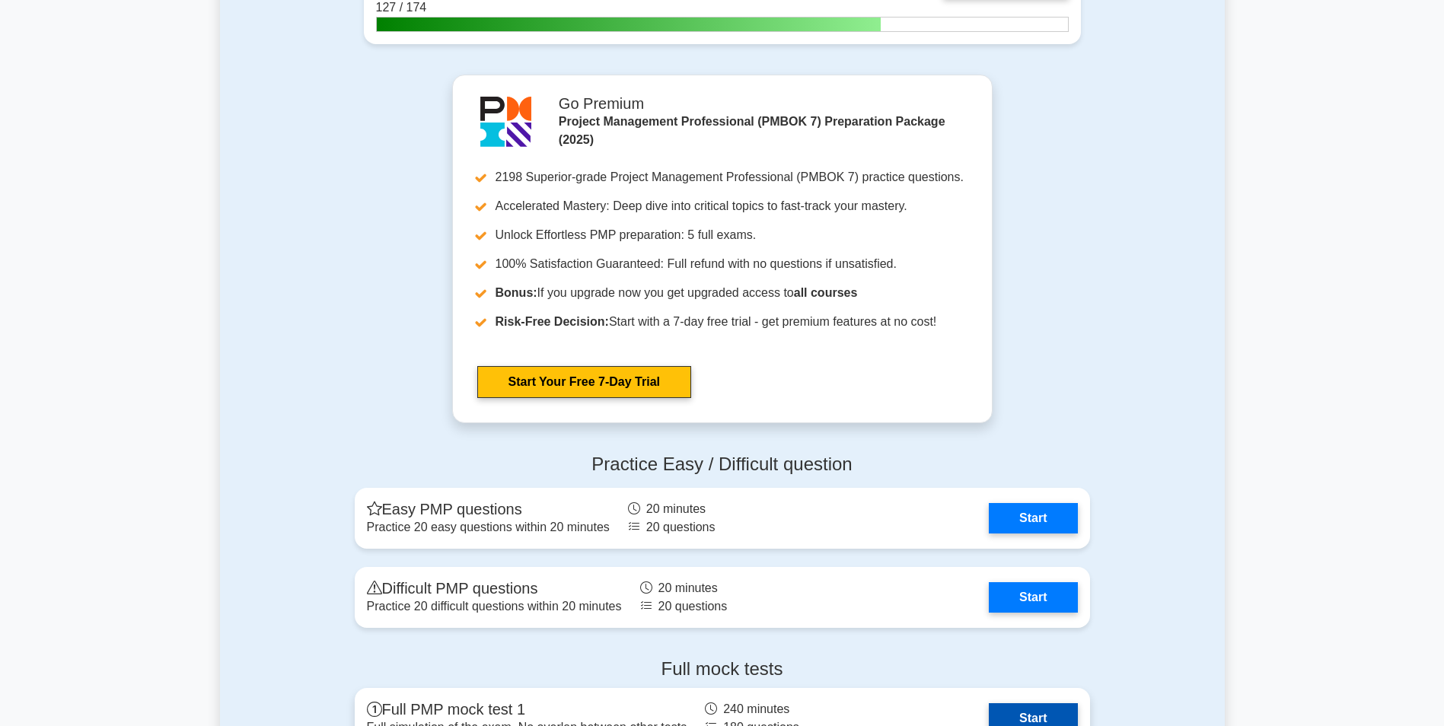
scroll to position [1867, 0]
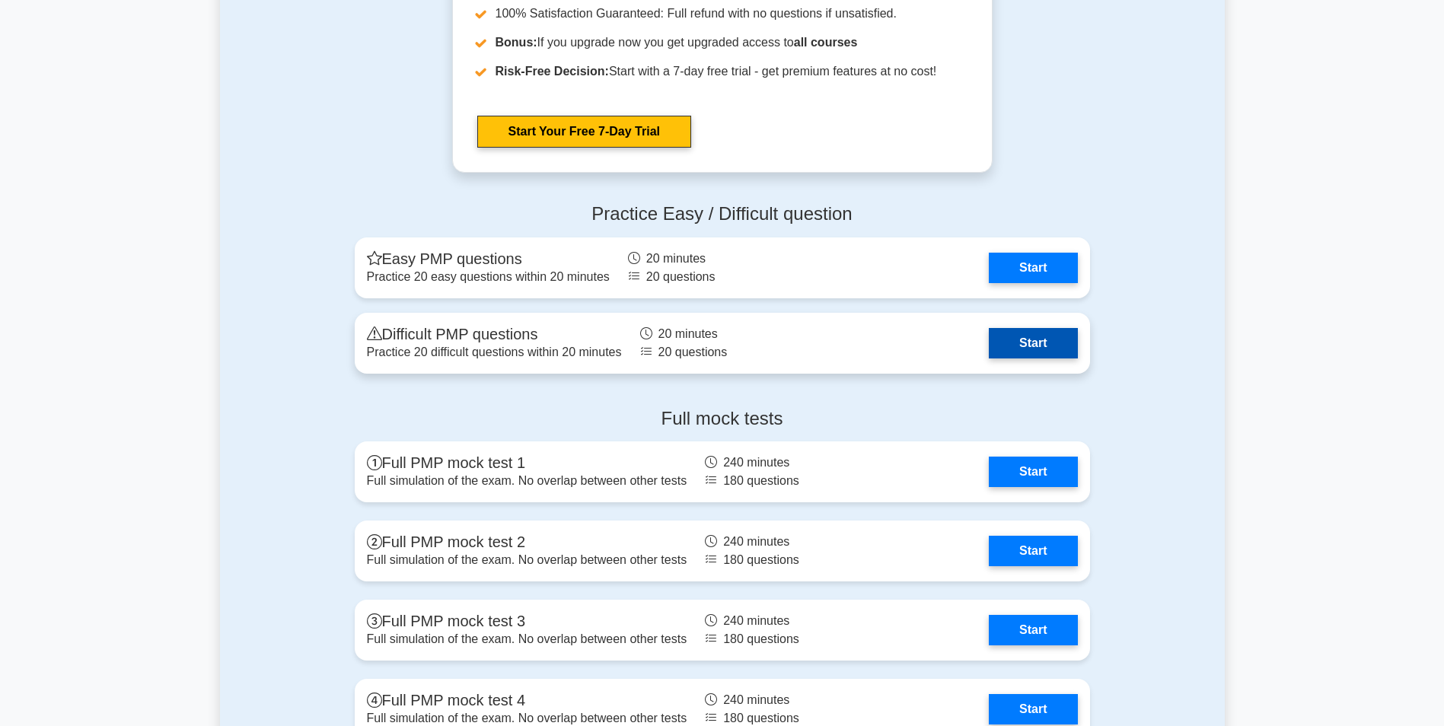
click at [989, 337] on link "Start" at bounding box center [1033, 343] width 88 height 30
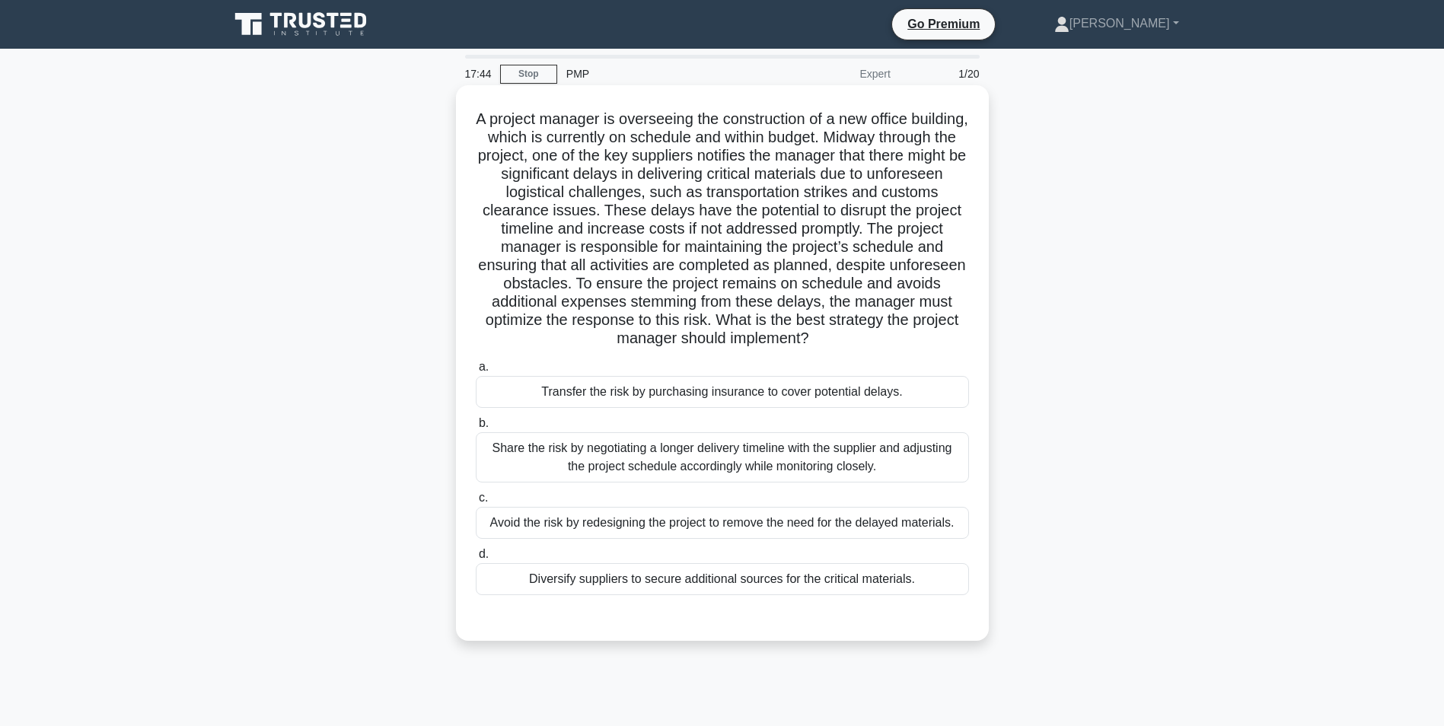
click at [607, 584] on div "Diversify suppliers to secure additional sources for the critical materials." at bounding box center [722, 579] width 493 height 32
click at [476, 559] on input "d. Diversify suppliers to secure additional sources for the critical materials." at bounding box center [476, 555] width 0 height 10
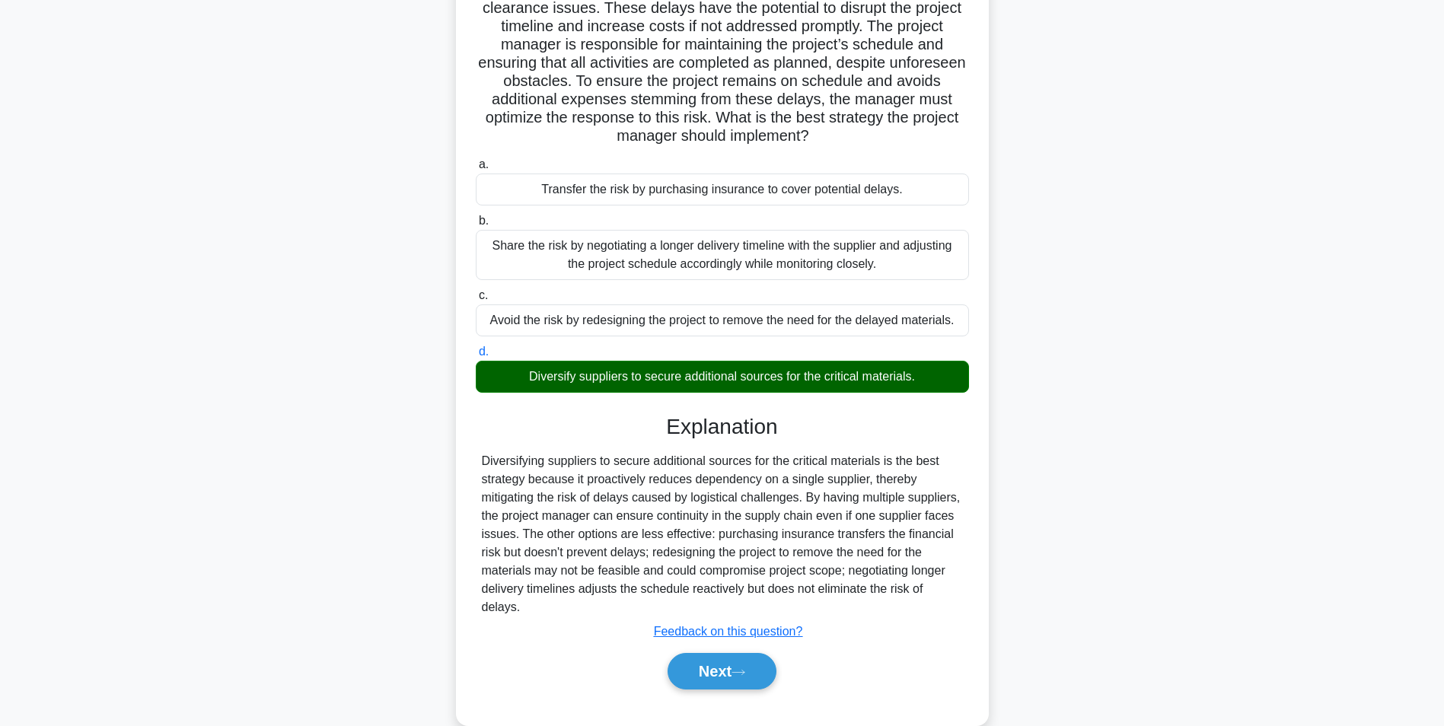
scroll to position [213, 0]
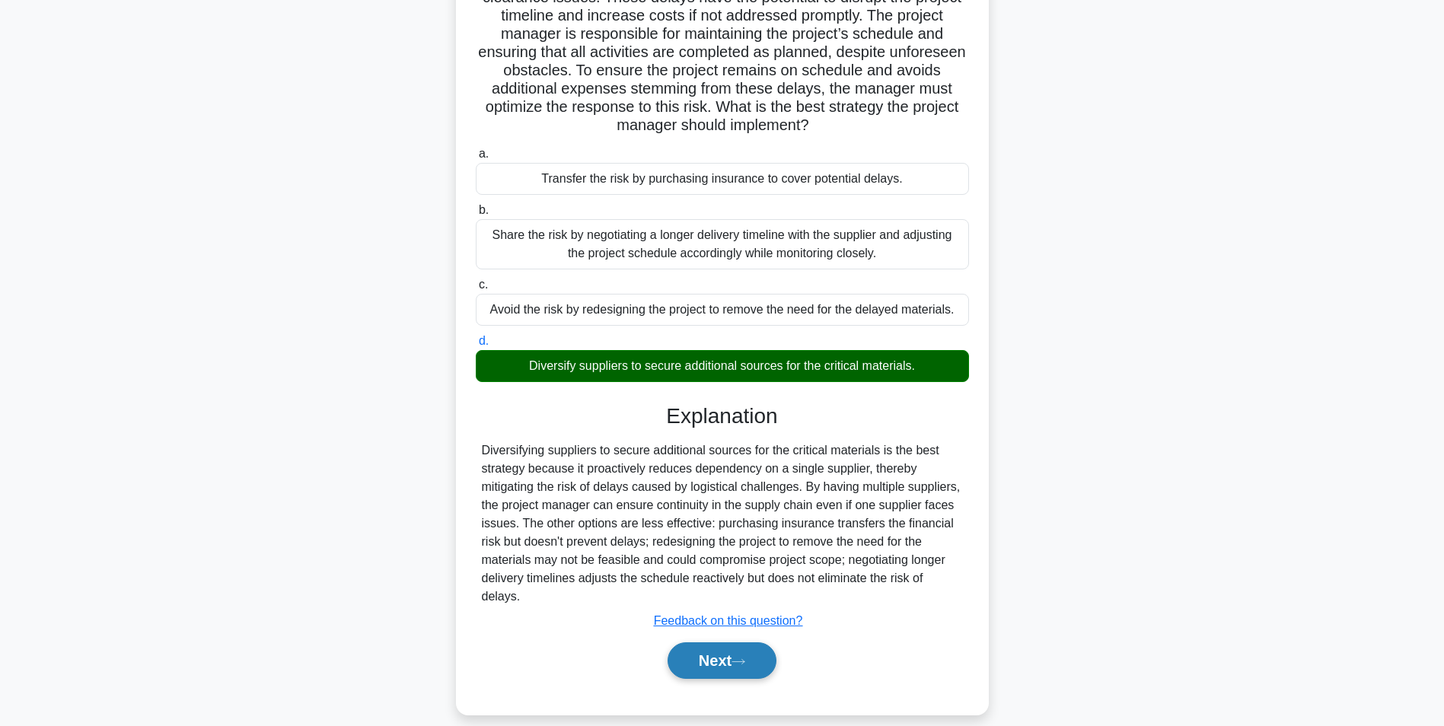
click at [695, 642] on button "Next" at bounding box center [722, 660] width 109 height 37
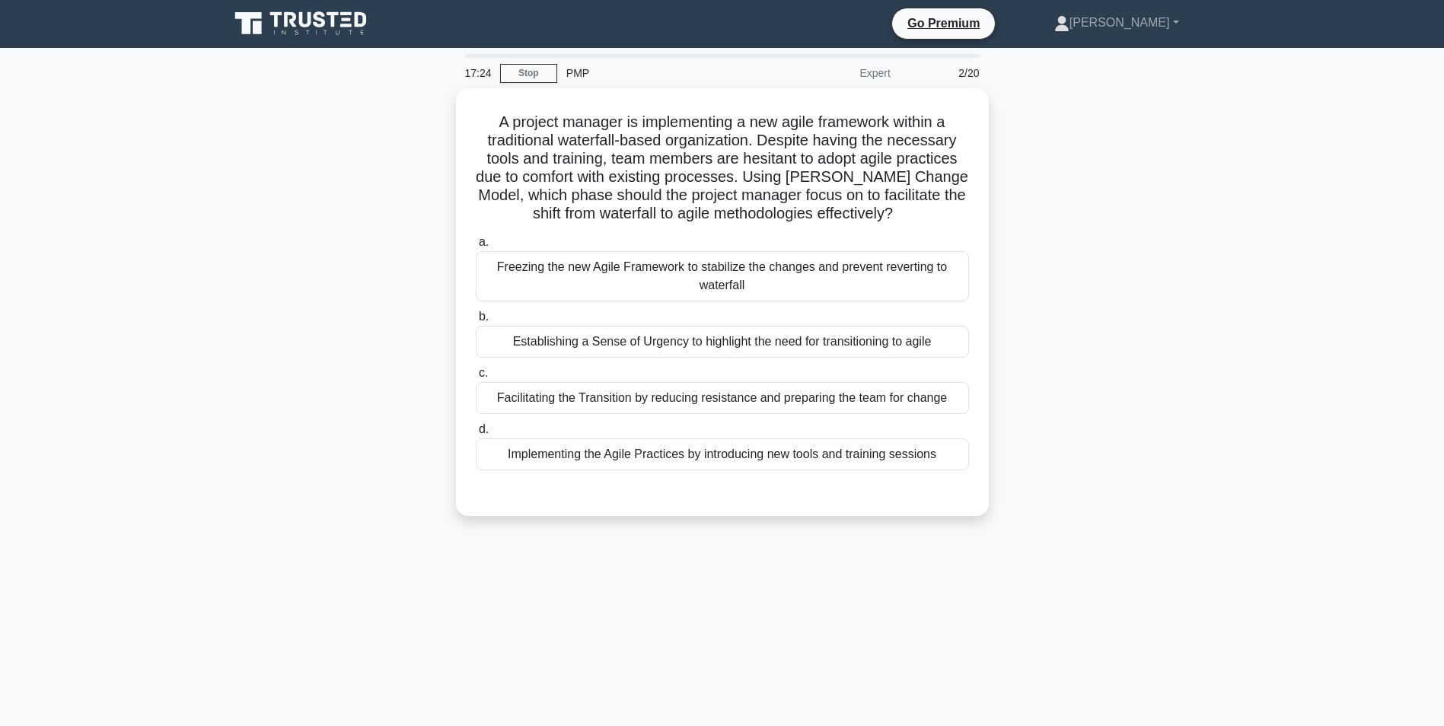
scroll to position [0, 0]
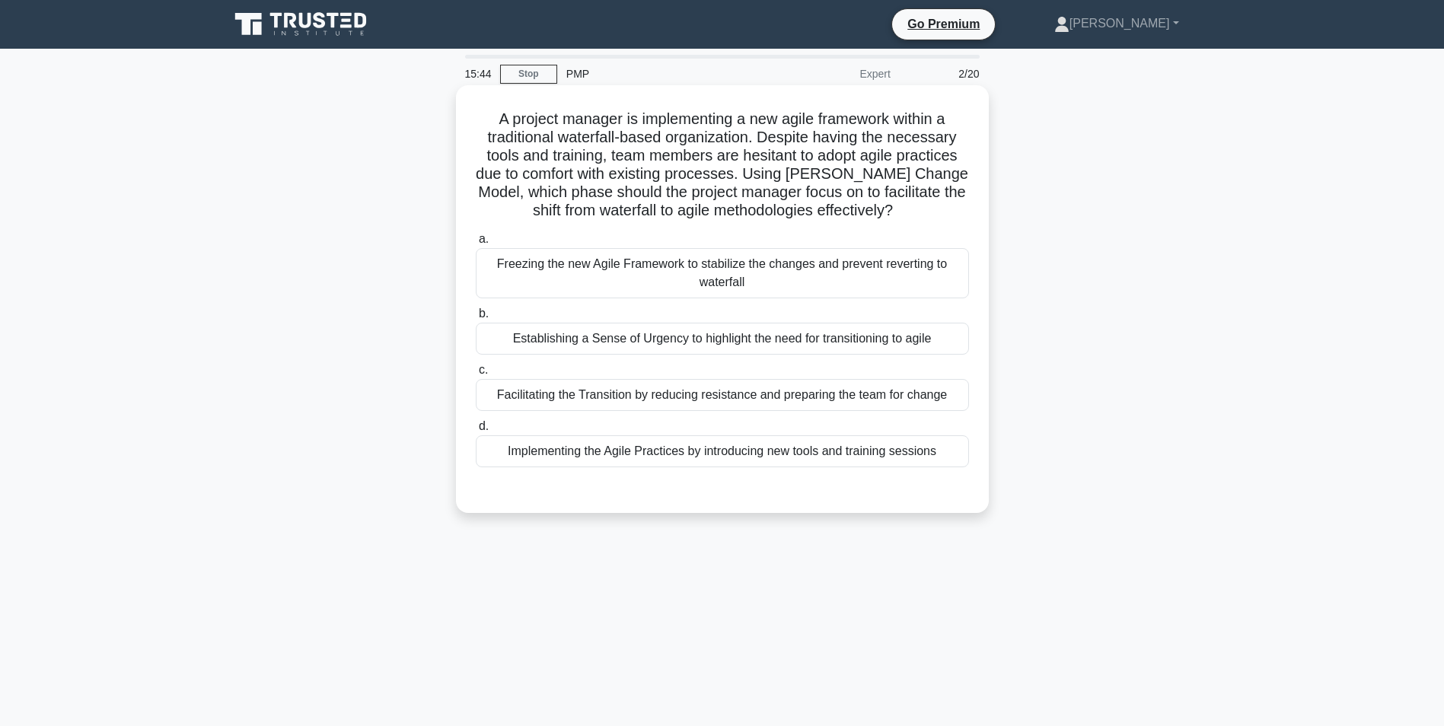
click at [603, 400] on div "Facilitating the Transition by reducing resistance and preparing the team for c…" at bounding box center [722, 395] width 493 height 32
click at [476, 375] on input "c. Facilitating the Transition by reducing resistance and preparing the team fo…" at bounding box center [476, 370] width 0 height 10
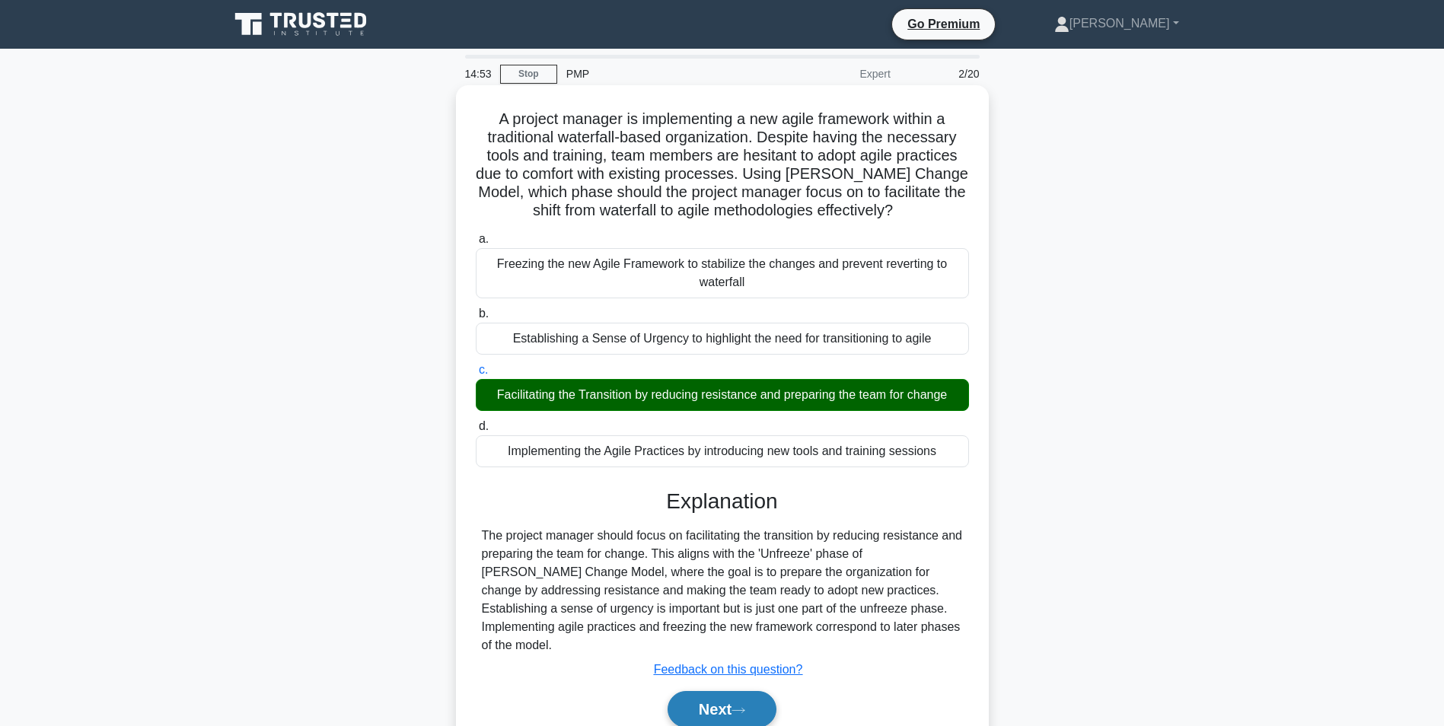
click at [743, 706] on icon at bounding box center [739, 710] width 14 height 8
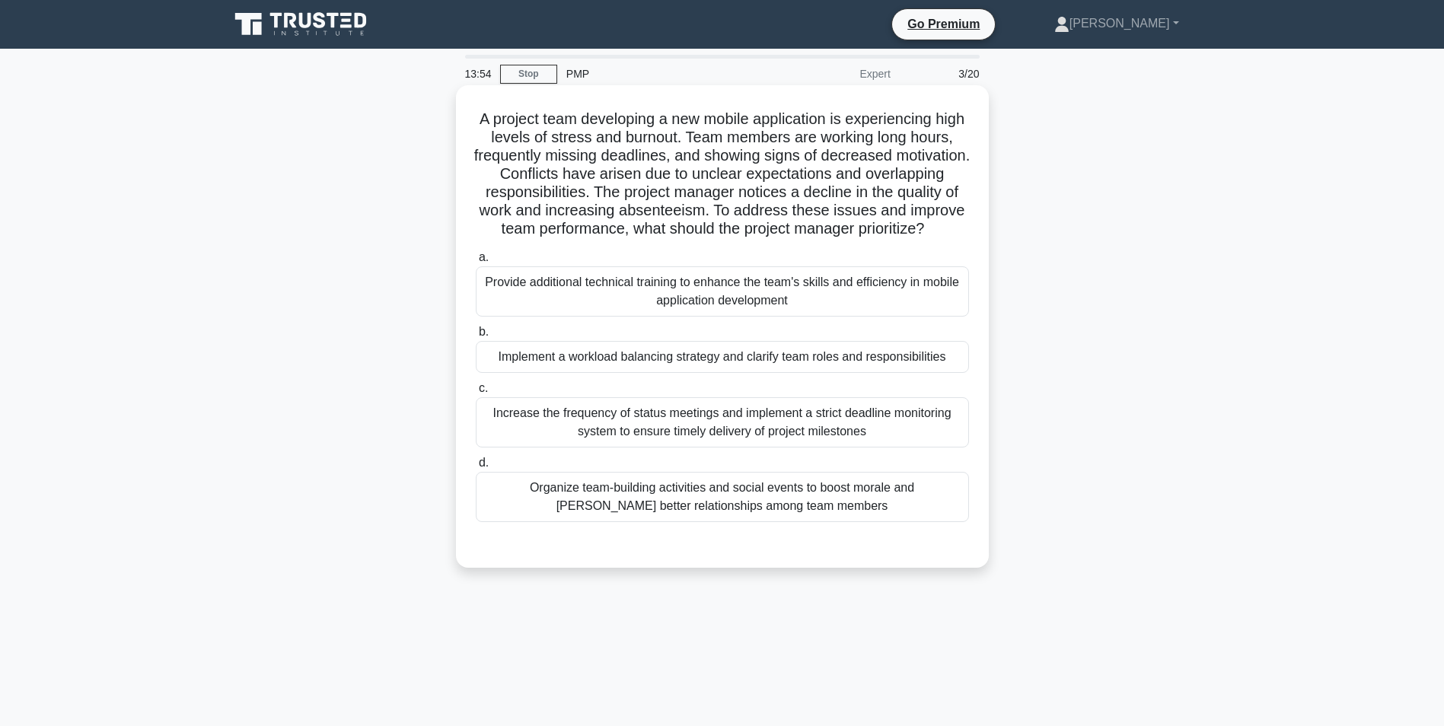
click at [695, 373] on div "Implement a workload balancing strategy and clarify team roles and responsibili…" at bounding box center [722, 357] width 493 height 32
click at [476, 337] on input "b. Implement a workload balancing strategy and clarify team roles and responsib…" at bounding box center [476, 332] width 0 height 10
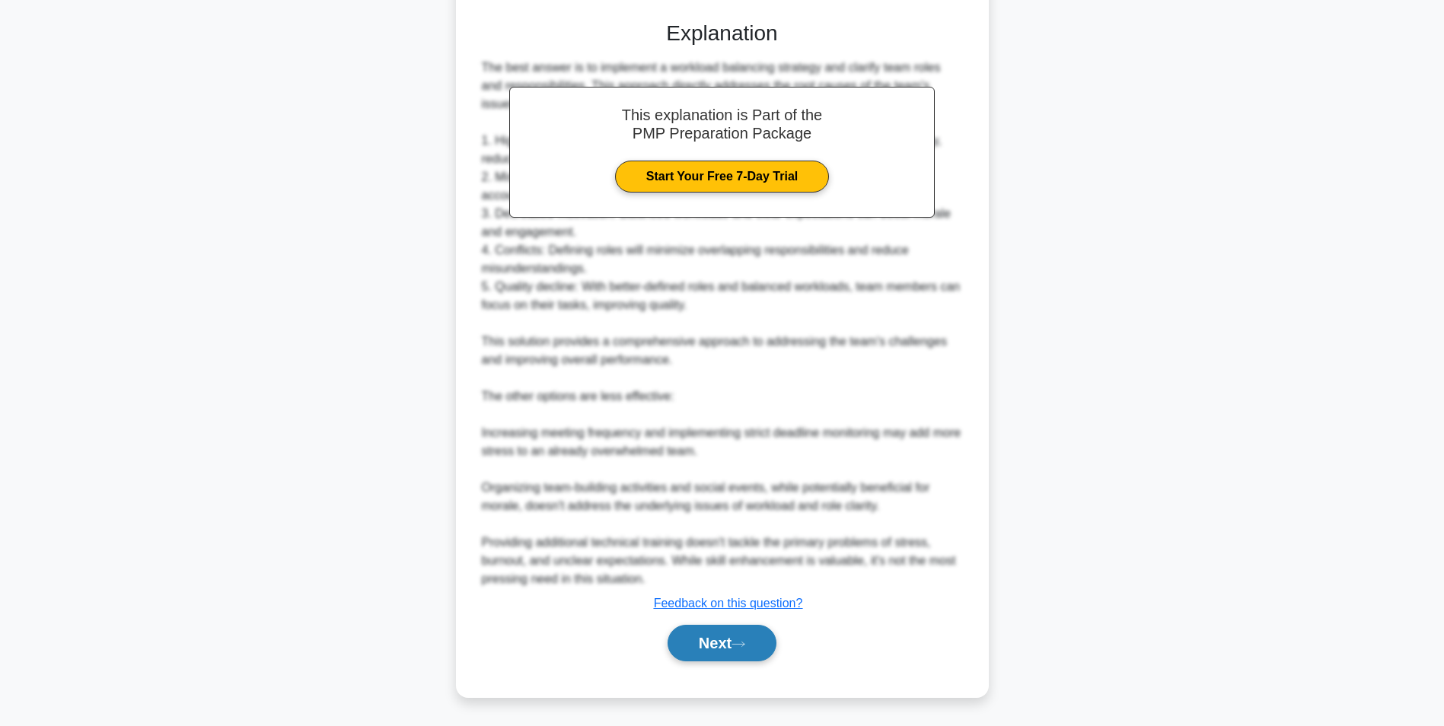
click at [738, 651] on button "Next" at bounding box center [722, 643] width 109 height 37
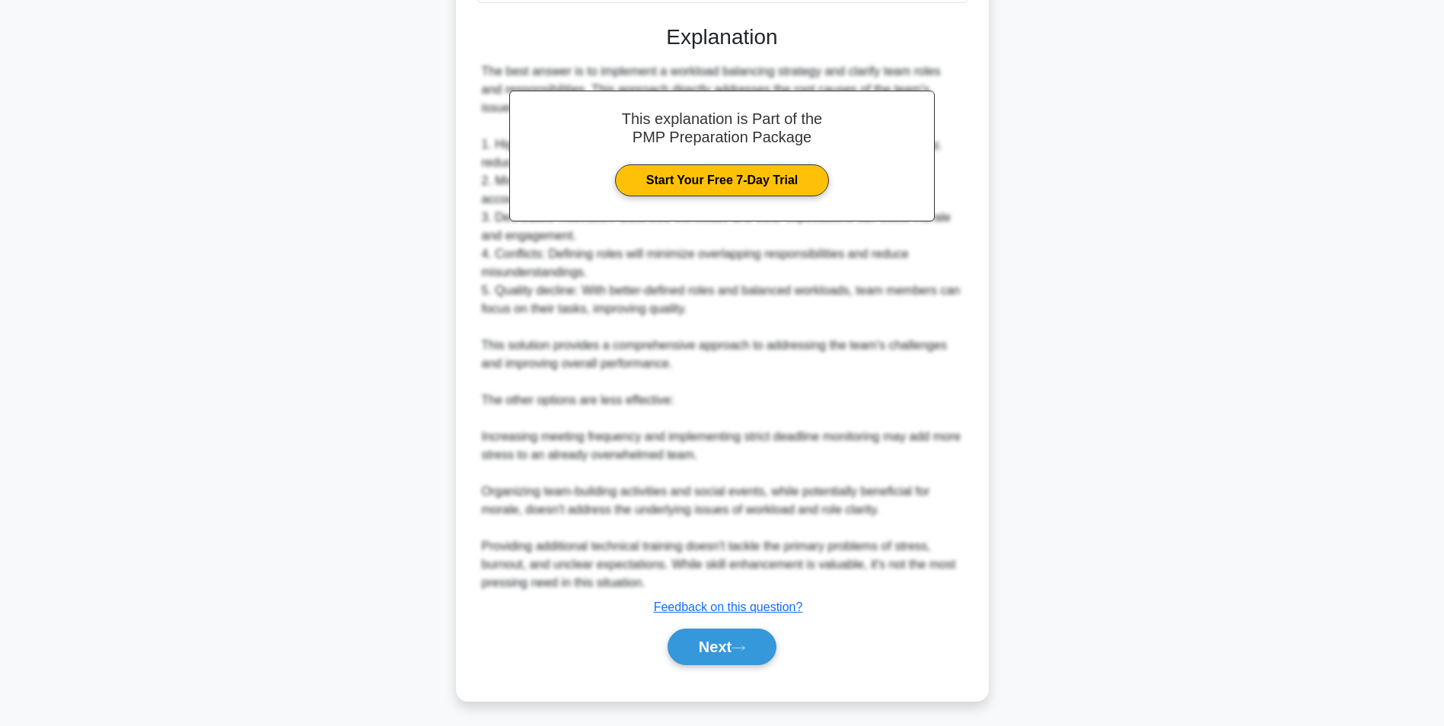
scroll to position [96, 0]
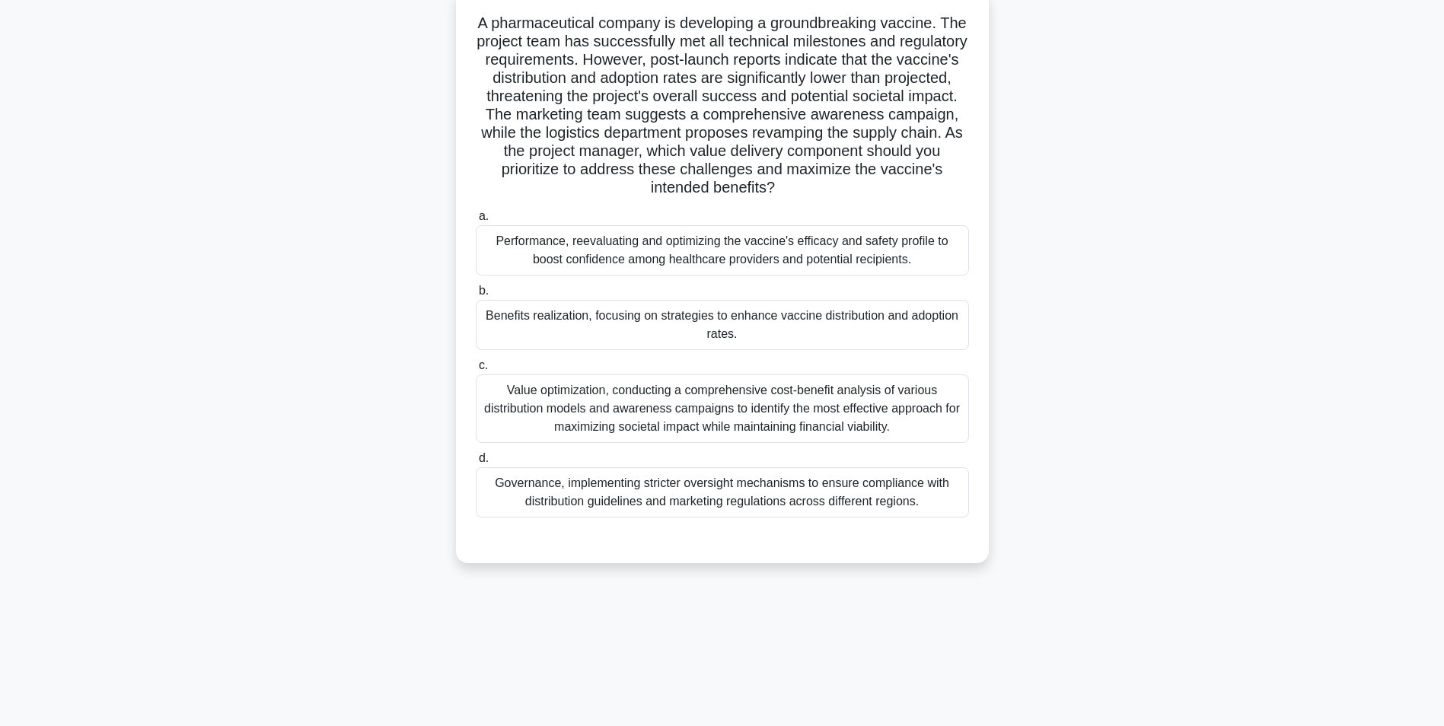
click at [793, 422] on div "Value optimization, conducting a comprehensive cost-benefit analysis of various…" at bounding box center [722, 409] width 493 height 69
click at [476, 371] on input "c. Value optimization, conducting a comprehensive cost-benefit analysis of vari…" at bounding box center [476, 366] width 0 height 10
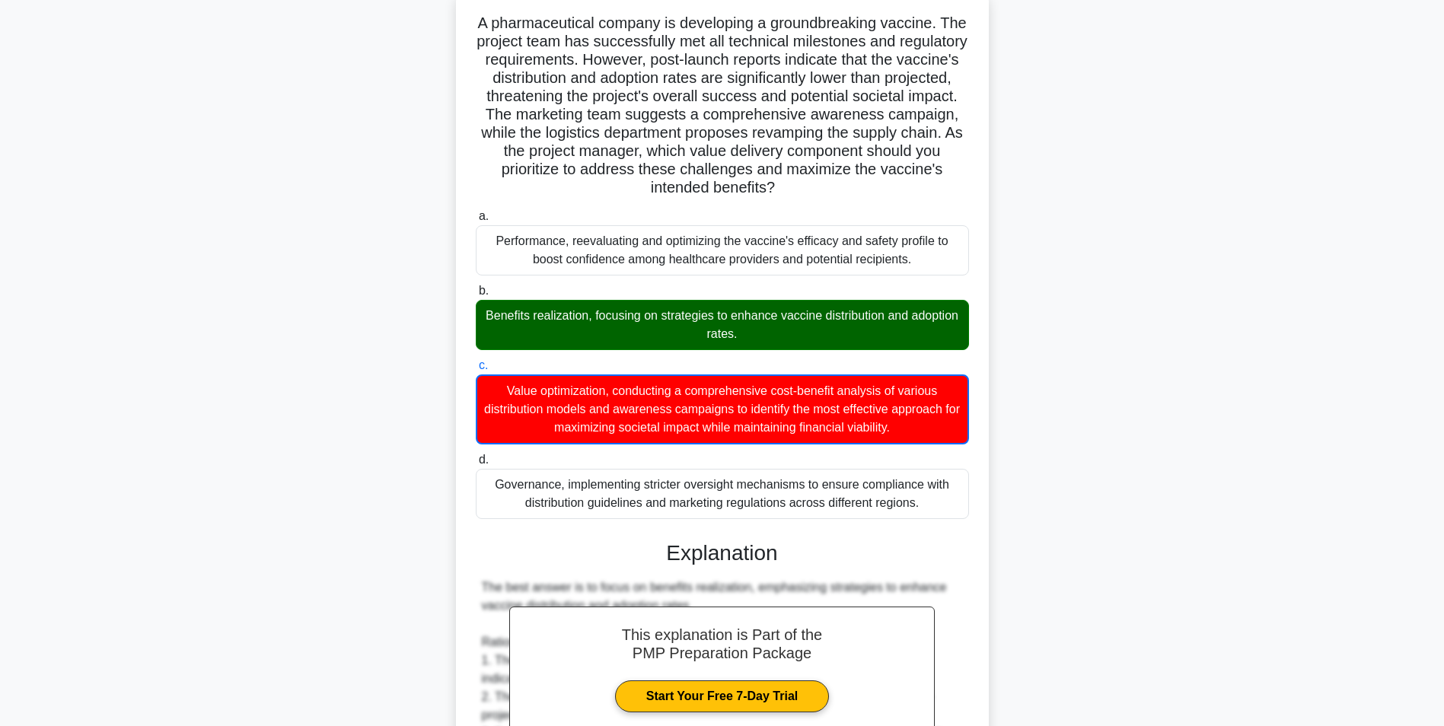
click at [774, 315] on div "Benefits realization, focusing on strategies to enhance vaccine distribution an…" at bounding box center [722, 325] width 493 height 50
click at [476, 296] on input "b. Benefits realization, focusing on strategies to enhance vaccine distribution…" at bounding box center [476, 291] width 0 height 10
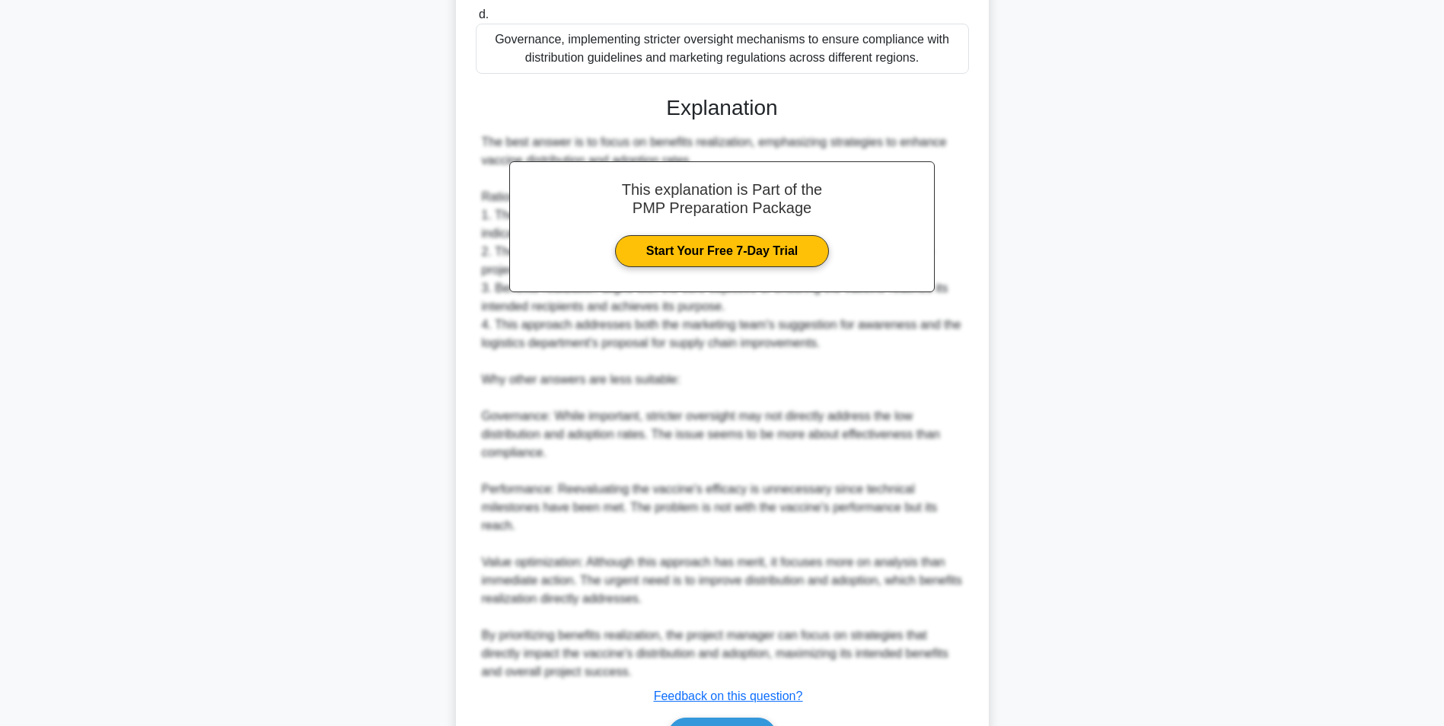
scroll to position [615, 0]
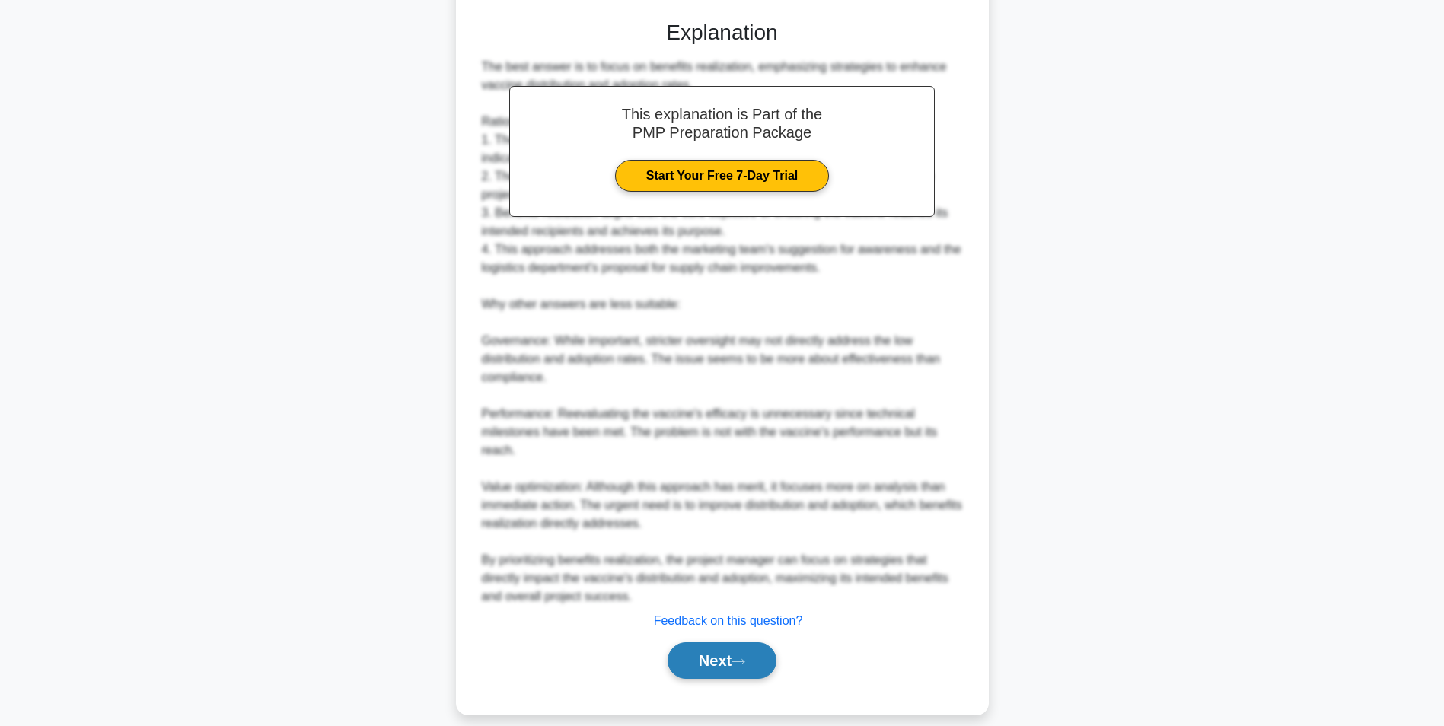
click at [706, 654] on button "Next" at bounding box center [722, 660] width 109 height 37
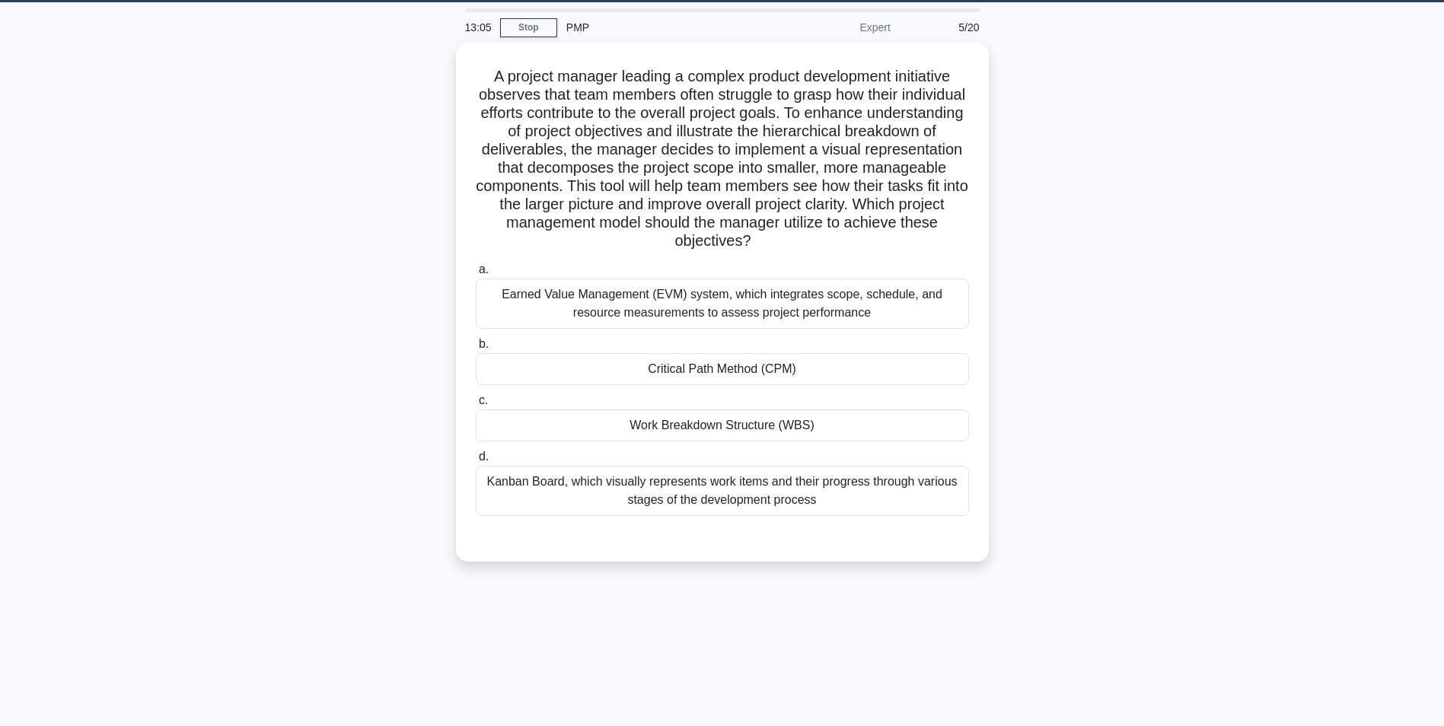
scroll to position [20, 0]
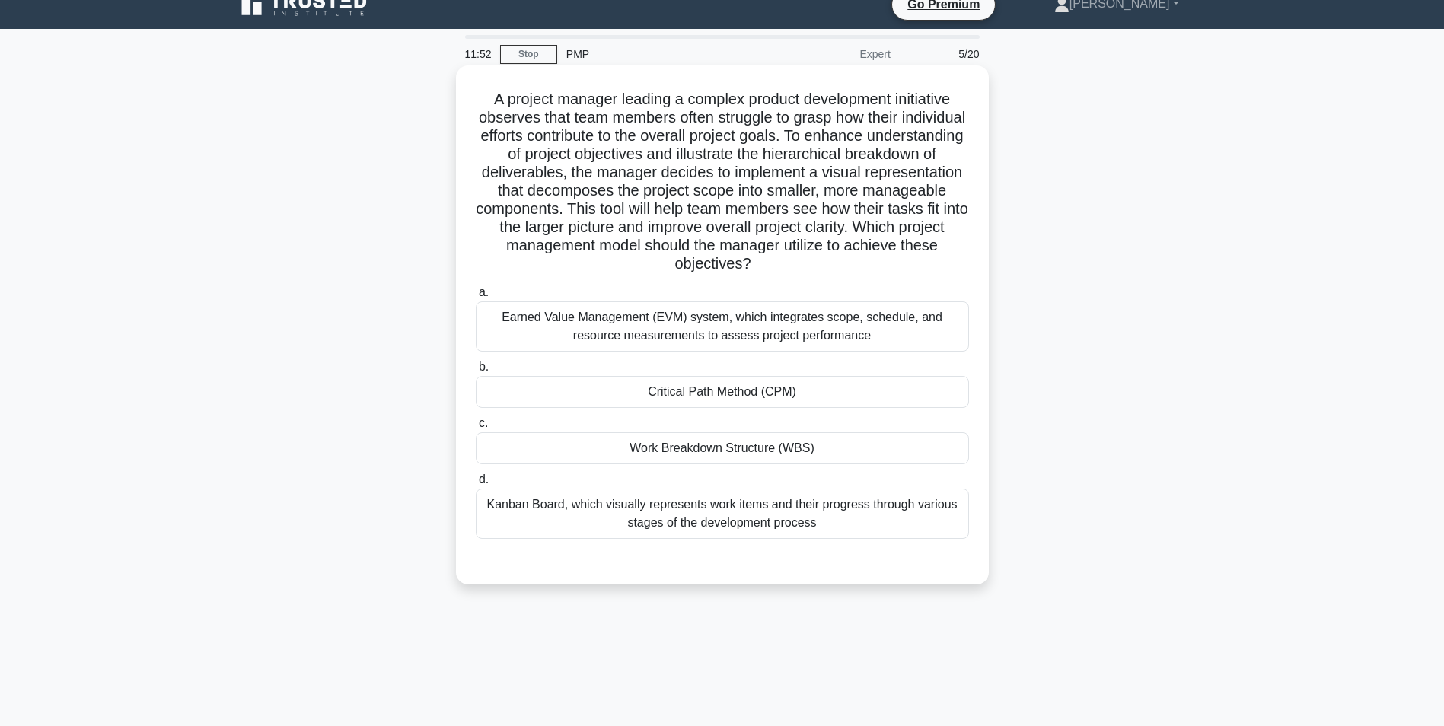
click at [709, 520] on div "Kanban Board, which visually represents work items and their progress through v…" at bounding box center [722, 514] width 493 height 50
click at [476, 485] on input "d. Kanban Board, which visually represents work items and their progress throug…" at bounding box center [476, 480] width 0 height 10
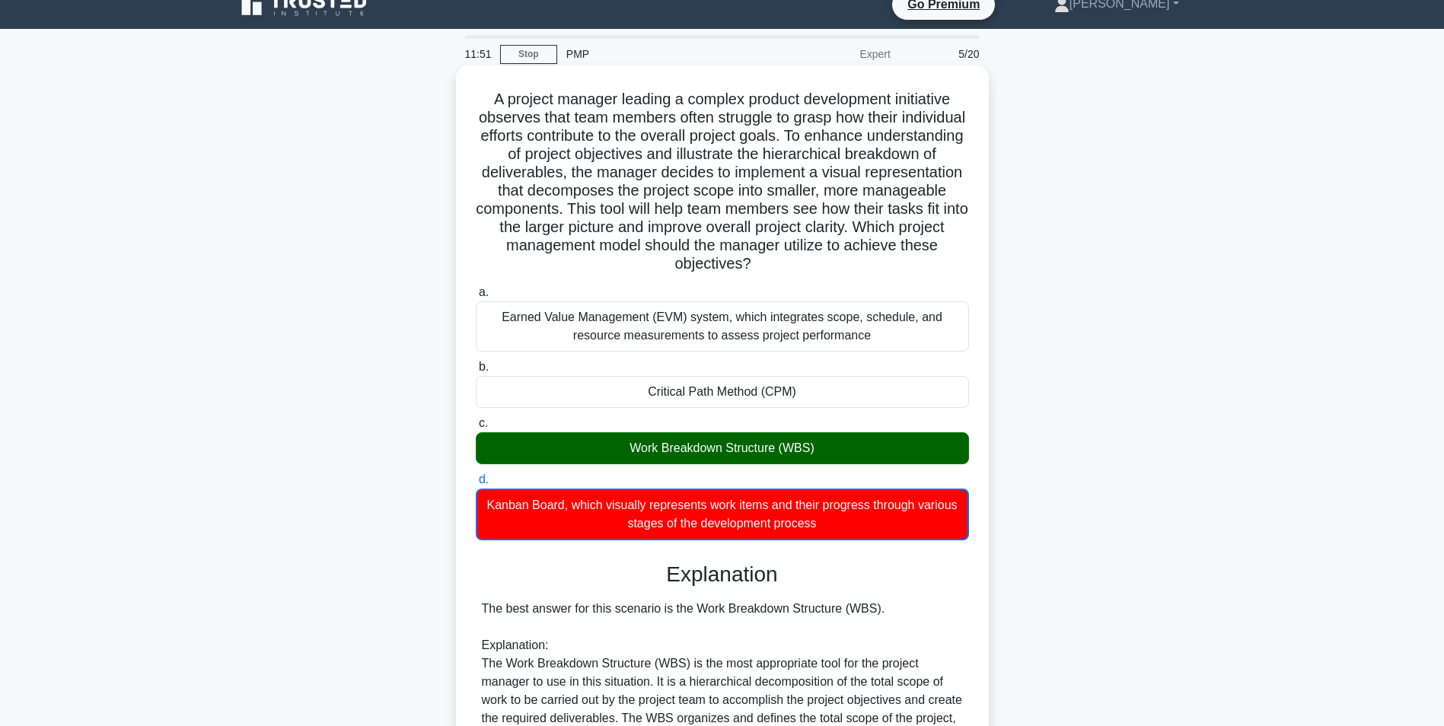
click at [741, 441] on div "Work Breakdown Structure (WBS)" at bounding box center [722, 448] width 493 height 32
drag, startPoint x: 741, startPoint y: 441, endPoint x: 742, endPoint y: 450, distance: 9.2
click at [742, 450] on div "Work Breakdown Structure (WBS)" at bounding box center [722, 448] width 493 height 32
click at [476, 429] on input "c. Work Breakdown Structure (WBS)" at bounding box center [476, 424] width 0 height 10
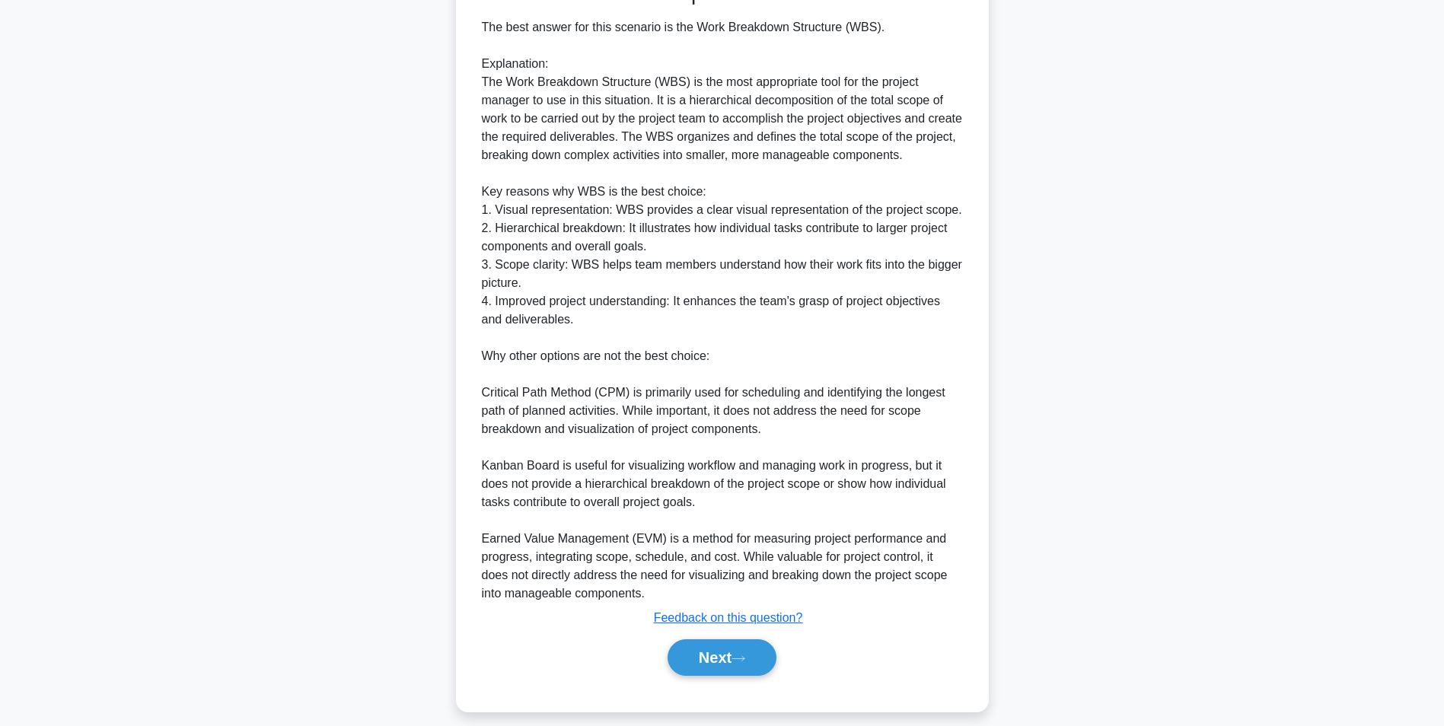
scroll to position [615, 0]
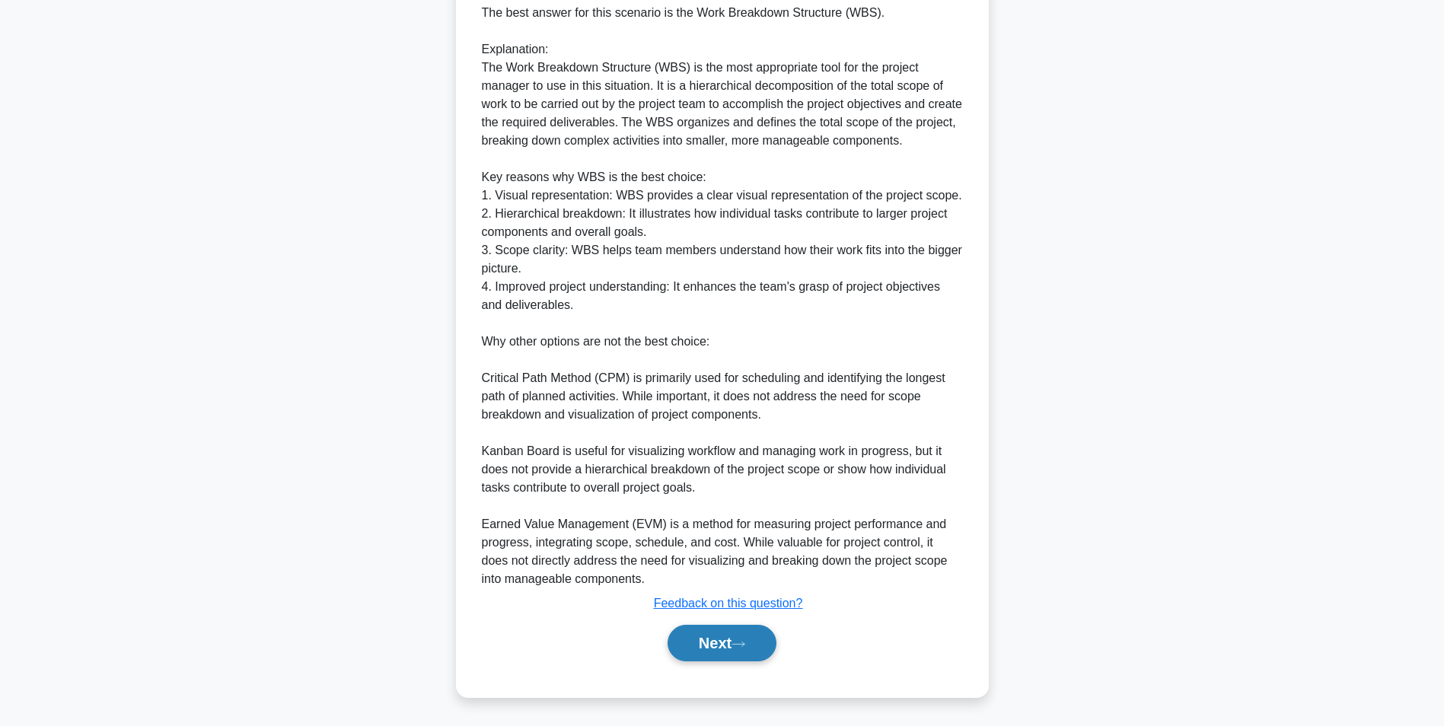
click at [763, 644] on button "Next" at bounding box center [722, 643] width 109 height 37
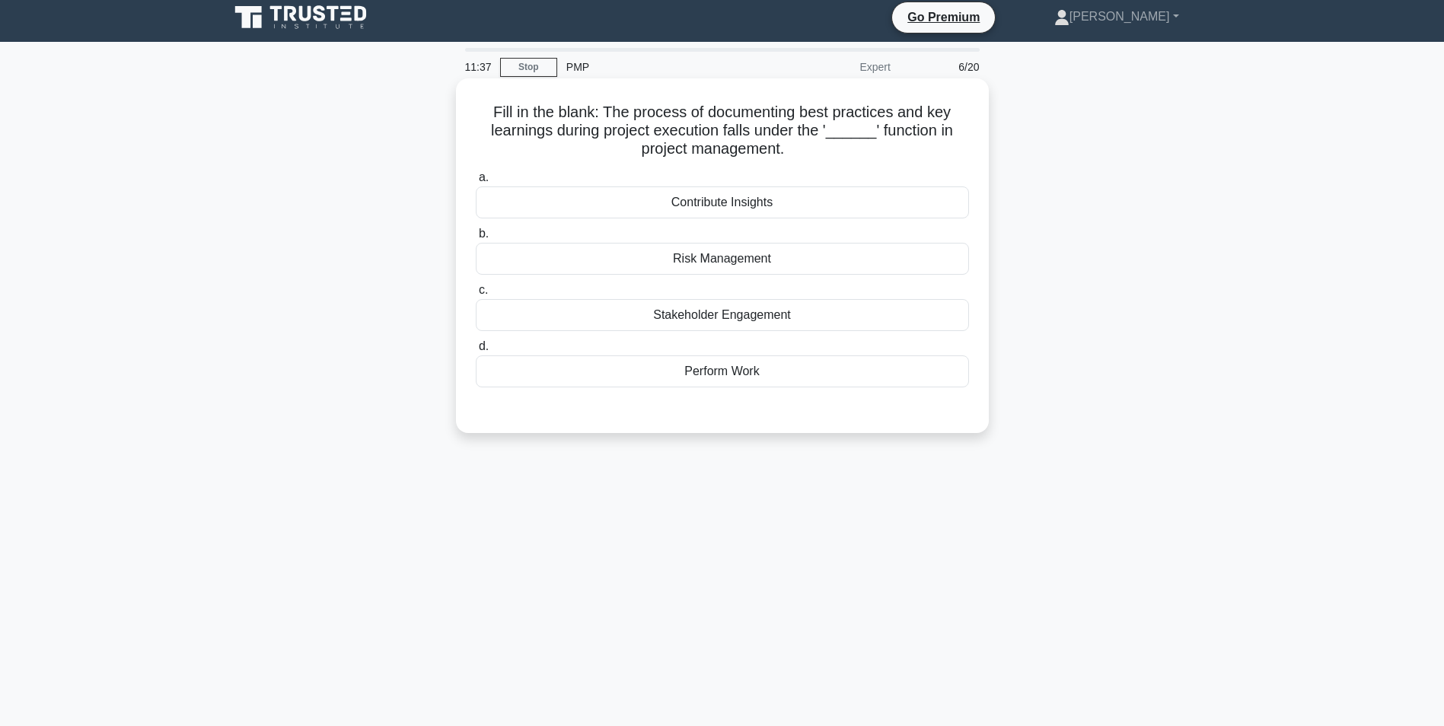
scroll to position [0, 0]
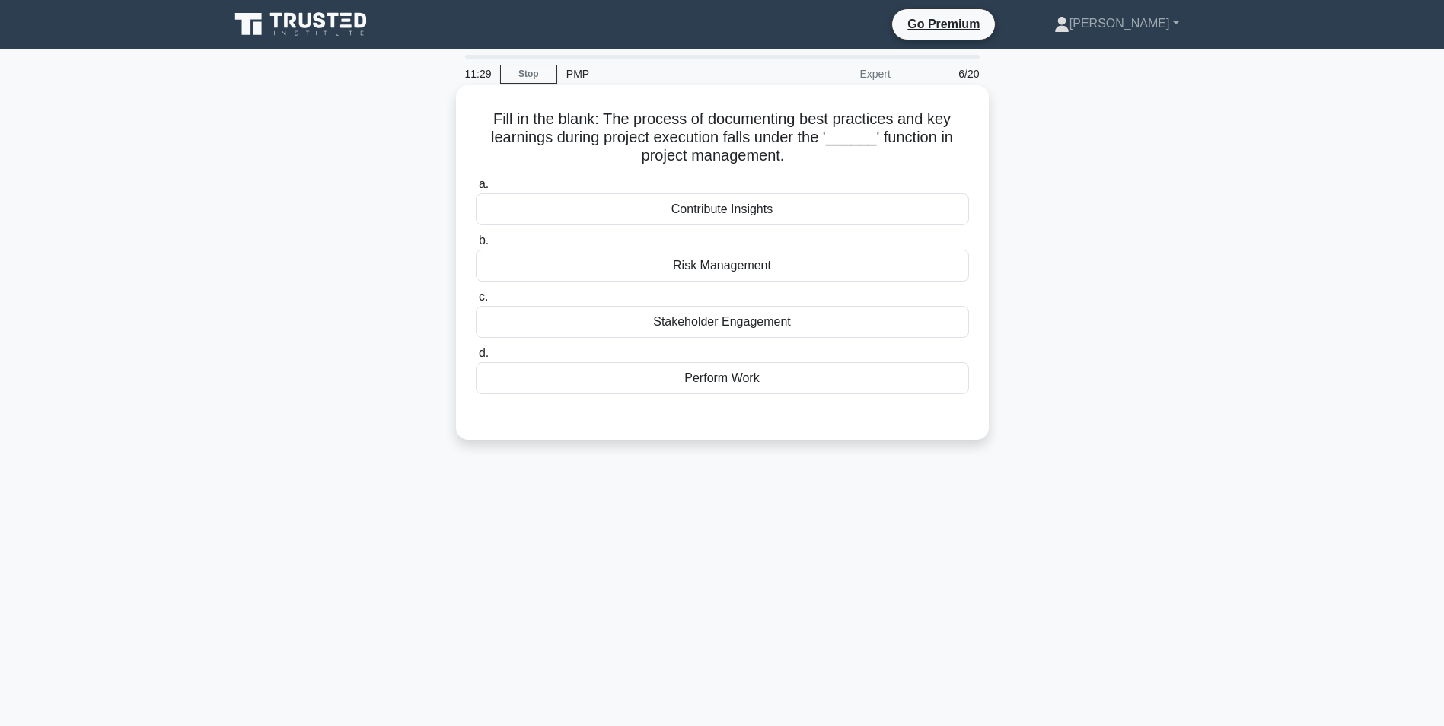
click at [708, 212] on div "Contribute Insights" at bounding box center [722, 209] width 493 height 32
click at [476, 190] on input "a. Contribute Insights" at bounding box center [476, 185] width 0 height 10
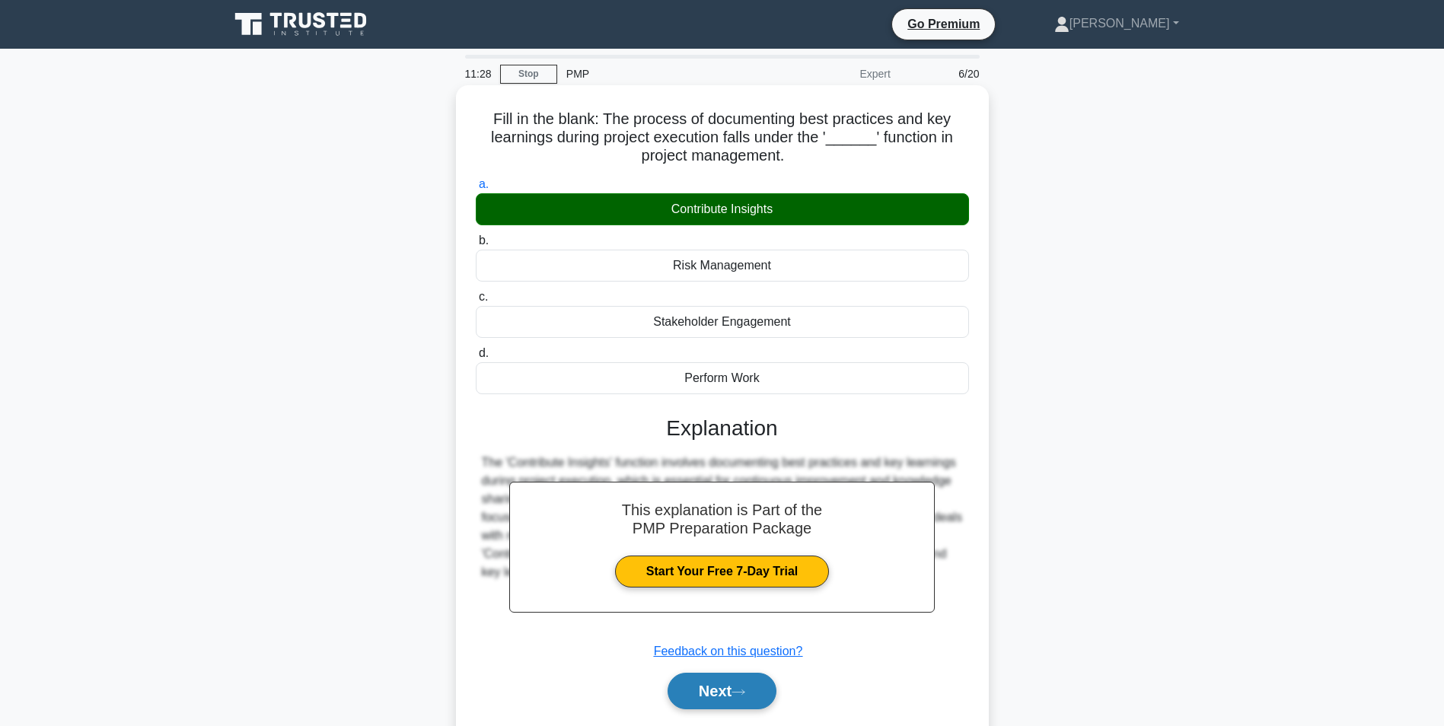
click at [706, 685] on button "Next" at bounding box center [722, 691] width 109 height 37
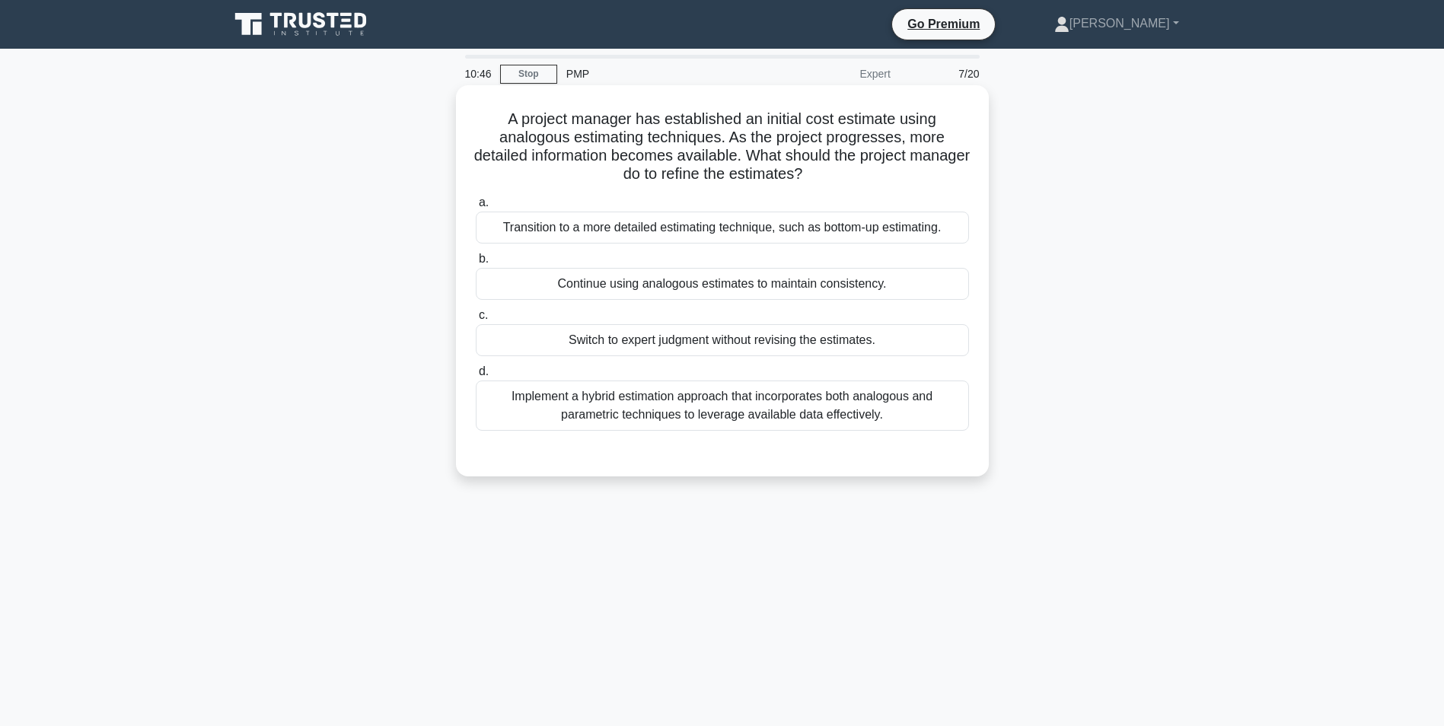
click at [763, 414] on div "Implement a hybrid estimation approach that incorporates both analogous and par…" at bounding box center [722, 406] width 493 height 50
click at [476, 377] on input "d. Implement a hybrid estimation approach that incorporates both analogous and …" at bounding box center [476, 372] width 0 height 10
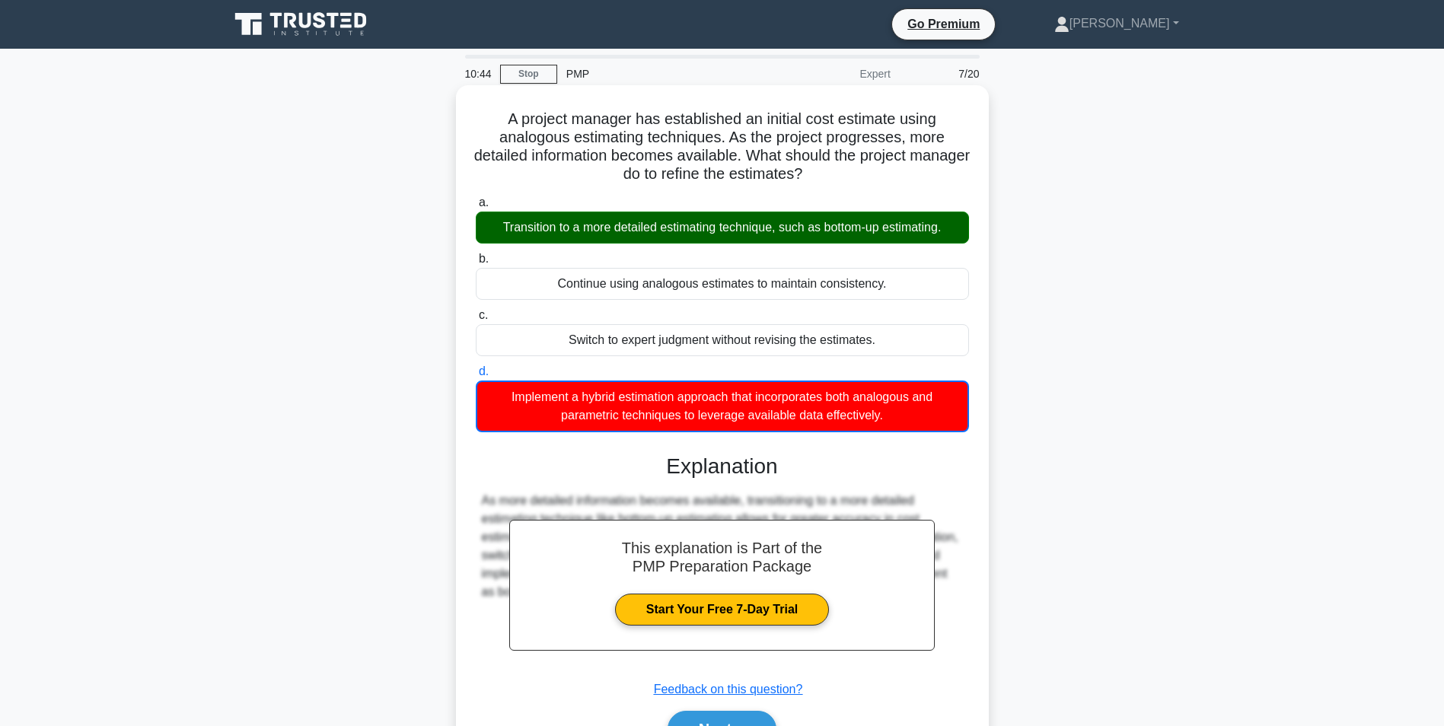
click at [741, 222] on div "Transition to a more detailed estimating technique, such as bottom-up estimatin…" at bounding box center [722, 228] width 493 height 32
click at [476, 208] on input "a. Transition to a more detailed estimating technique, such as bottom-up estima…" at bounding box center [476, 203] width 0 height 10
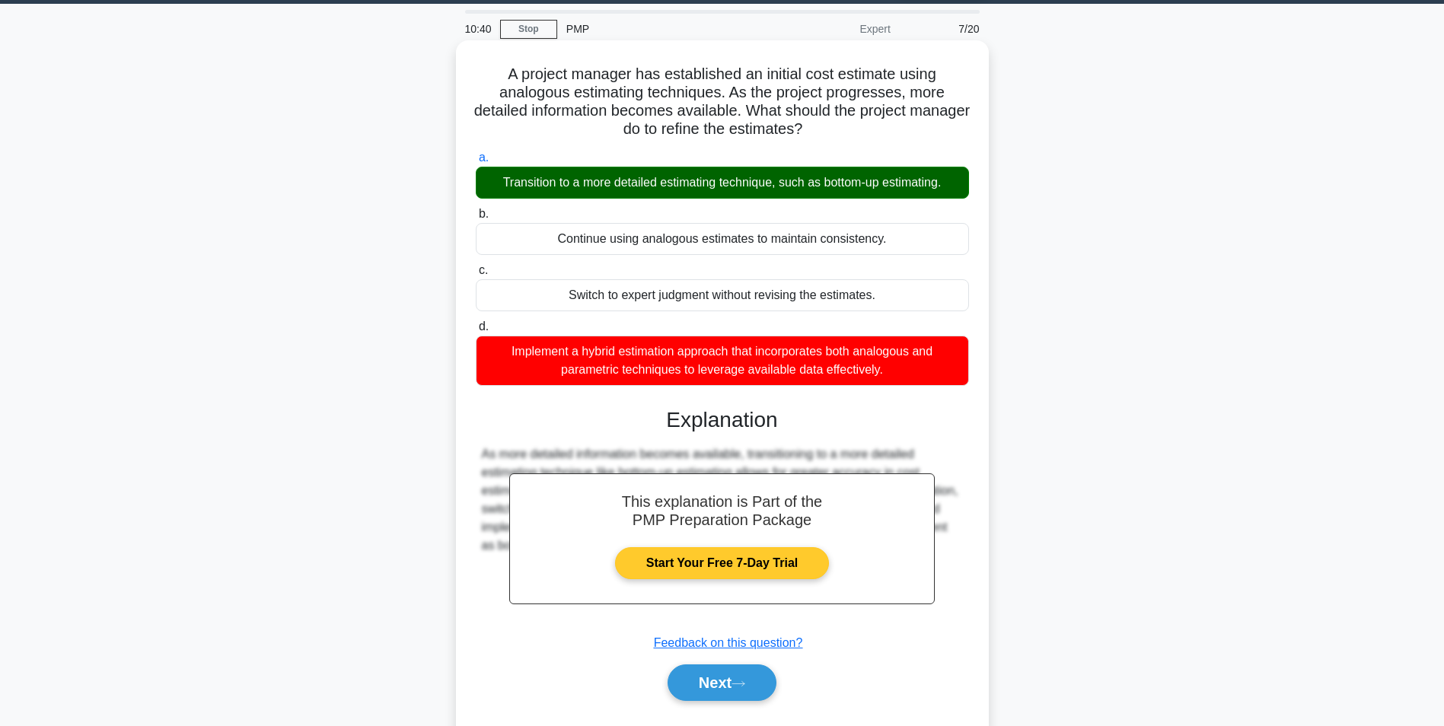
scroll to position [96, 0]
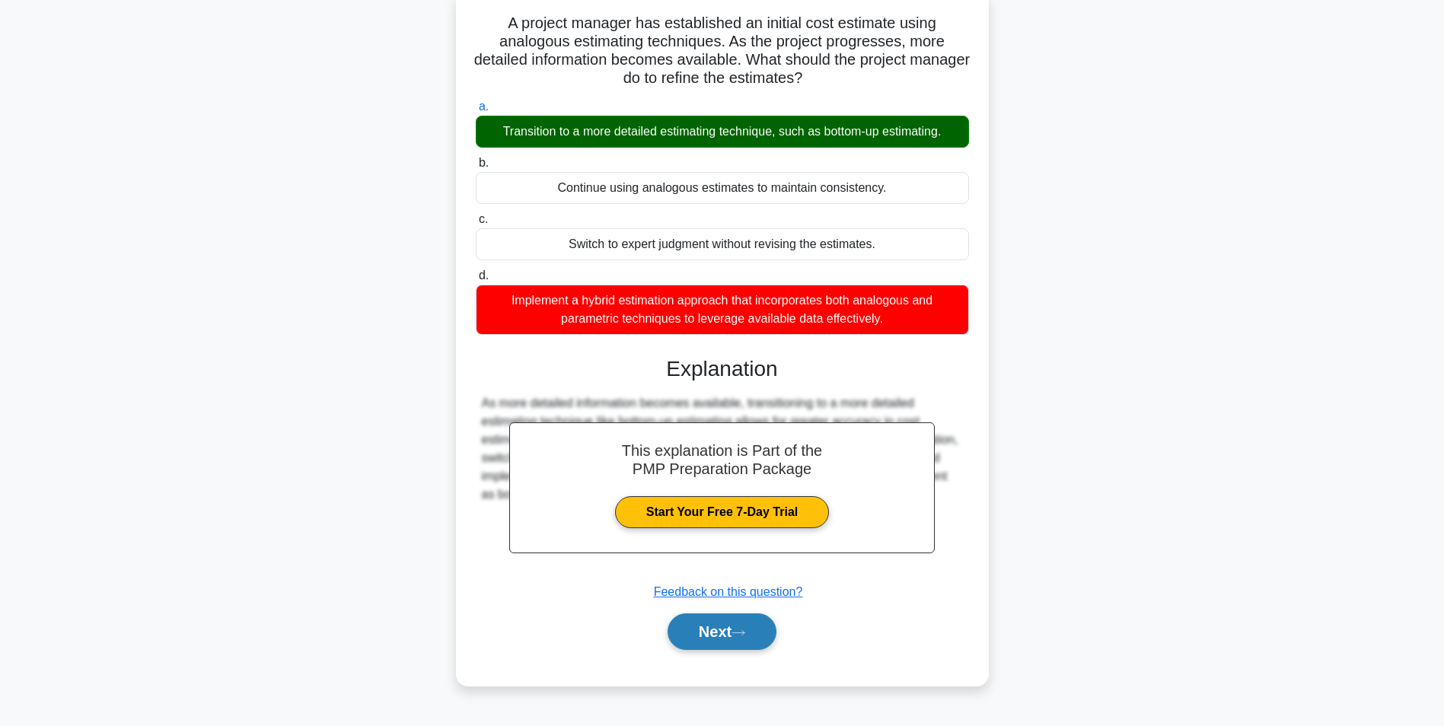
click at [760, 647] on button "Next" at bounding box center [722, 632] width 109 height 37
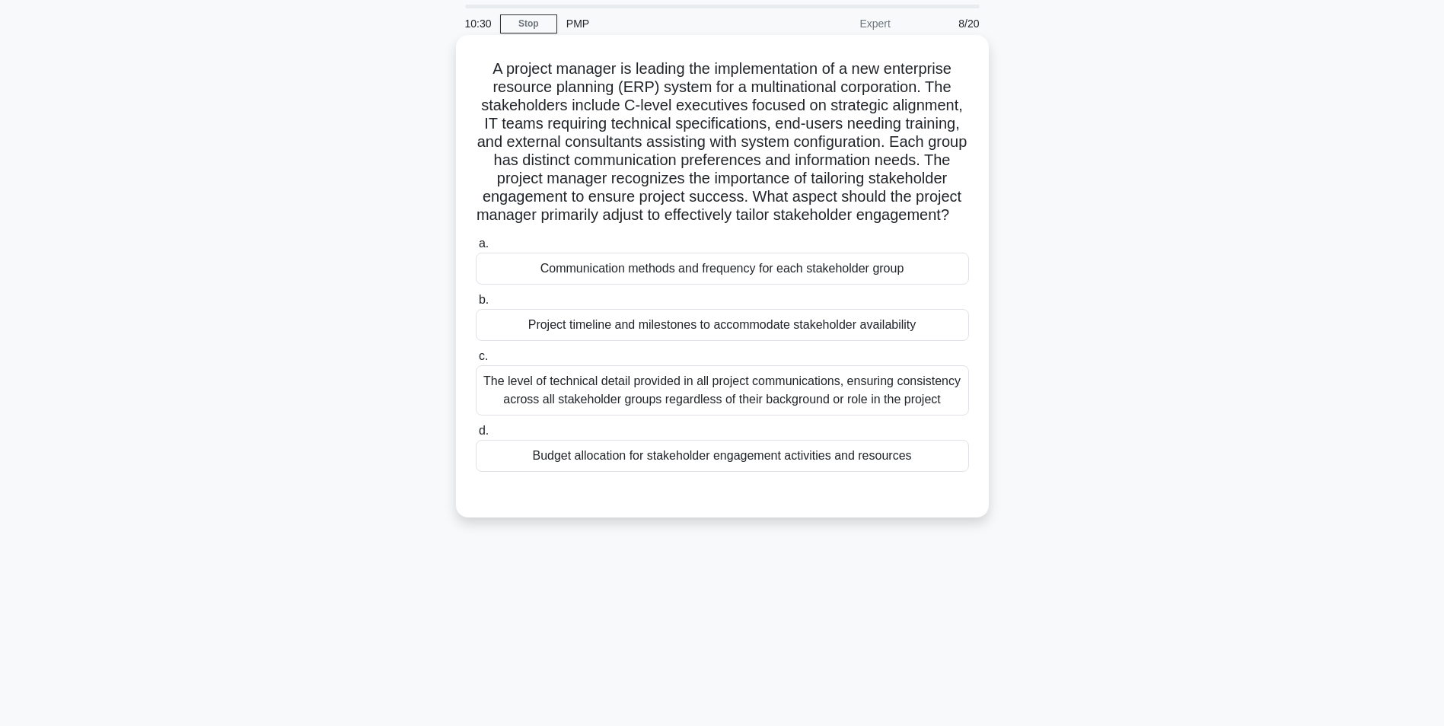
scroll to position [0, 0]
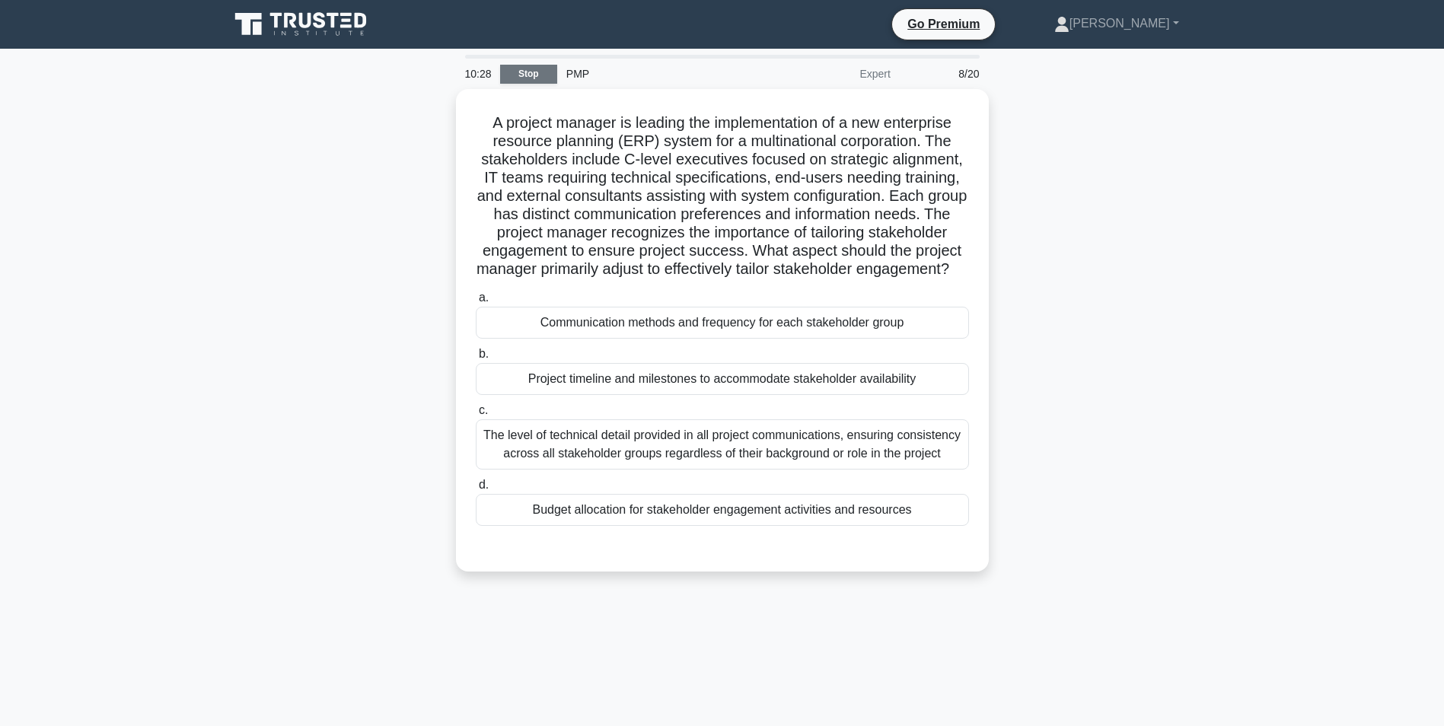
click at [537, 72] on link "Stop" at bounding box center [528, 74] width 57 height 19
drag, startPoint x: 287, startPoint y: 17, endPoint x: 287, endPoint y: 26, distance: 9.1
click at [287, 17] on icon at bounding box center [290, 20] width 12 height 15
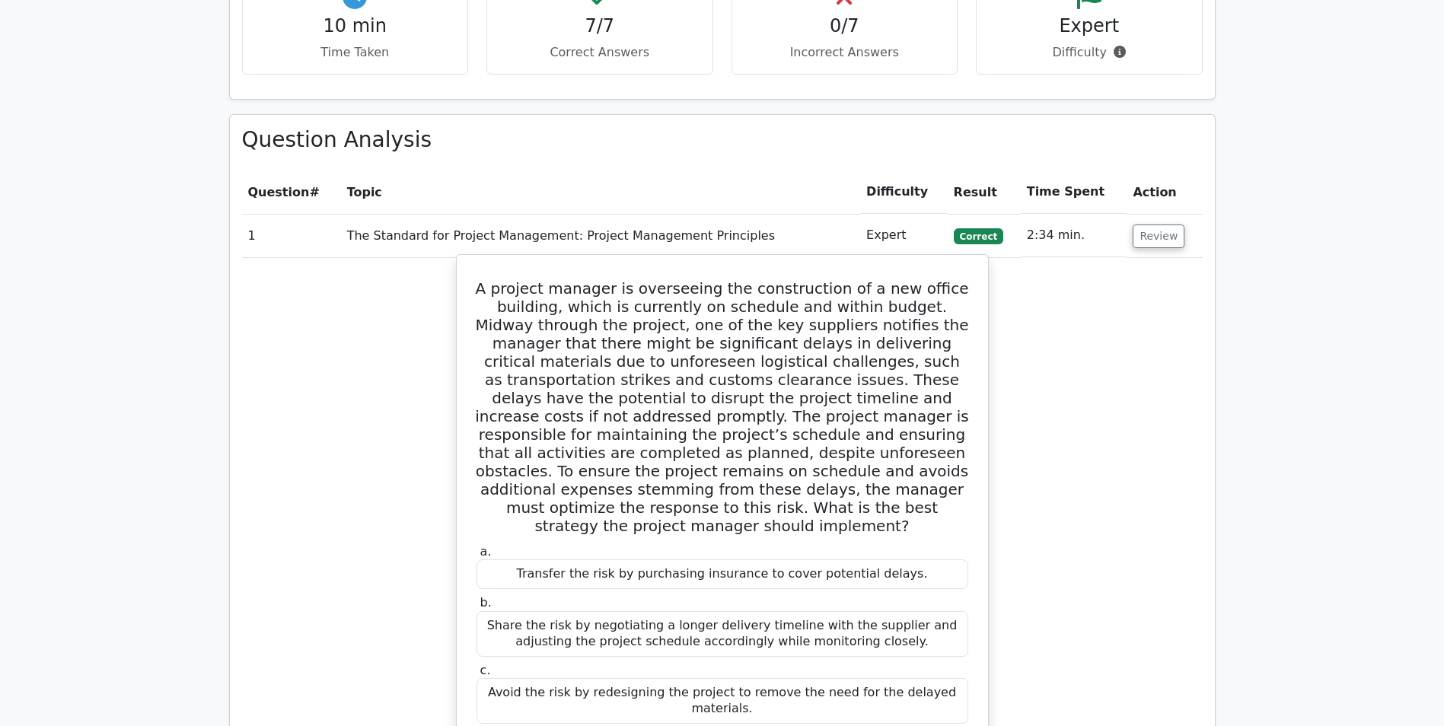
scroll to position [1066, 0]
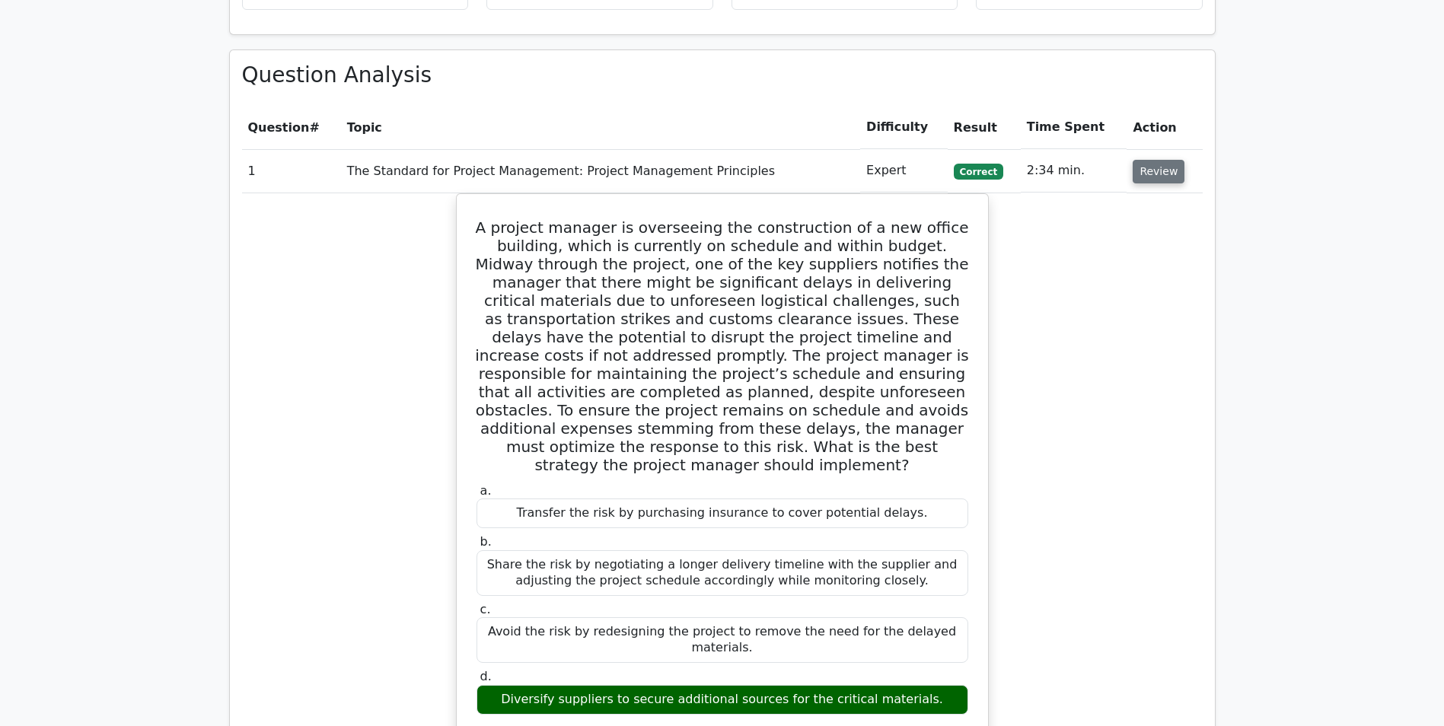
click at [1164, 160] on button "Review" at bounding box center [1159, 172] width 52 height 24
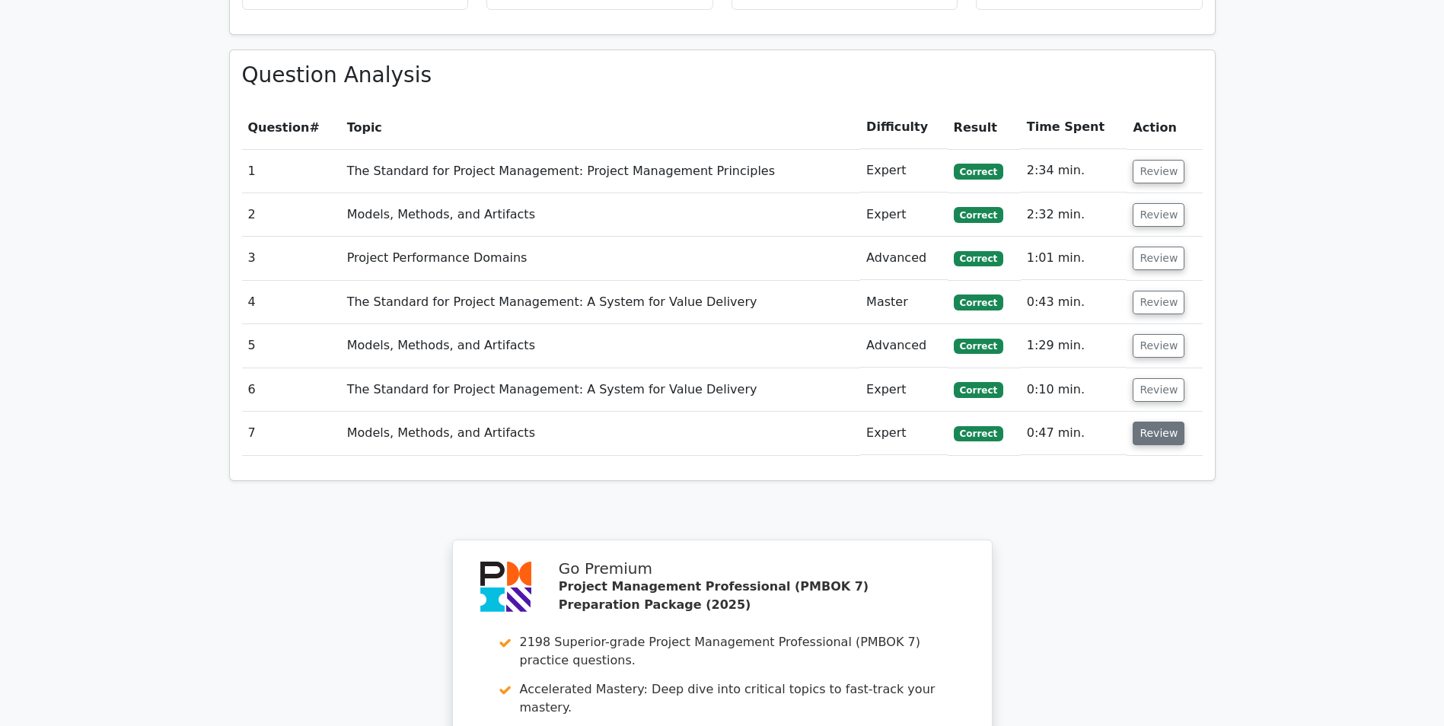
click at [1161, 422] on button "Review" at bounding box center [1159, 434] width 52 height 24
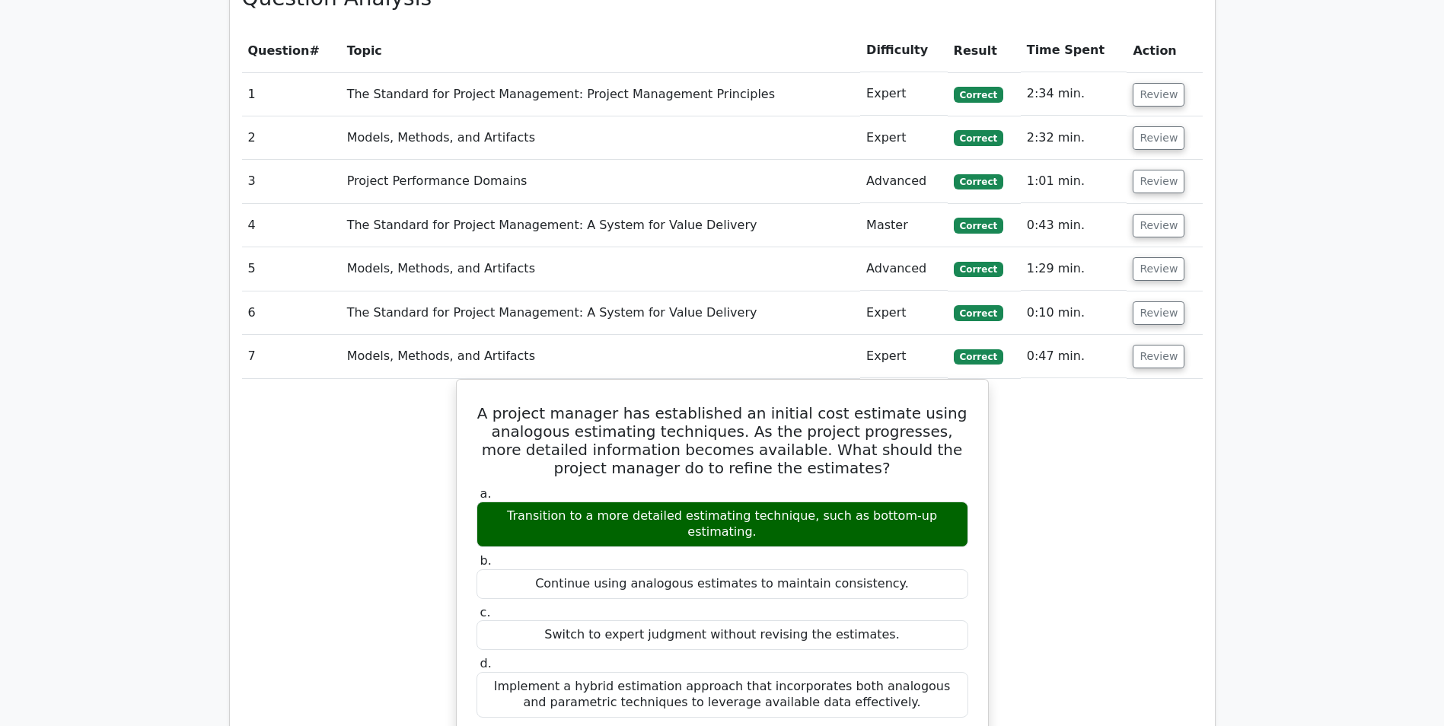
scroll to position [1142, 0]
click at [1133, 302] on button "Review" at bounding box center [1159, 314] width 52 height 24
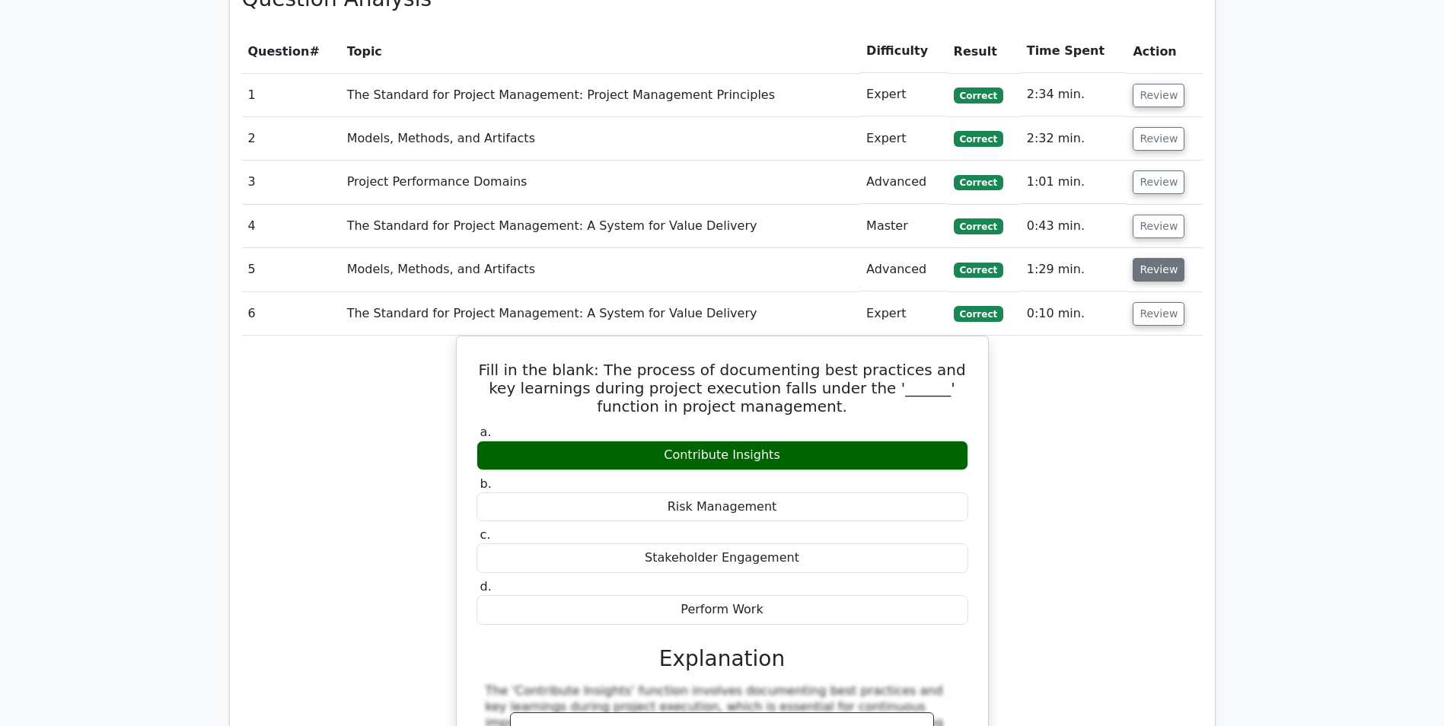
click at [1150, 258] on button "Review" at bounding box center [1159, 270] width 52 height 24
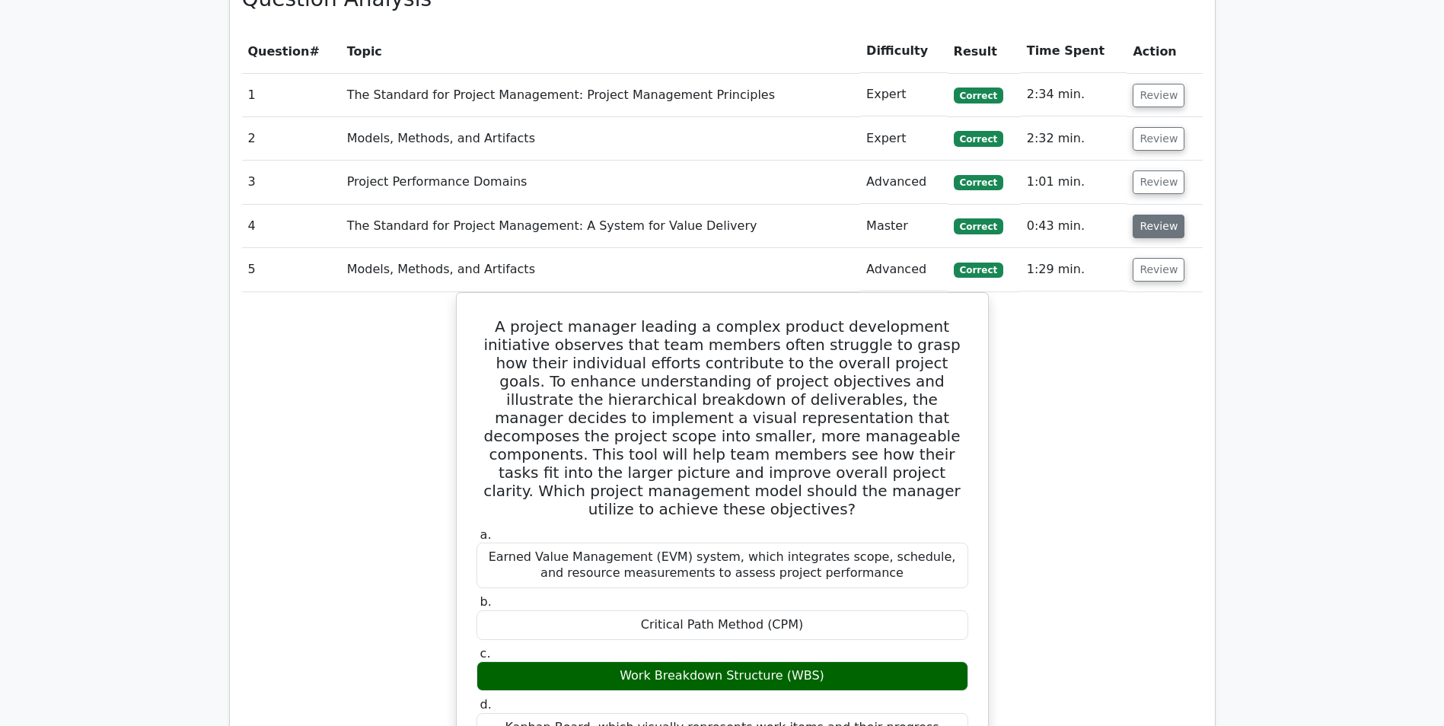
click at [1157, 215] on button "Review" at bounding box center [1159, 227] width 52 height 24
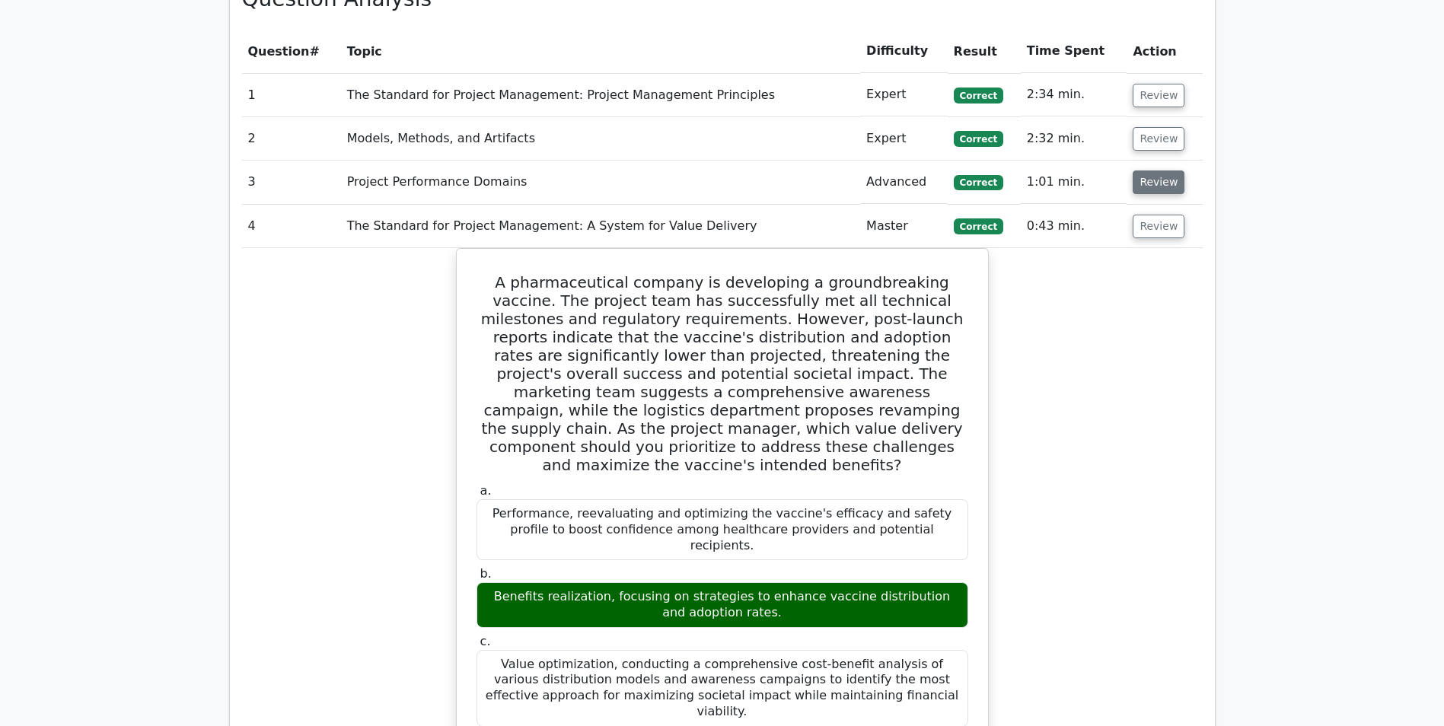
click at [1158, 171] on button "Review" at bounding box center [1159, 183] width 52 height 24
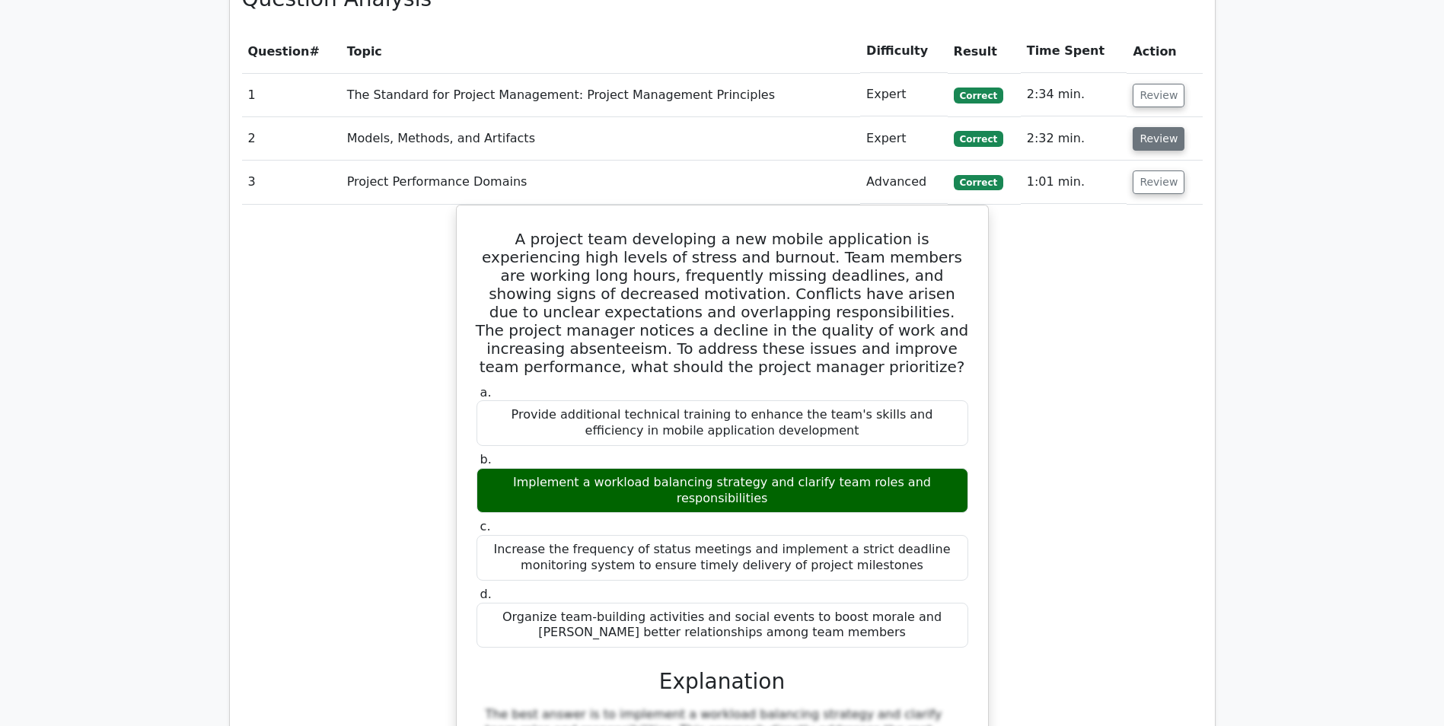
click at [1156, 127] on button "Review" at bounding box center [1159, 139] width 52 height 24
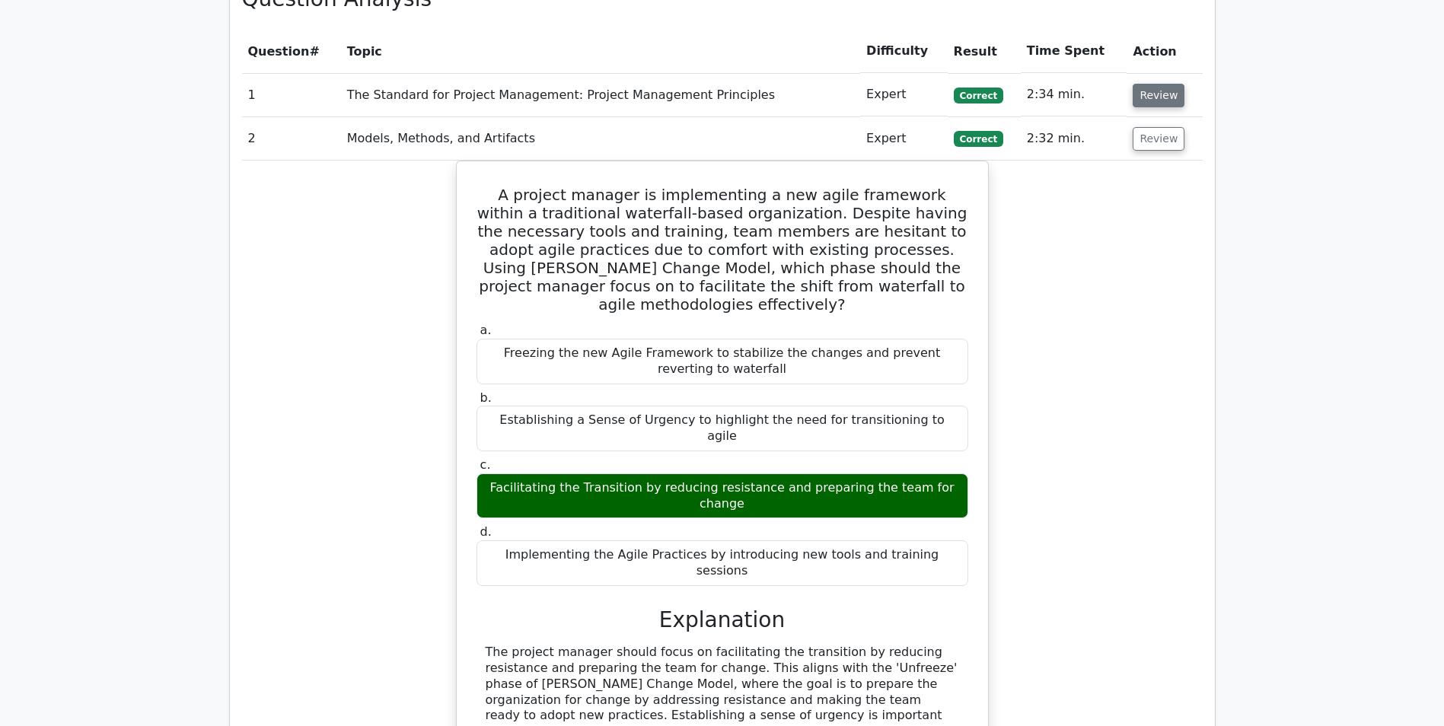
click at [1152, 84] on button "Review" at bounding box center [1159, 96] width 52 height 24
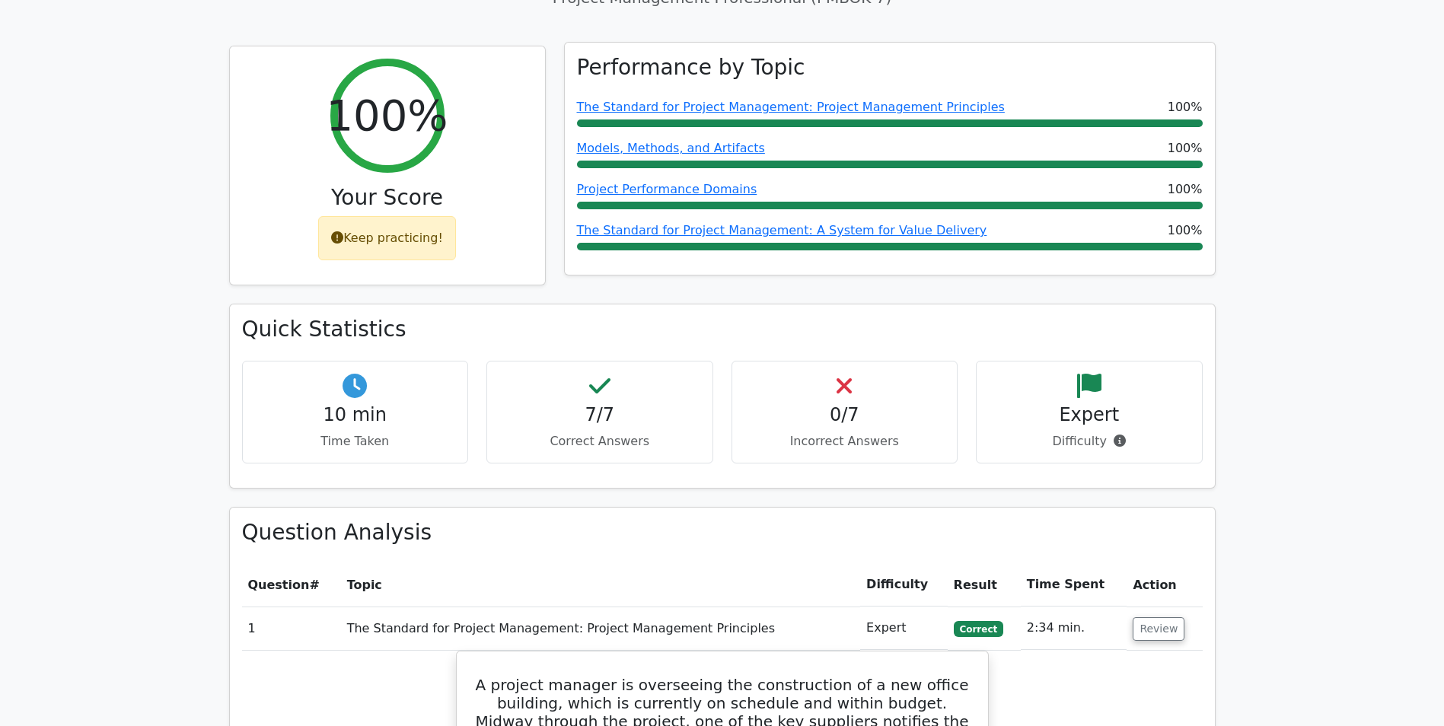
scroll to position [609, 0]
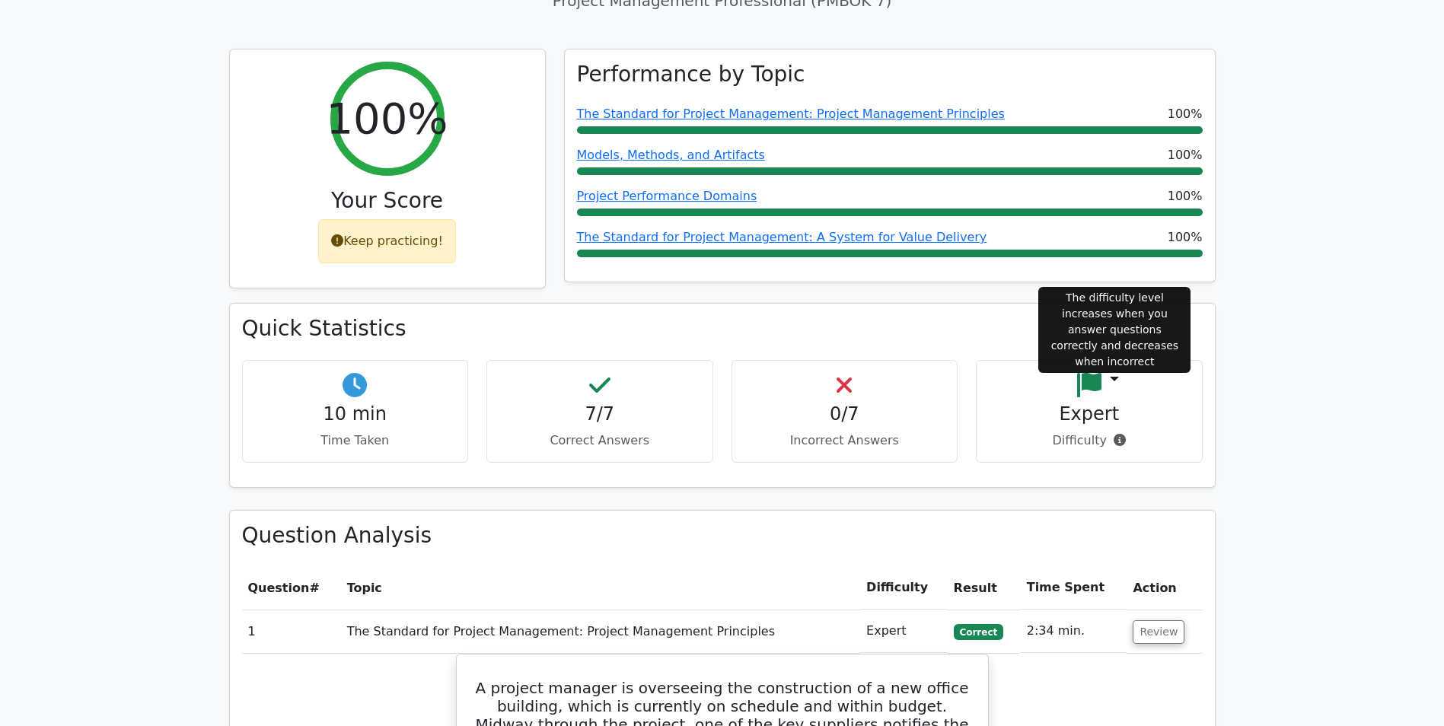
click at [1114, 434] on icon at bounding box center [1120, 440] width 12 height 12
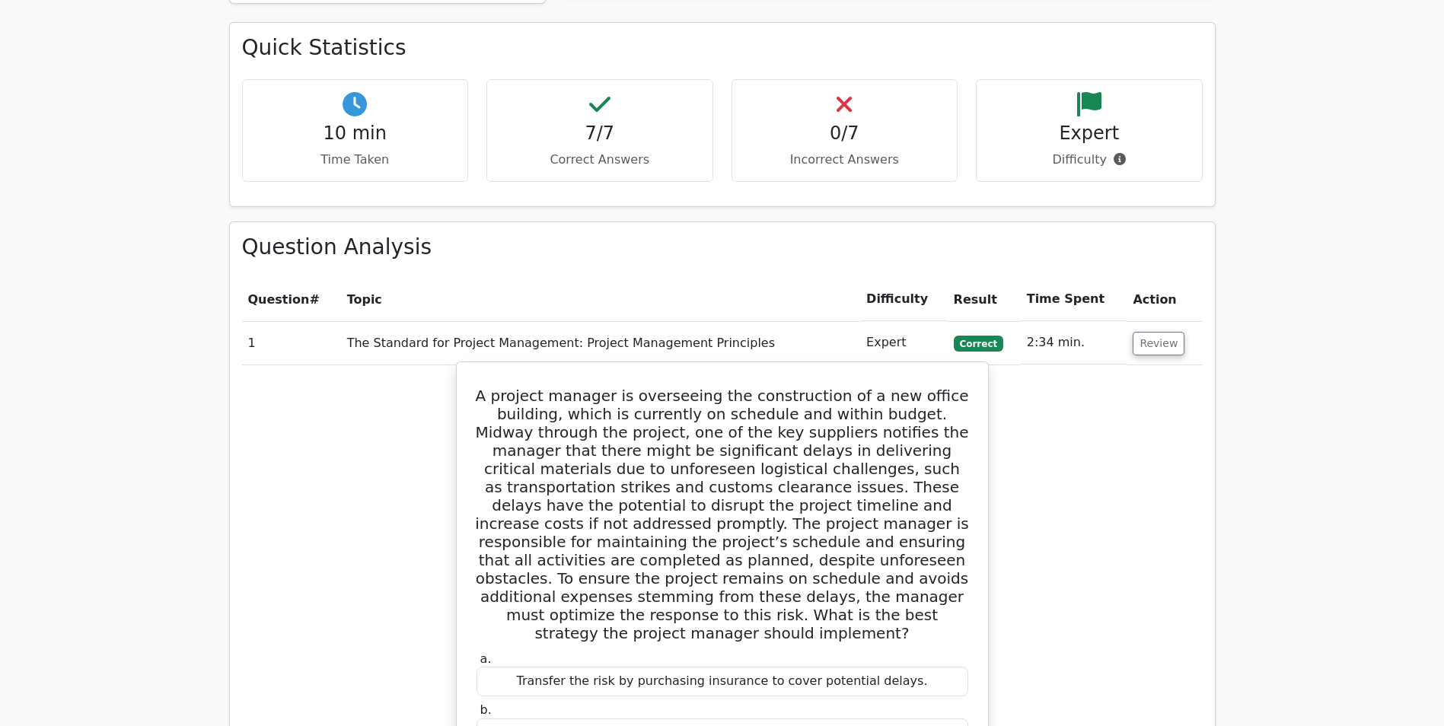
scroll to position [913, 0]
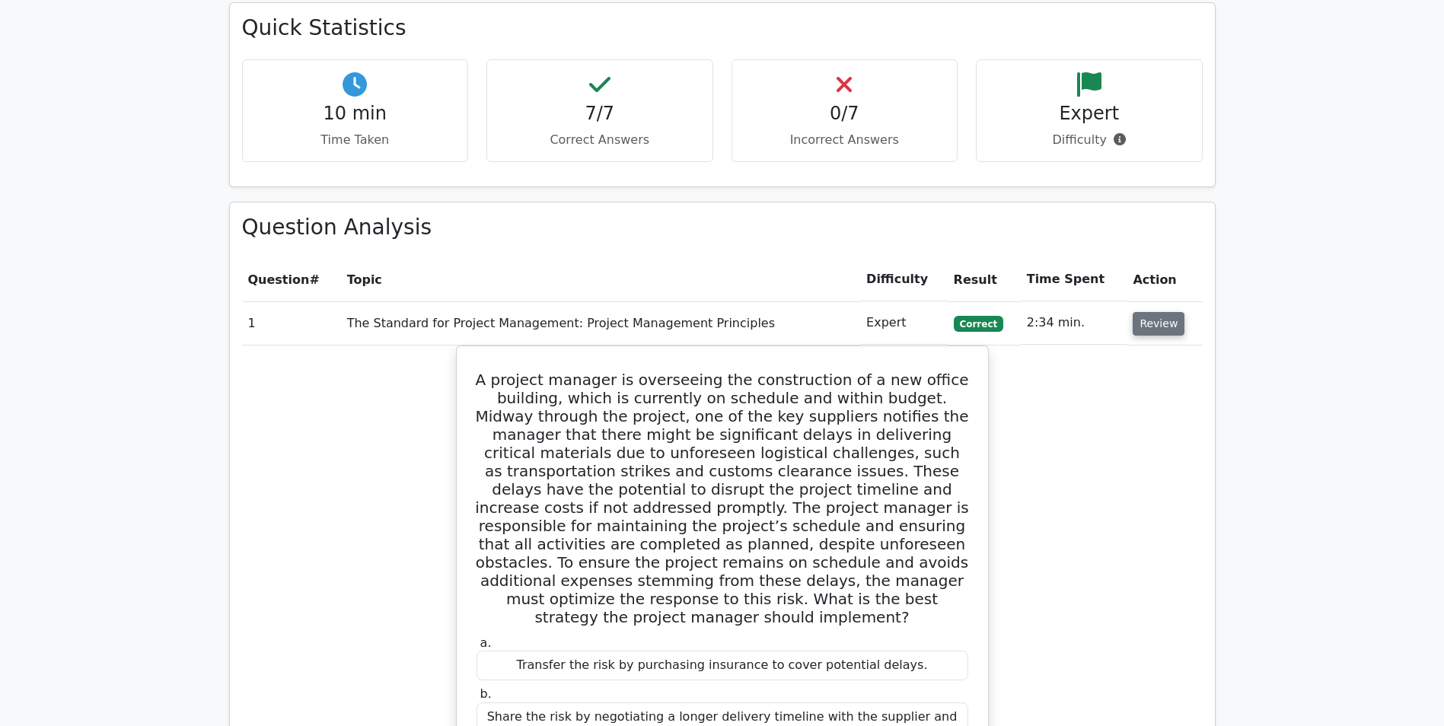
click at [1162, 312] on button "Review" at bounding box center [1159, 324] width 52 height 24
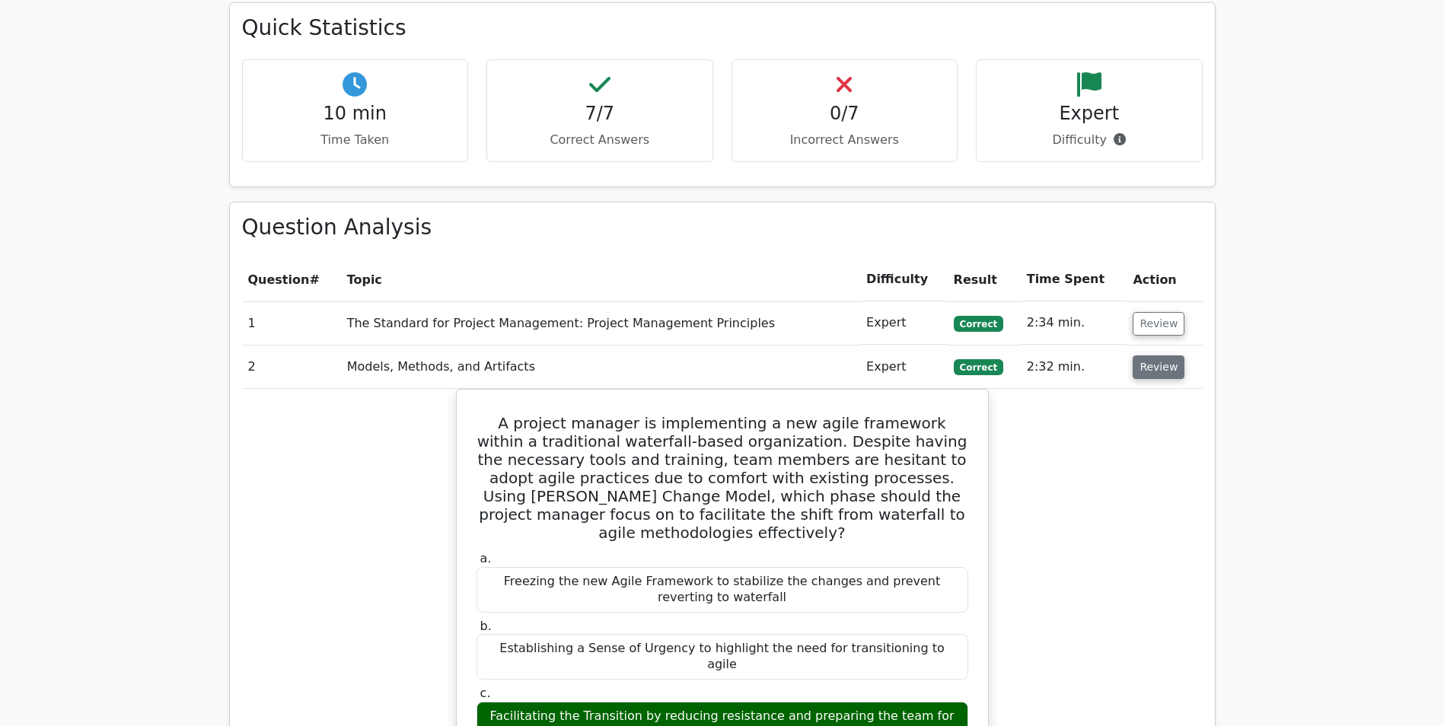
click at [1148, 355] on button "Review" at bounding box center [1159, 367] width 52 height 24
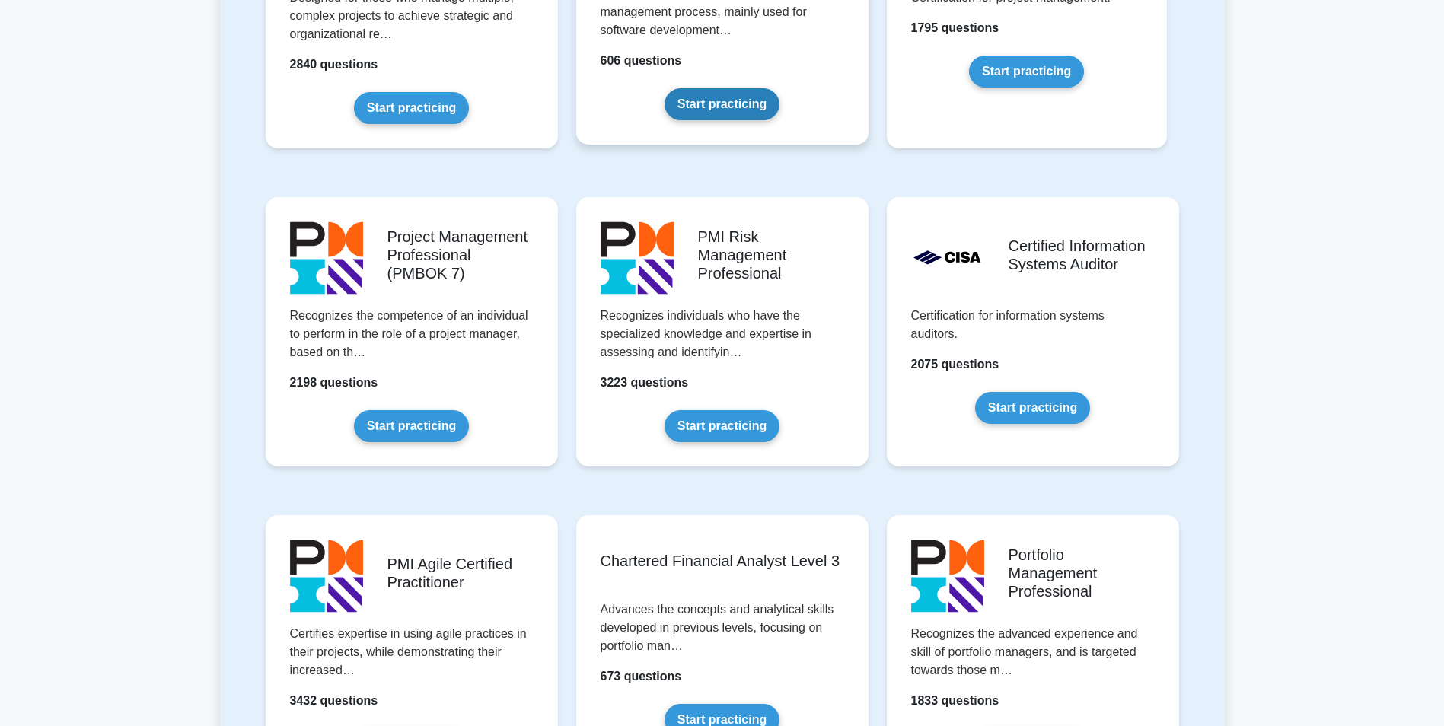
scroll to position [1142, 0]
